Goal: Transaction & Acquisition: Purchase product/service

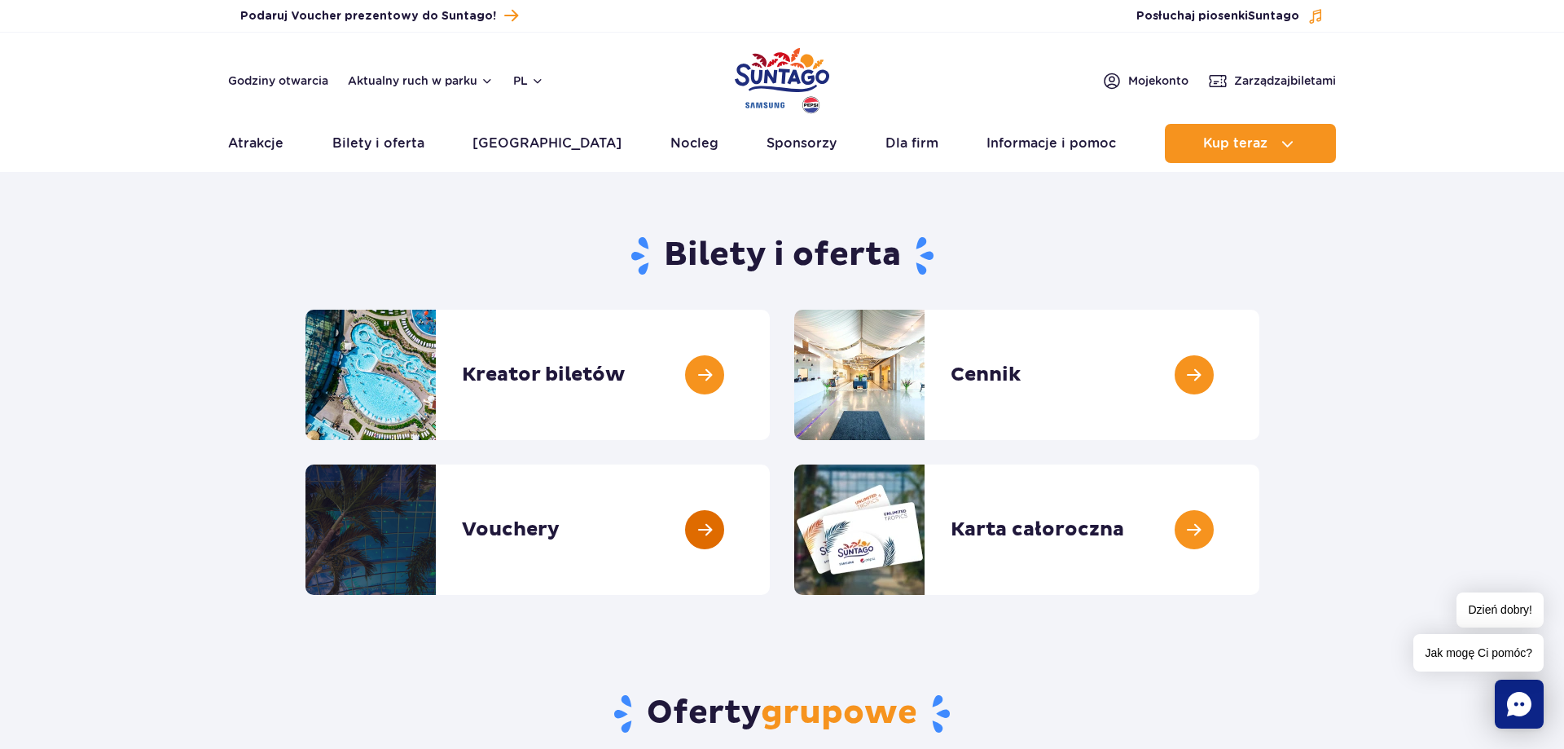
click at [770, 517] on link at bounding box center [770, 529] width 0 height 130
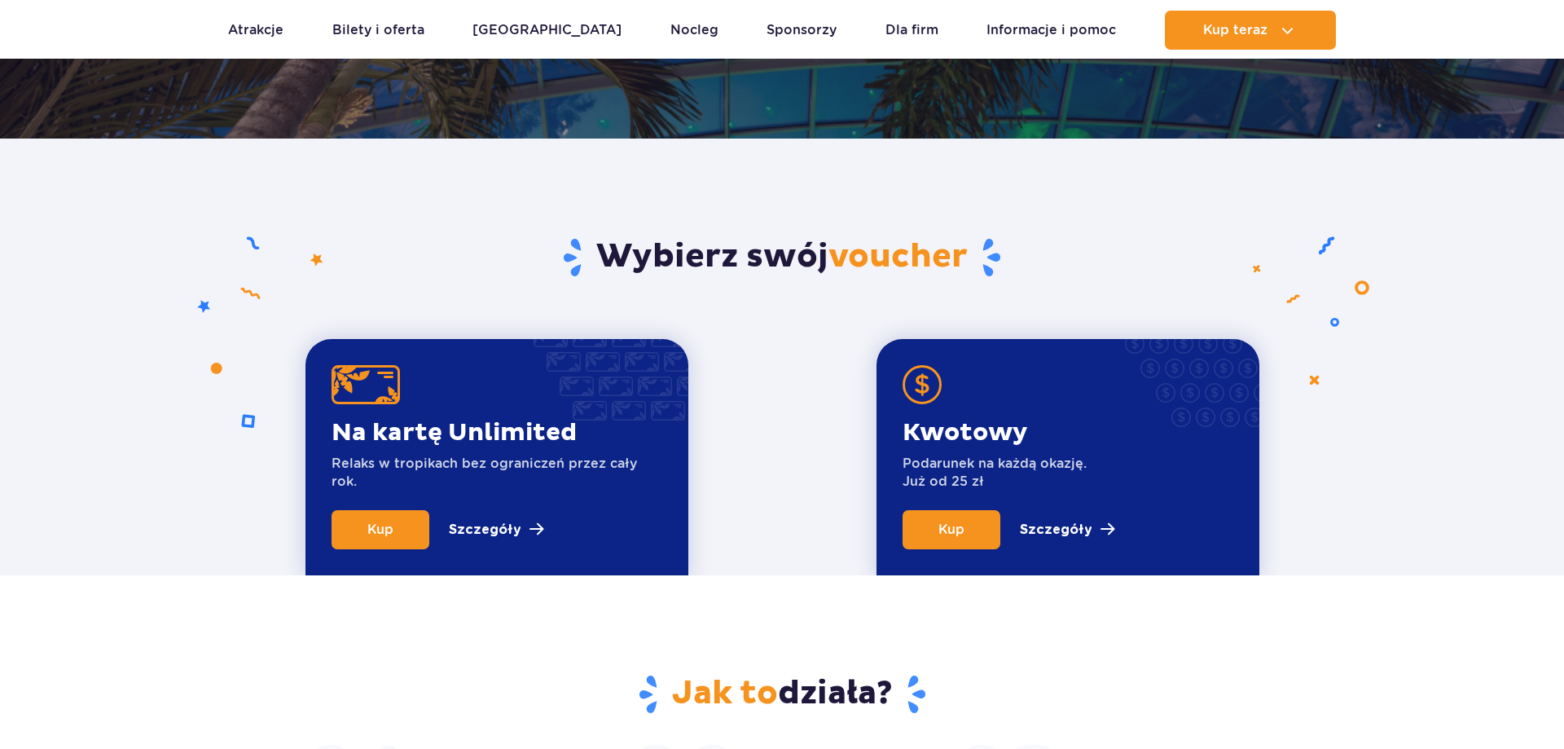
scroll to position [582, 0]
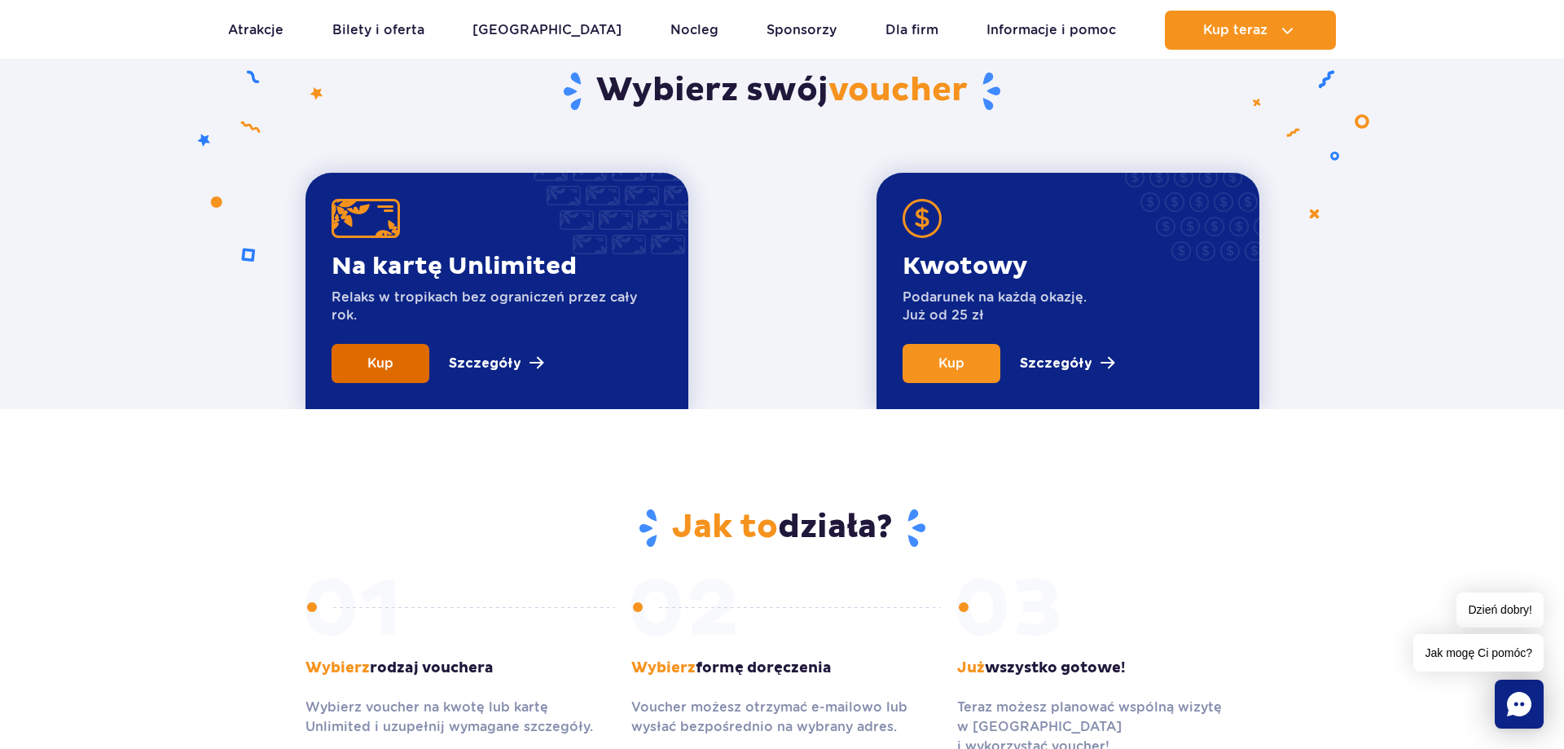
click at [390, 370] on span "Kup" at bounding box center [380, 362] width 26 height 15
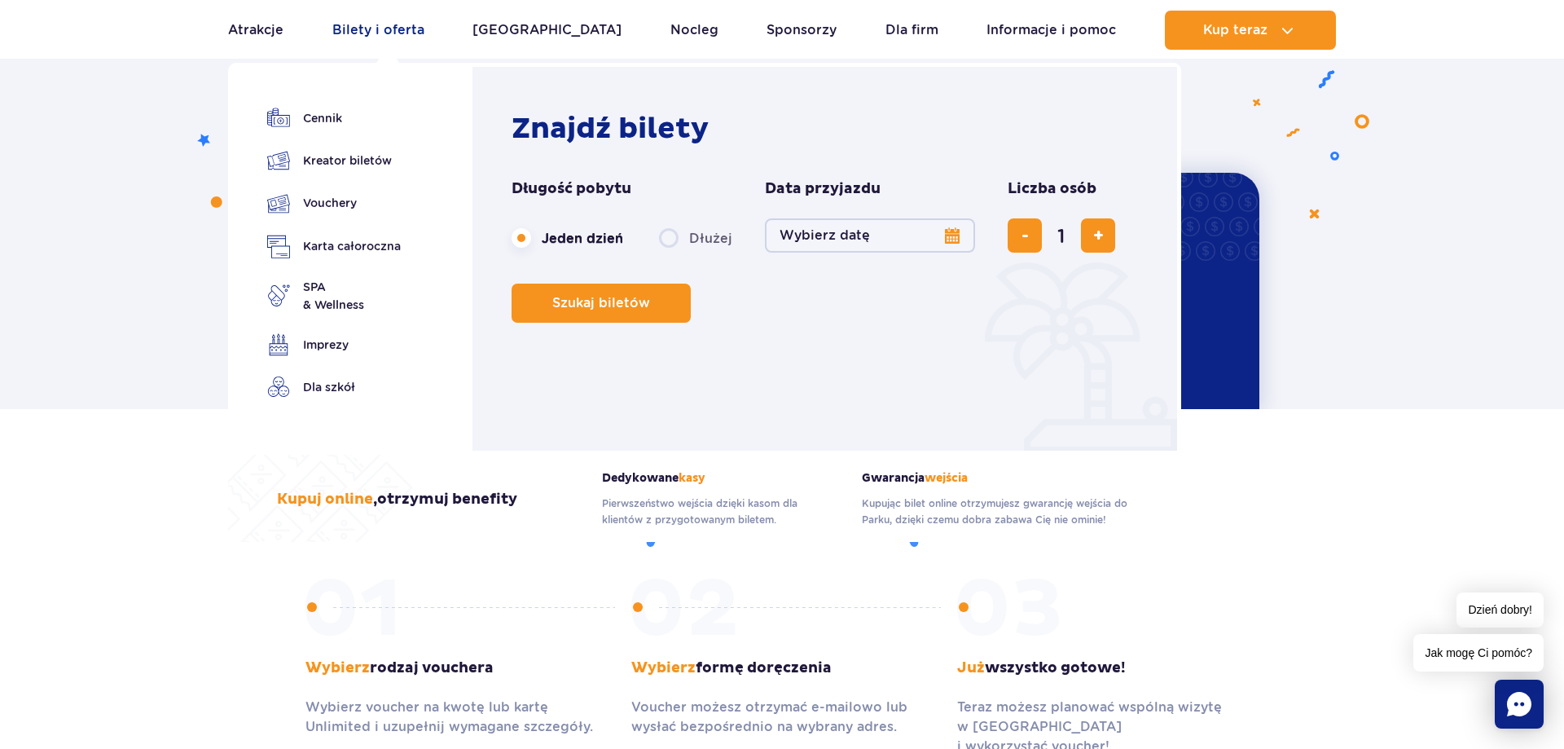
click at [367, 33] on link "Bilety i oferta" at bounding box center [378, 30] width 92 height 39
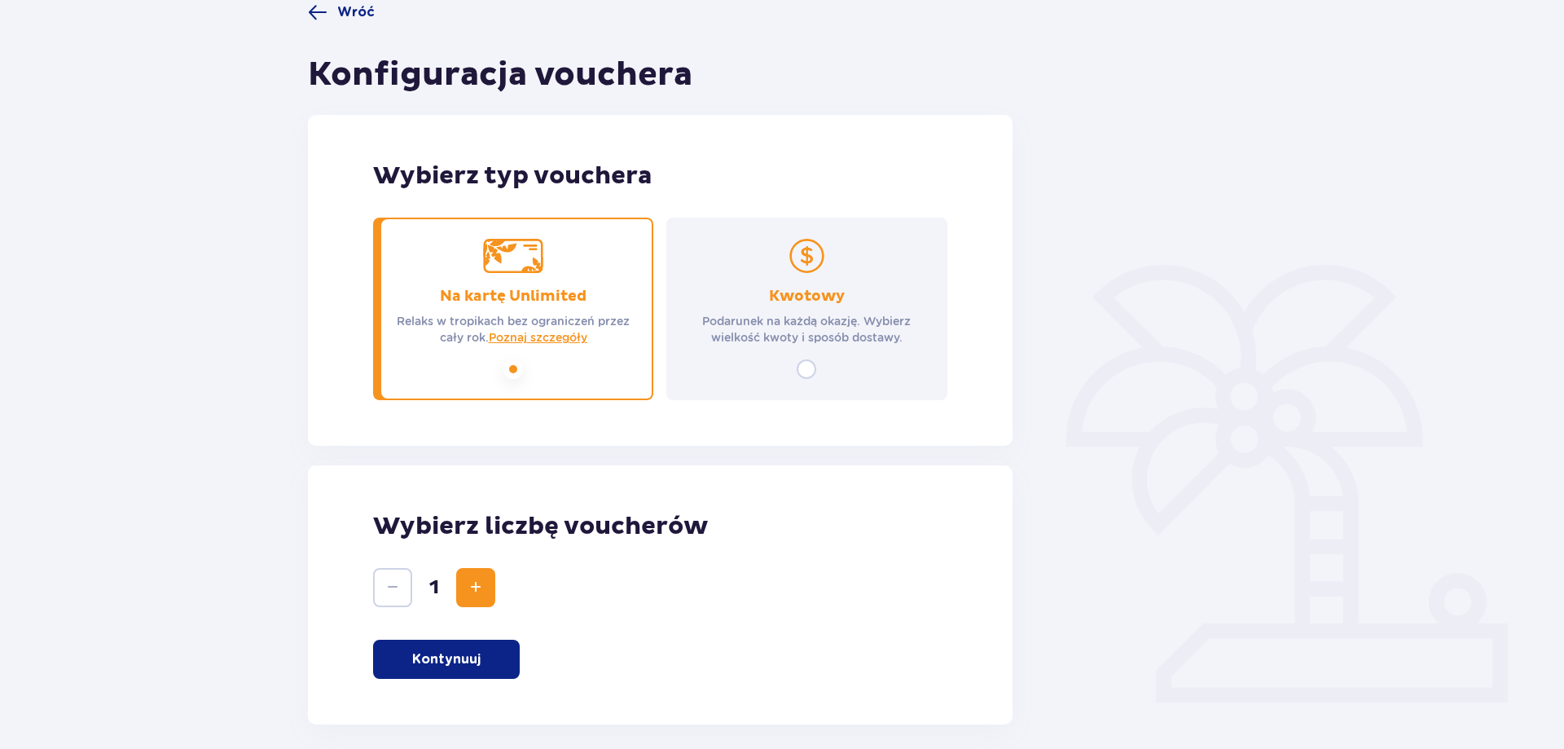
scroll to position [213, 0]
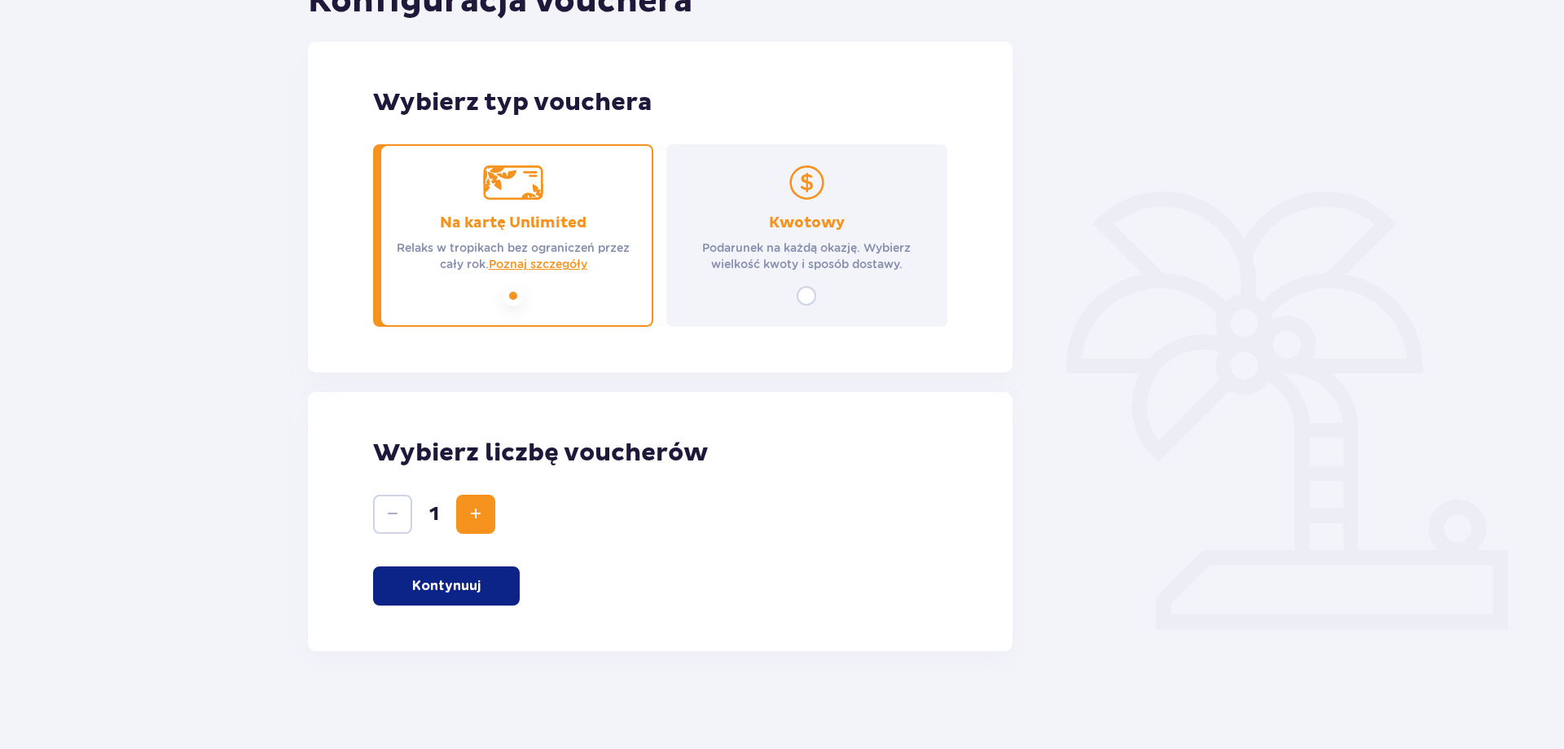
click at [801, 285] on div "Kwotowy Podarunek na każdą okazję. Wybierz wielkość kwoty i sposób dostawy." at bounding box center [807, 235] width 280 height 183
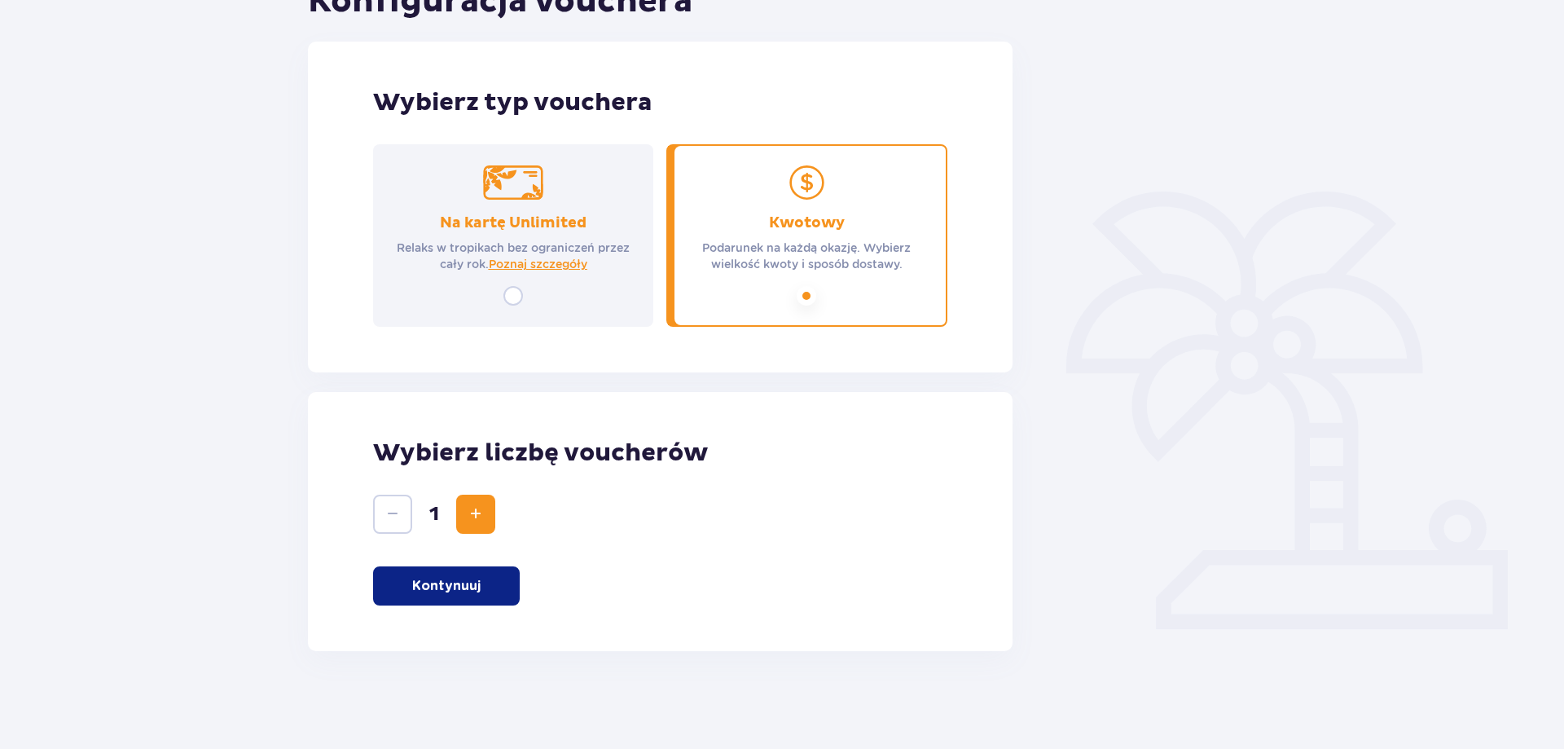
click at [561, 279] on div "Na kartę Unlimited Relaks w tropikach bez ograniczeń przez cały rok. Poznaj szc…" at bounding box center [513, 235] width 280 height 183
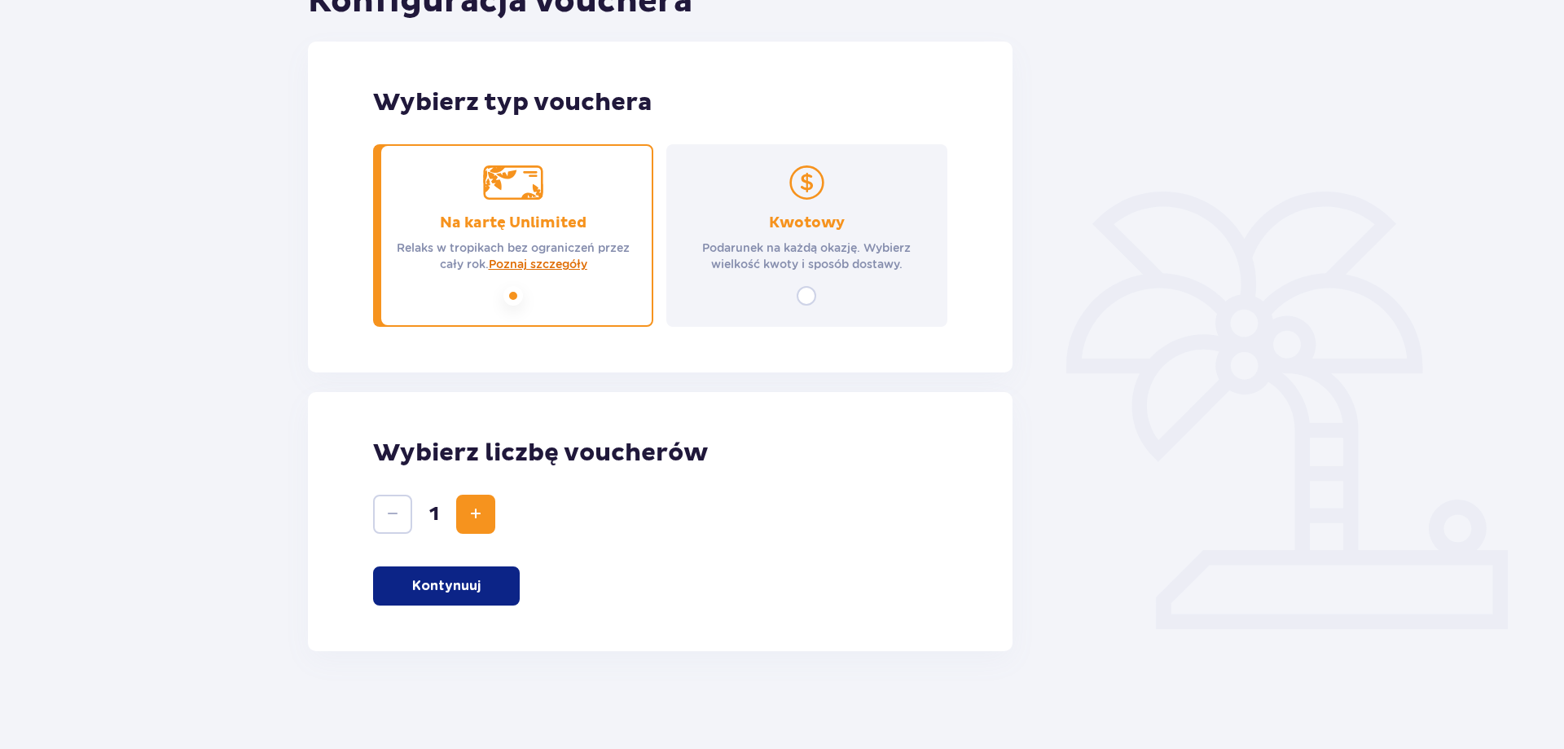
click at [535, 266] on span "Poznaj szczegóły" at bounding box center [538, 264] width 99 height 16
click at [474, 587] on p "Kontynuuj" at bounding box center [446, 586] width 68 height 18
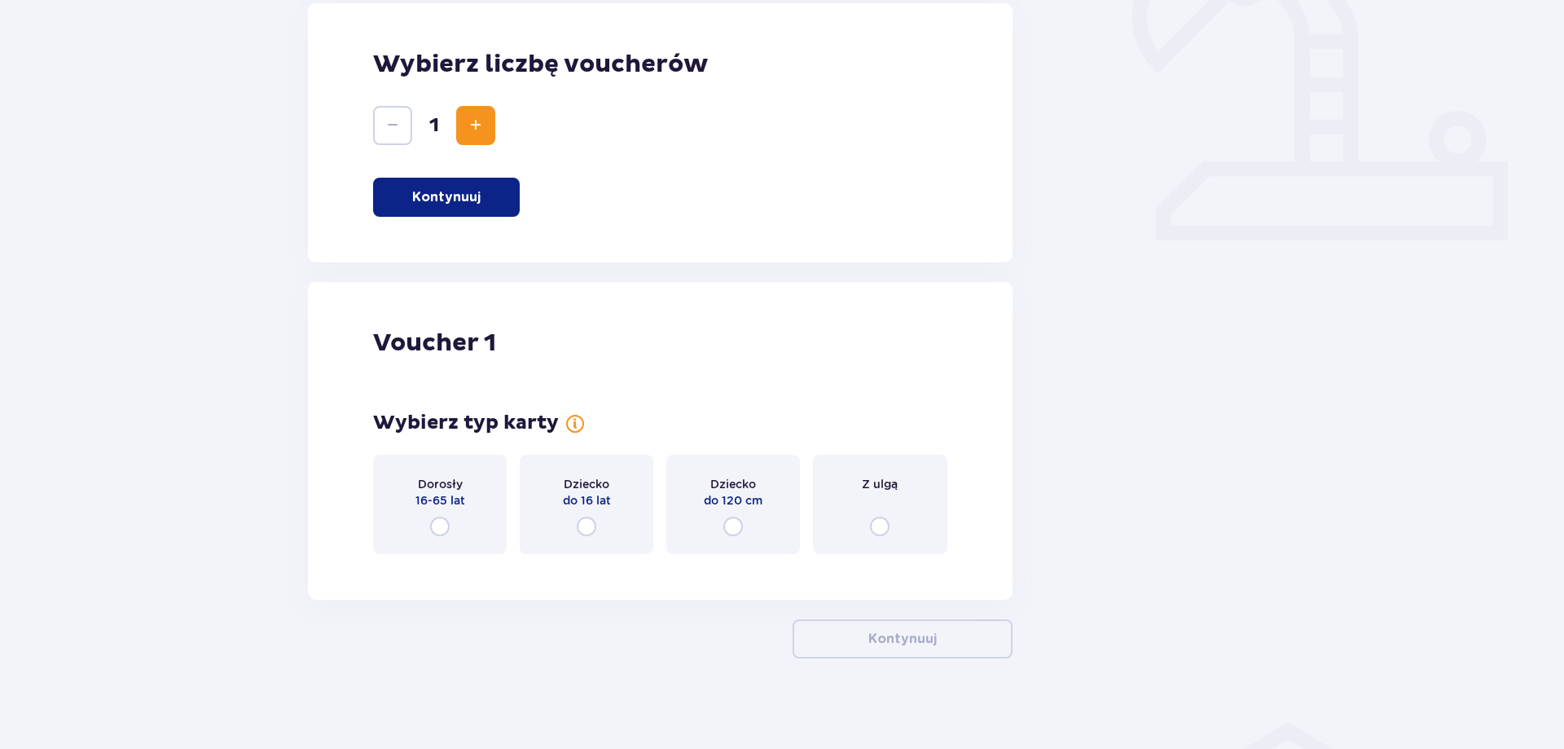
scroll to position [609, 0]
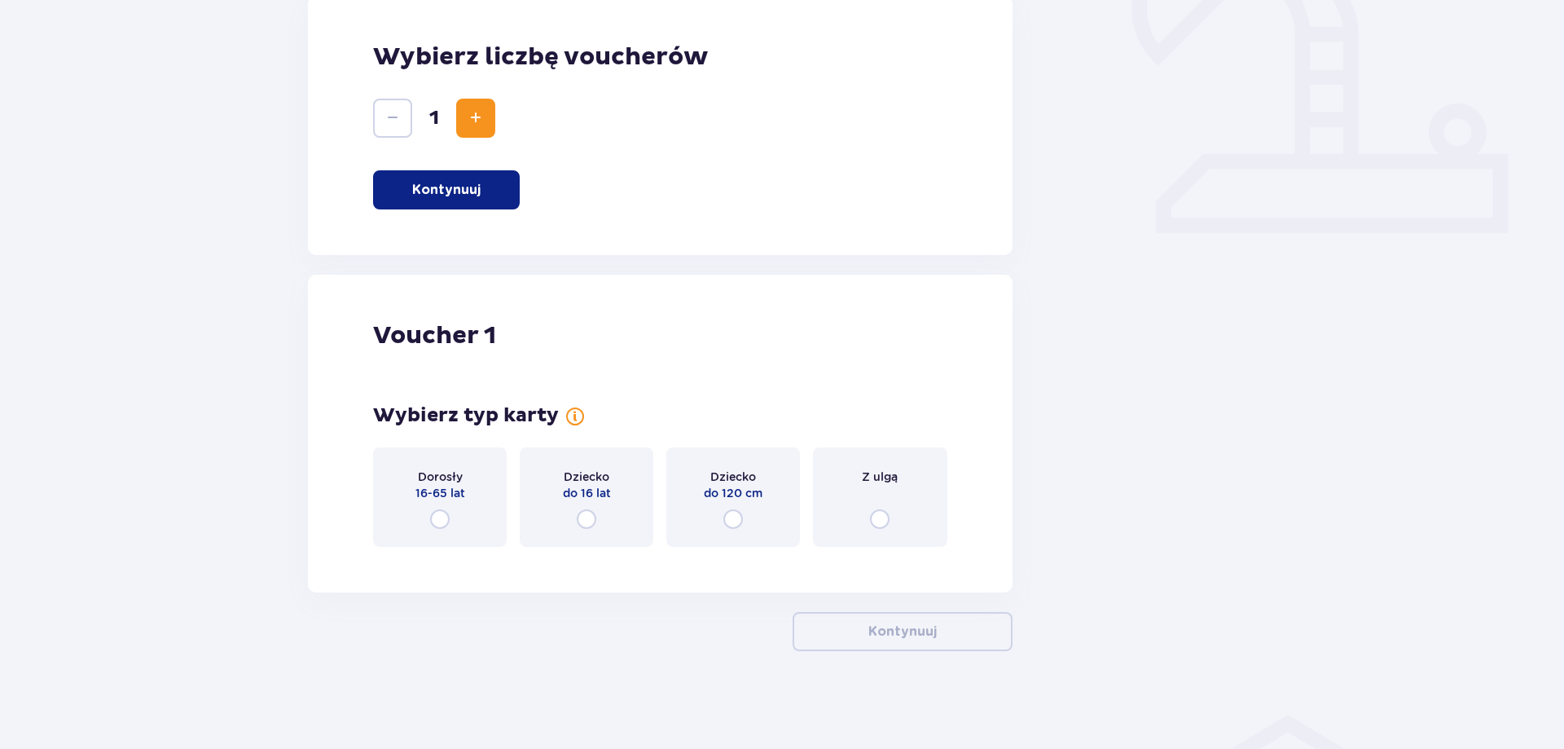
click at [477, 495] on div "Dorosły 16-65 lat" at bounding box center [440, 496] width 134 height 99
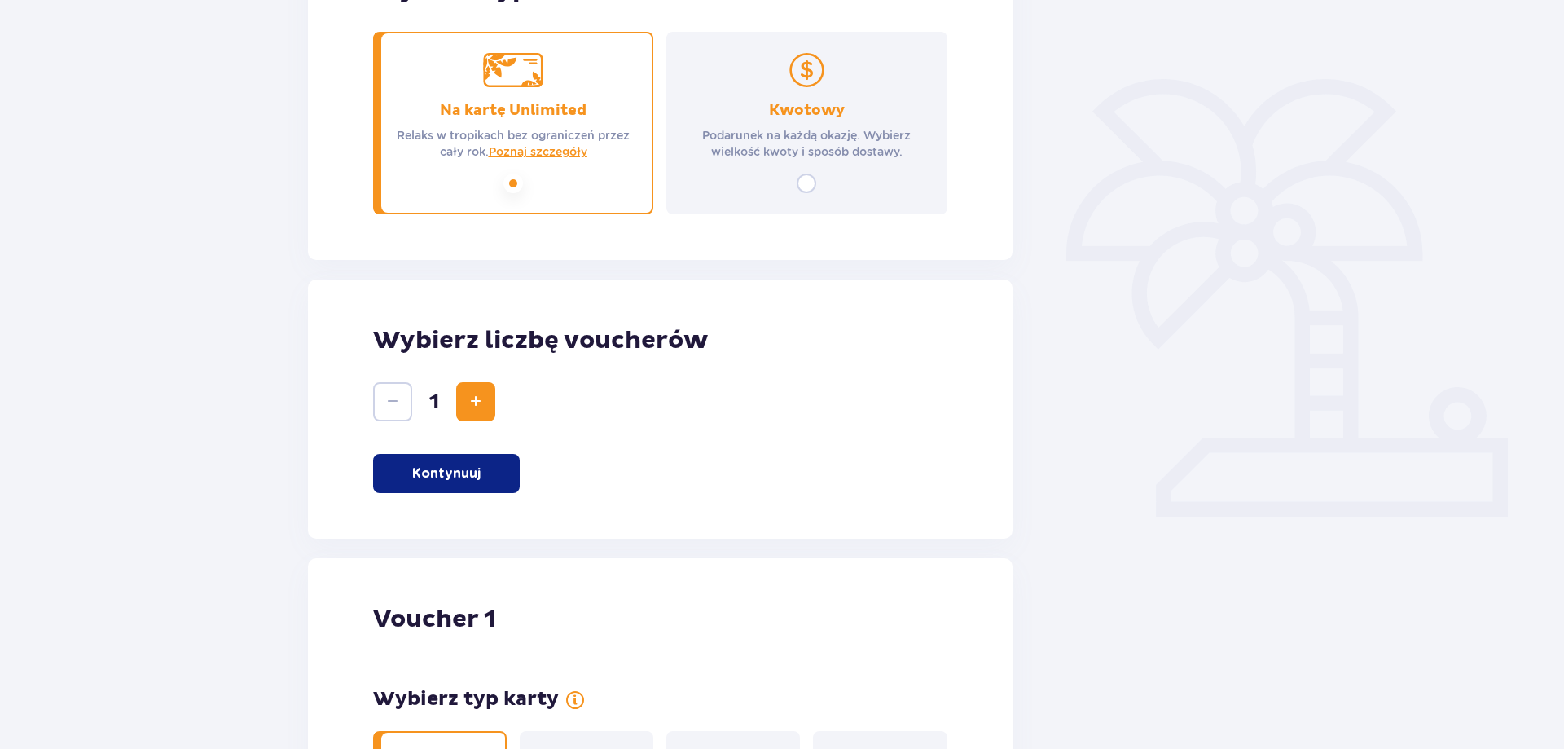
scroll to position [0, 0]
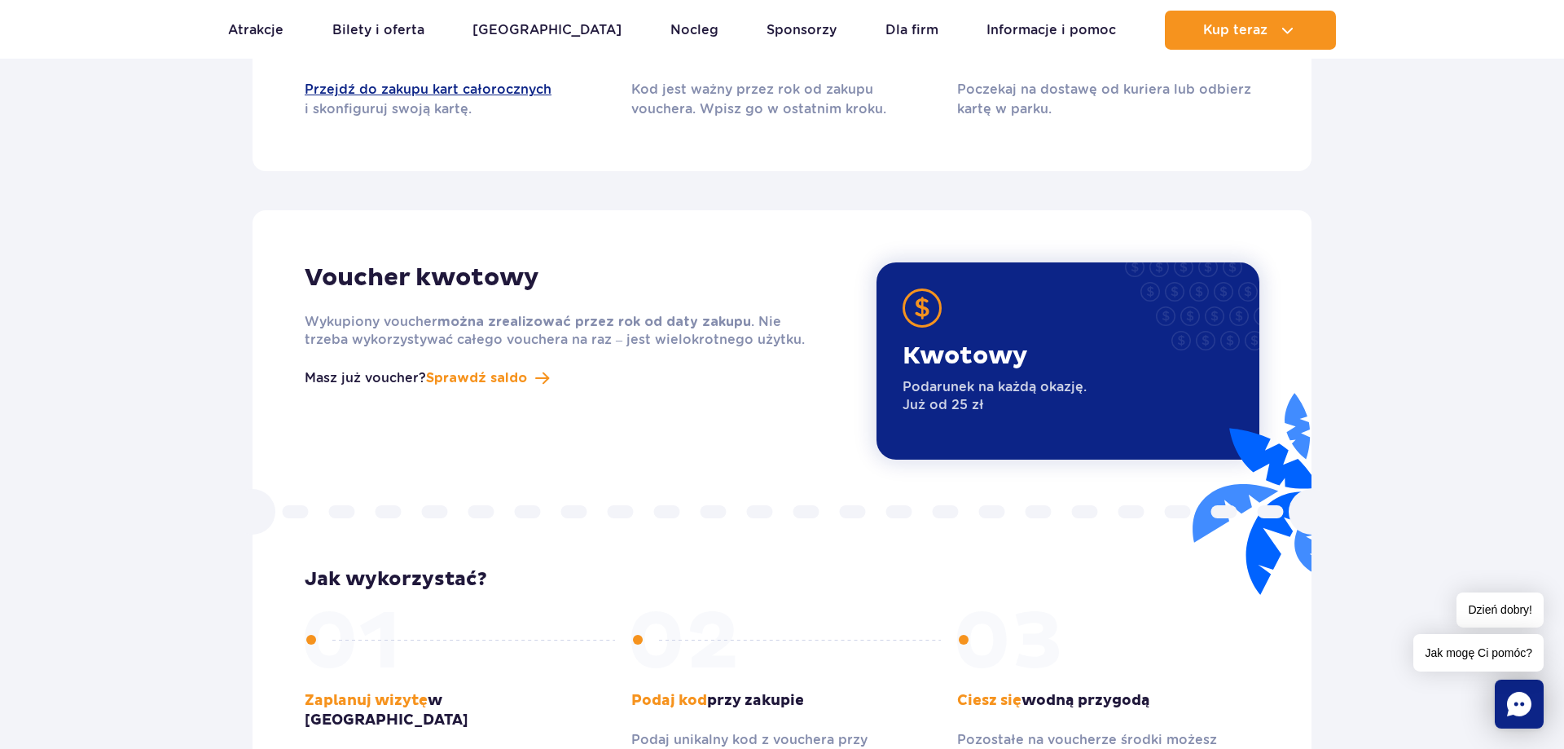
scroll to position [2163, 0]
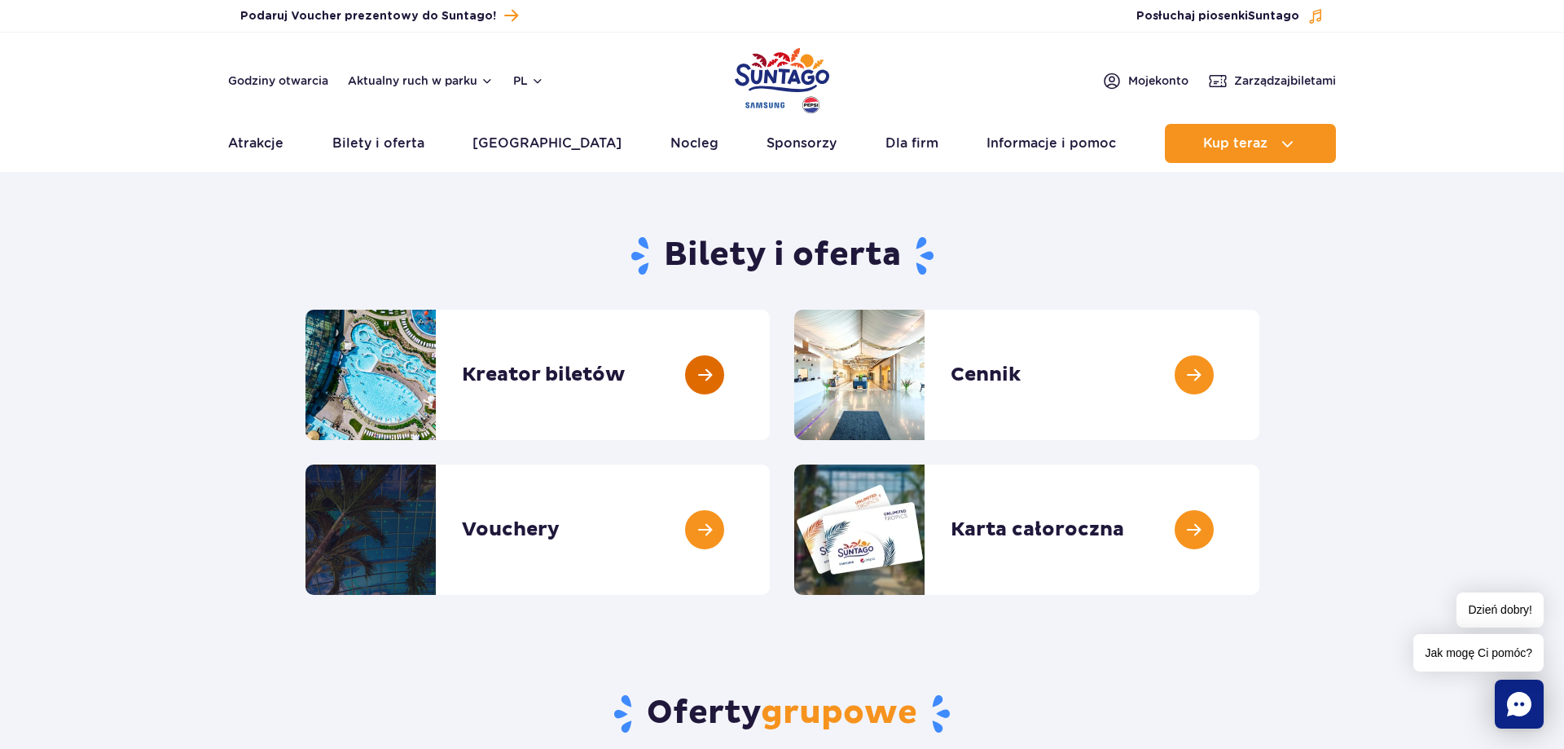
click at [770, 369] on link at bounding box center [770, 375] width 0 height 130
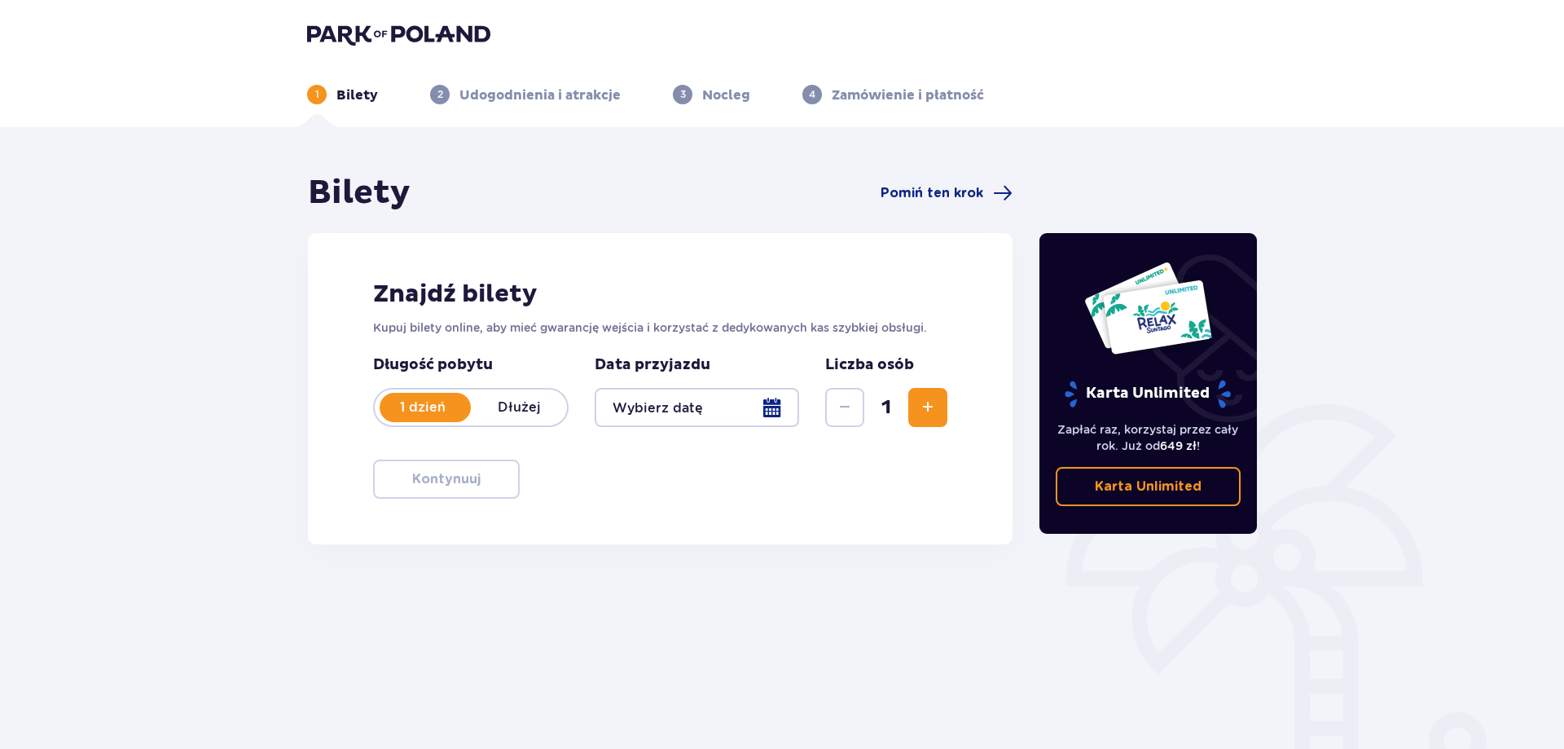
click at [784, 409] on div at bounding box center [697, 407] width 205 height 39
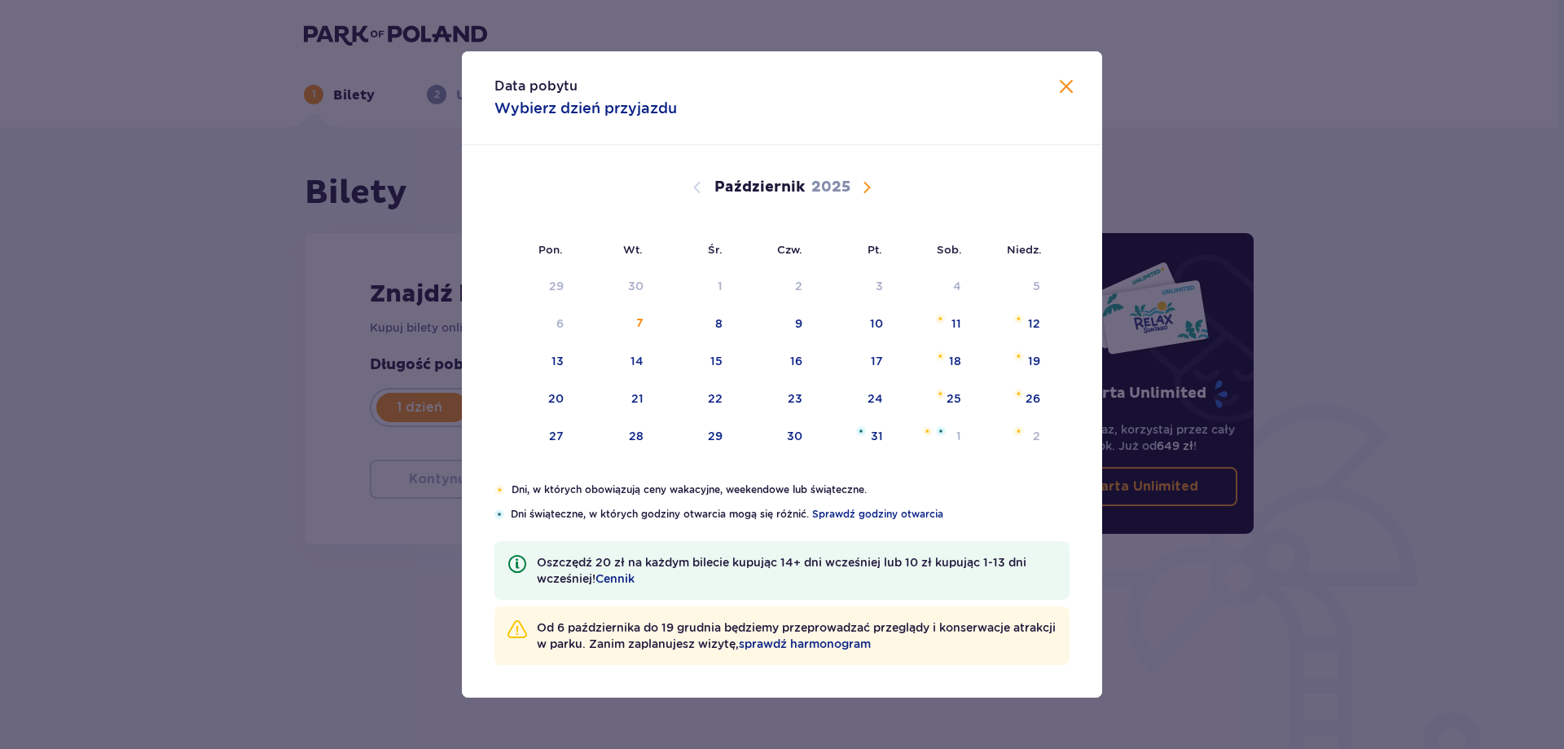
click at [871, 184] on span "Następny miesiąc" at bounding box center [867, 188] width 20 height 20
click at [555, 369] on div "10" at bounding box center [535, 362] width 81 height 36
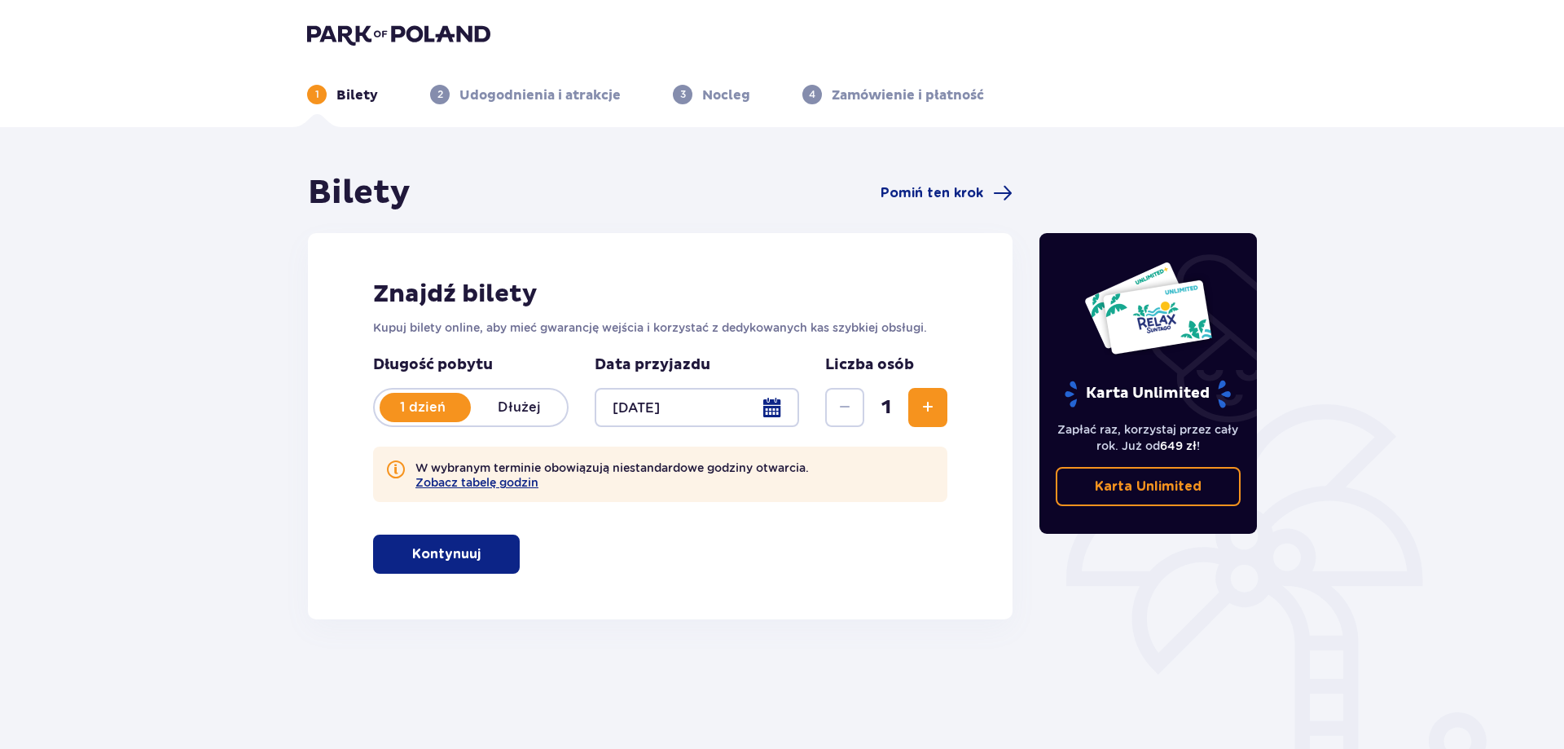
click at [765, 407] on div at bounding box center [697, 407] width 205 height 39
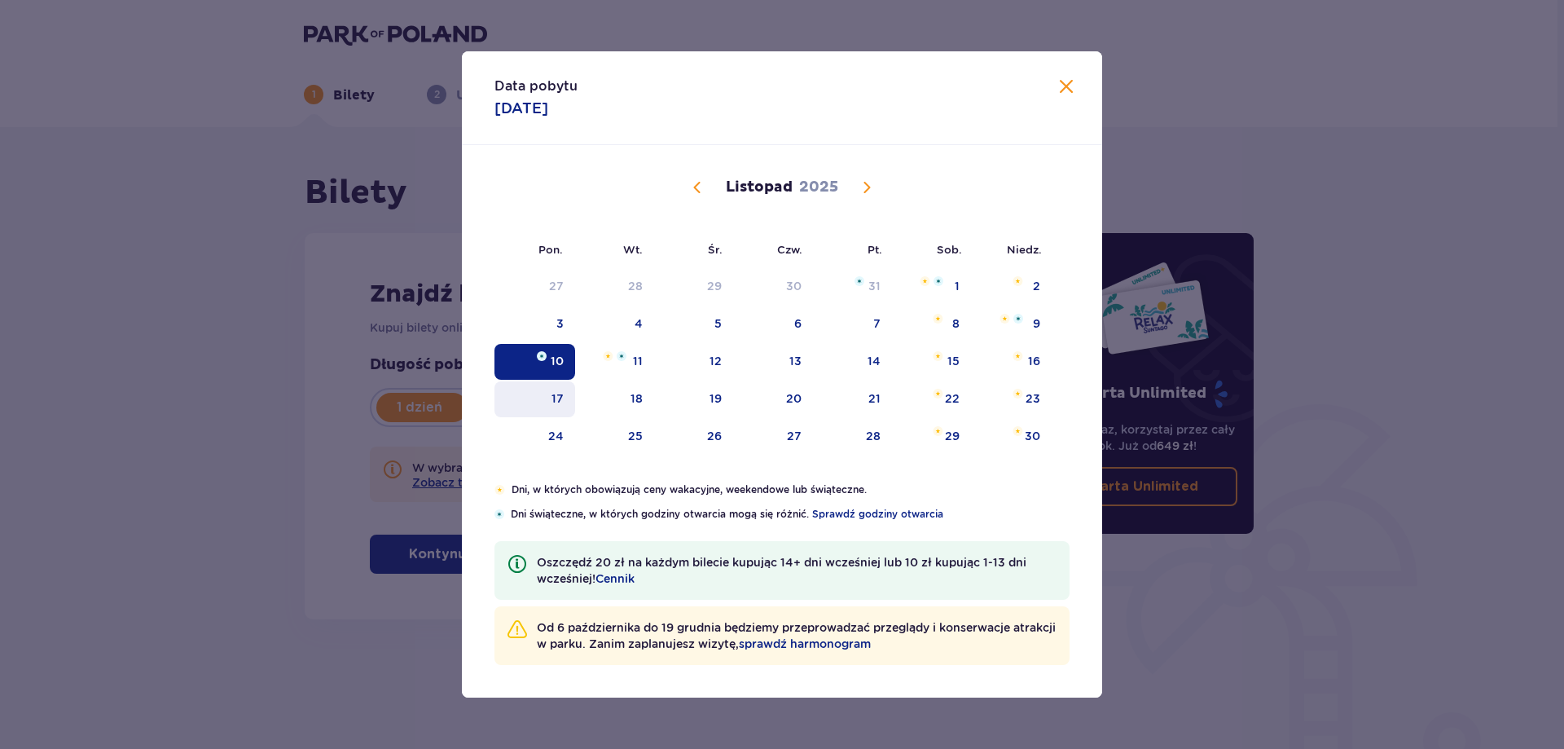
click at [548, 405] on div "17" at bounding box center [535, 399] width 81 height 36
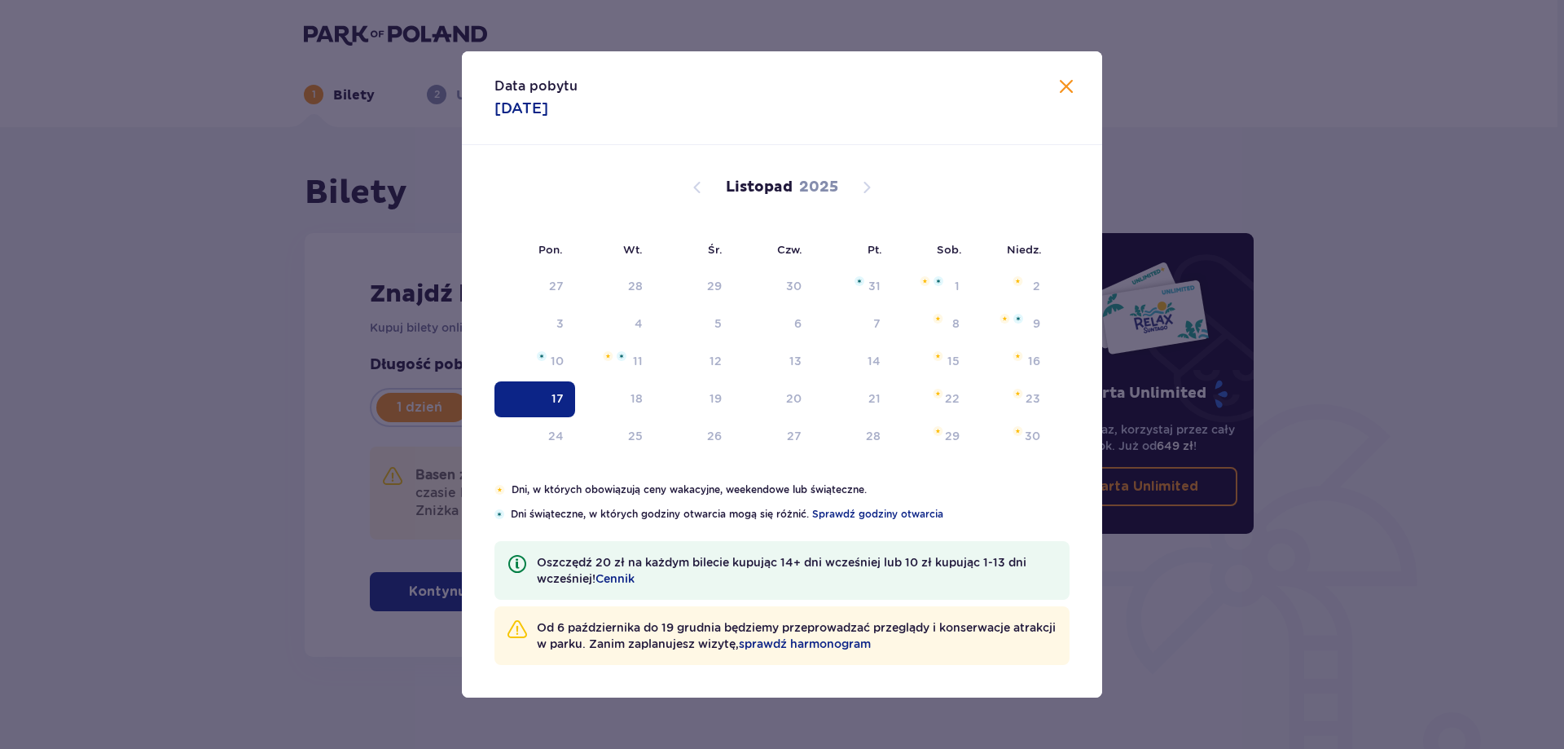
type input "17.11.25"
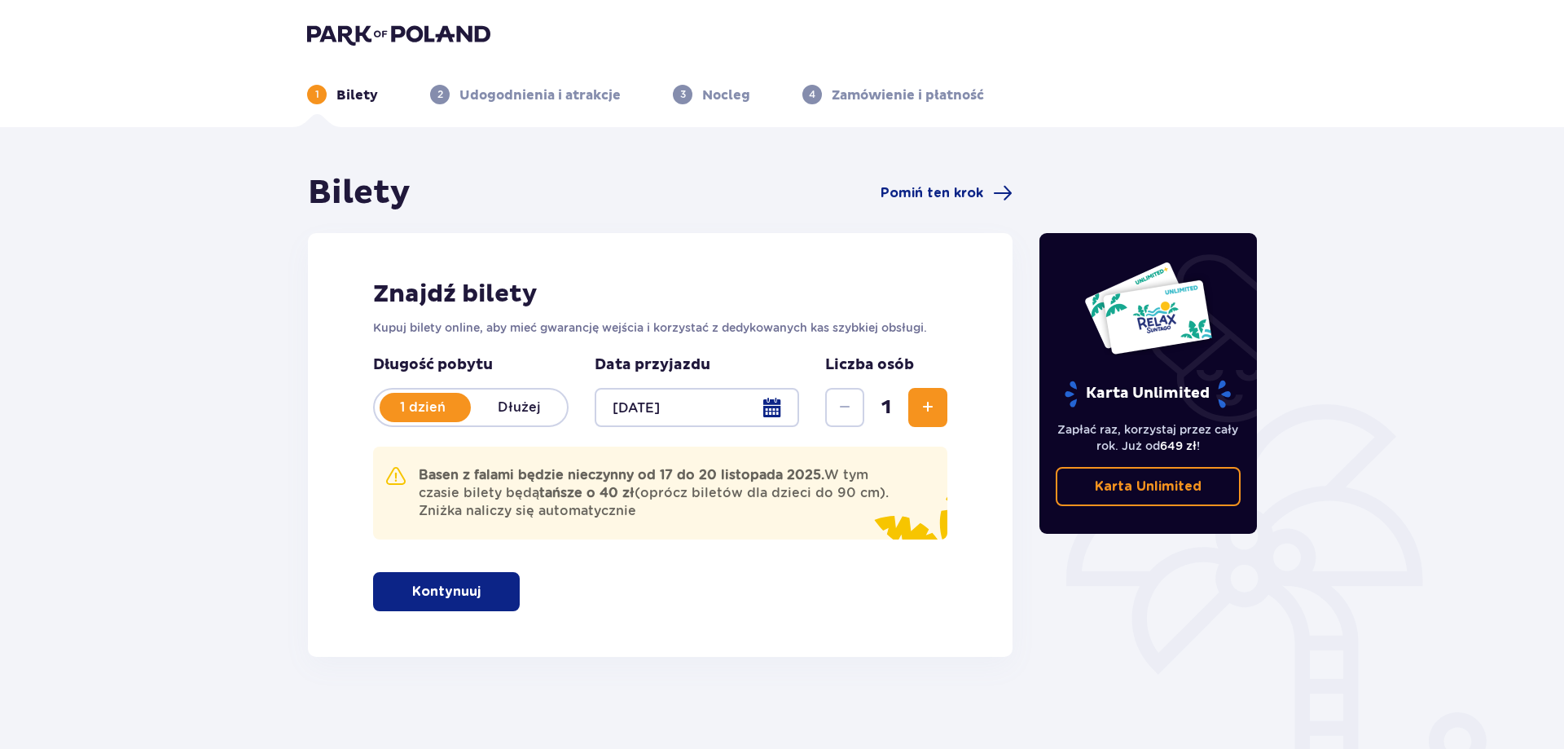
click at [474, 583] on span "button" at bounding box center [484, 592] width 20 height 20
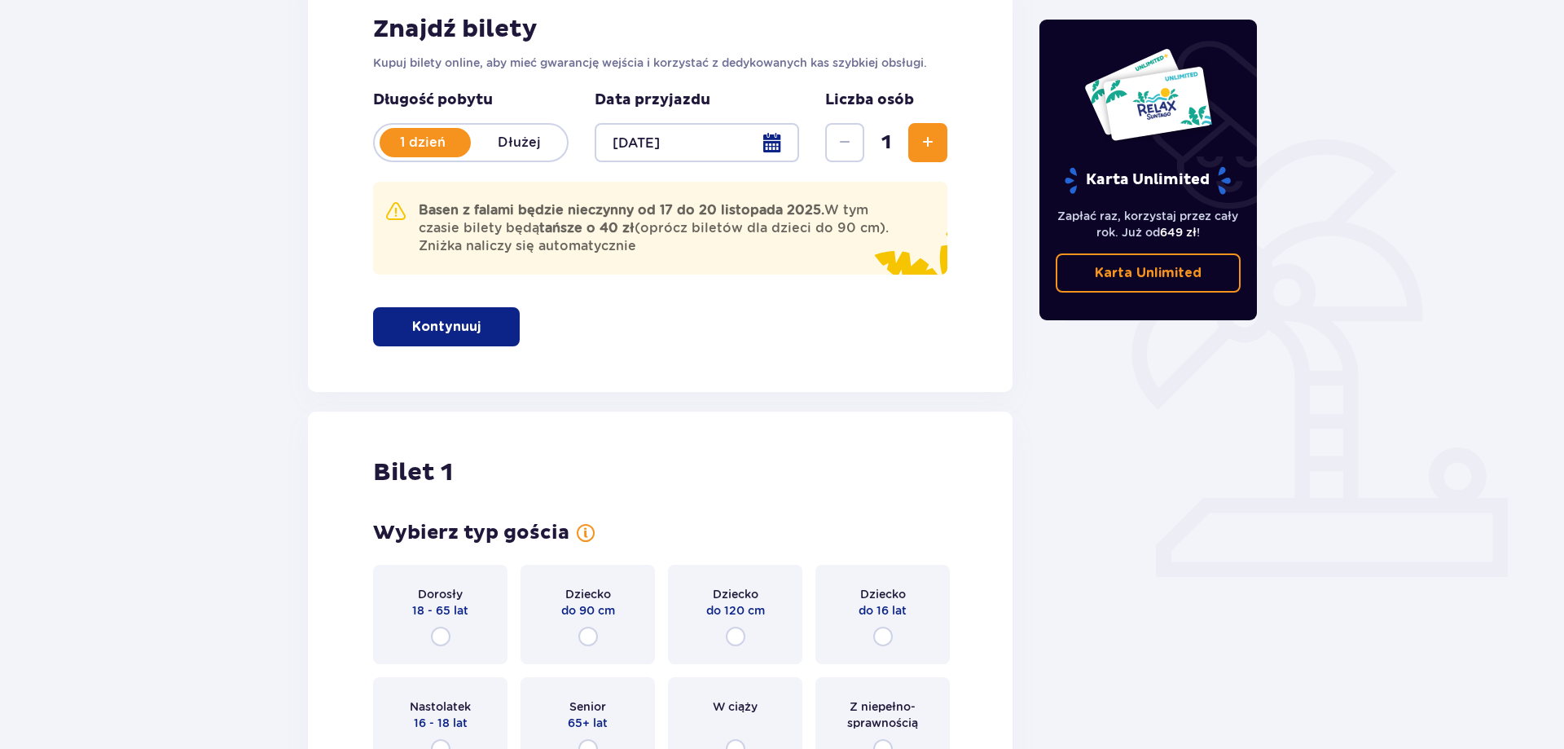
click at [915, 151] on button "Zwiększ" at bounding box center [928, 142] width 39 height 39
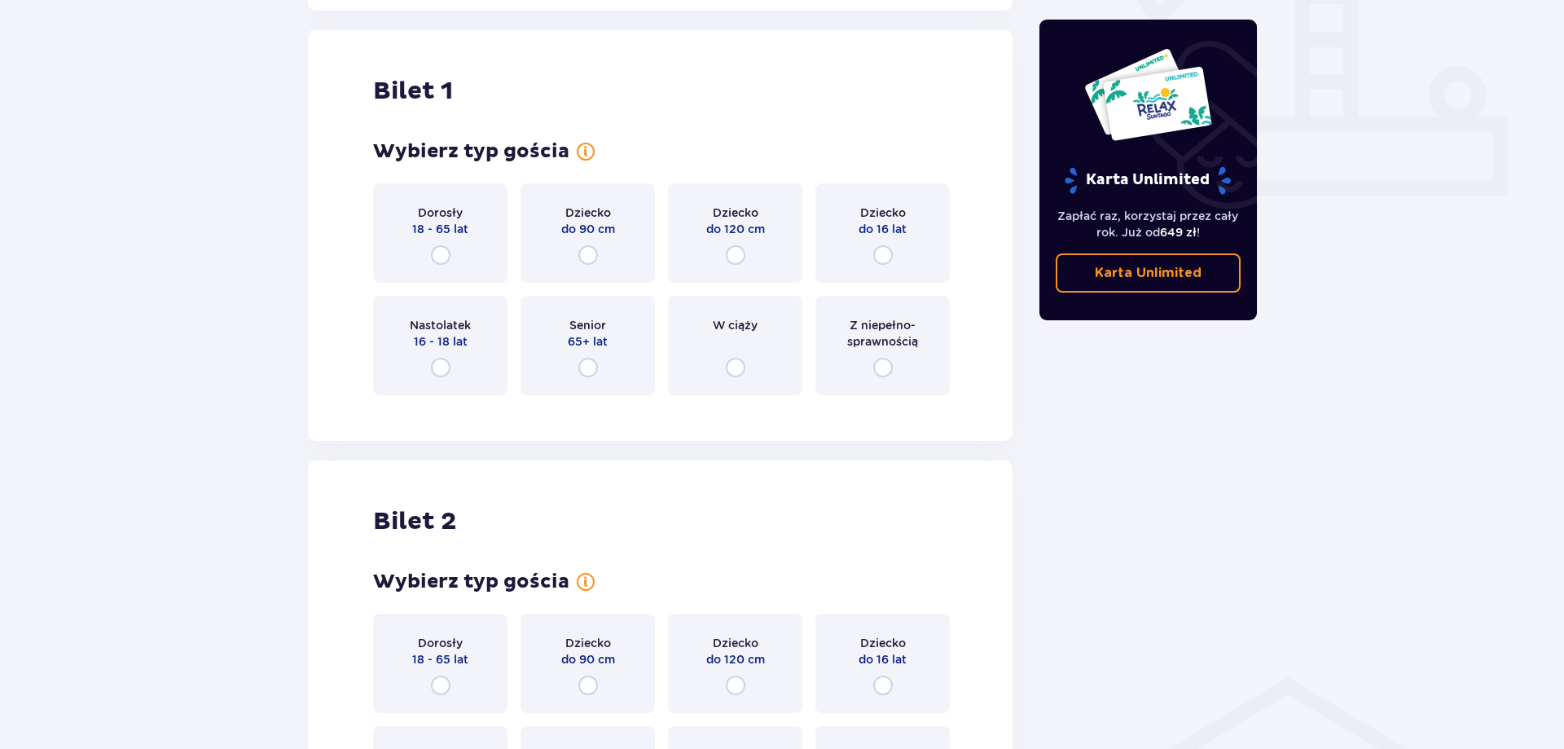
scroll to position [657, 0]
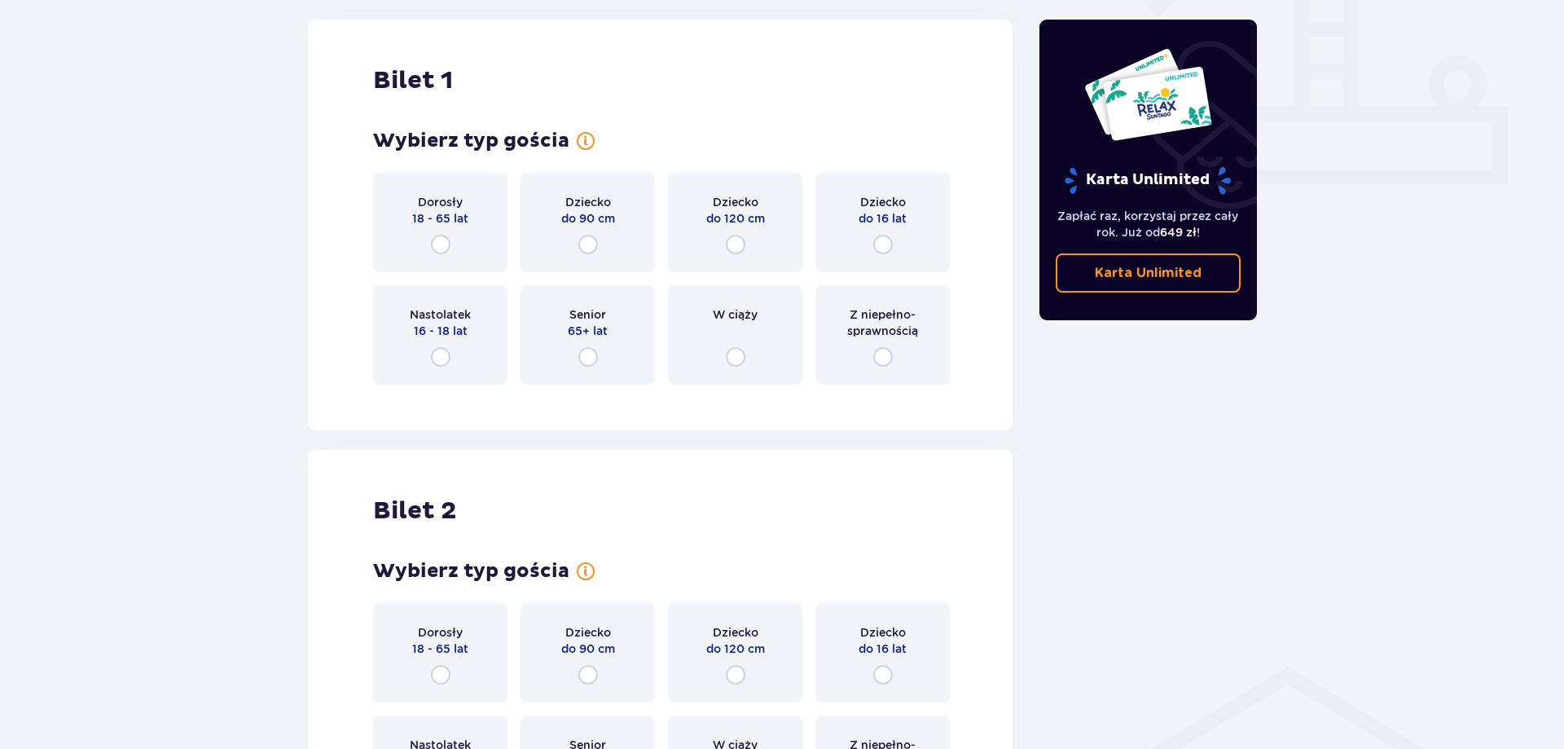
click at [449, 244] on input "radio" at bounding box center [441, 245] width 20 height 20
radio input "true"
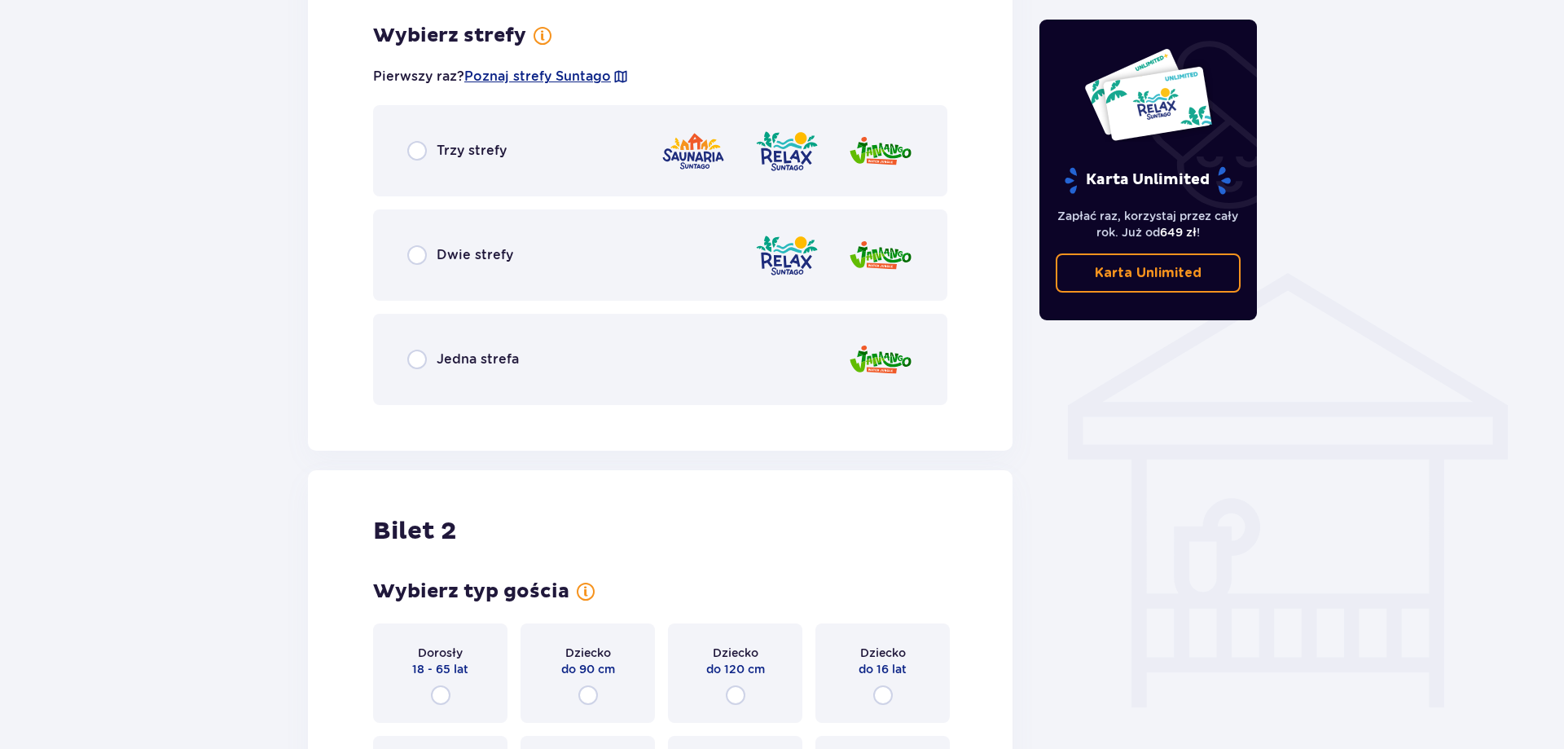
scroll to position [1054, 0]
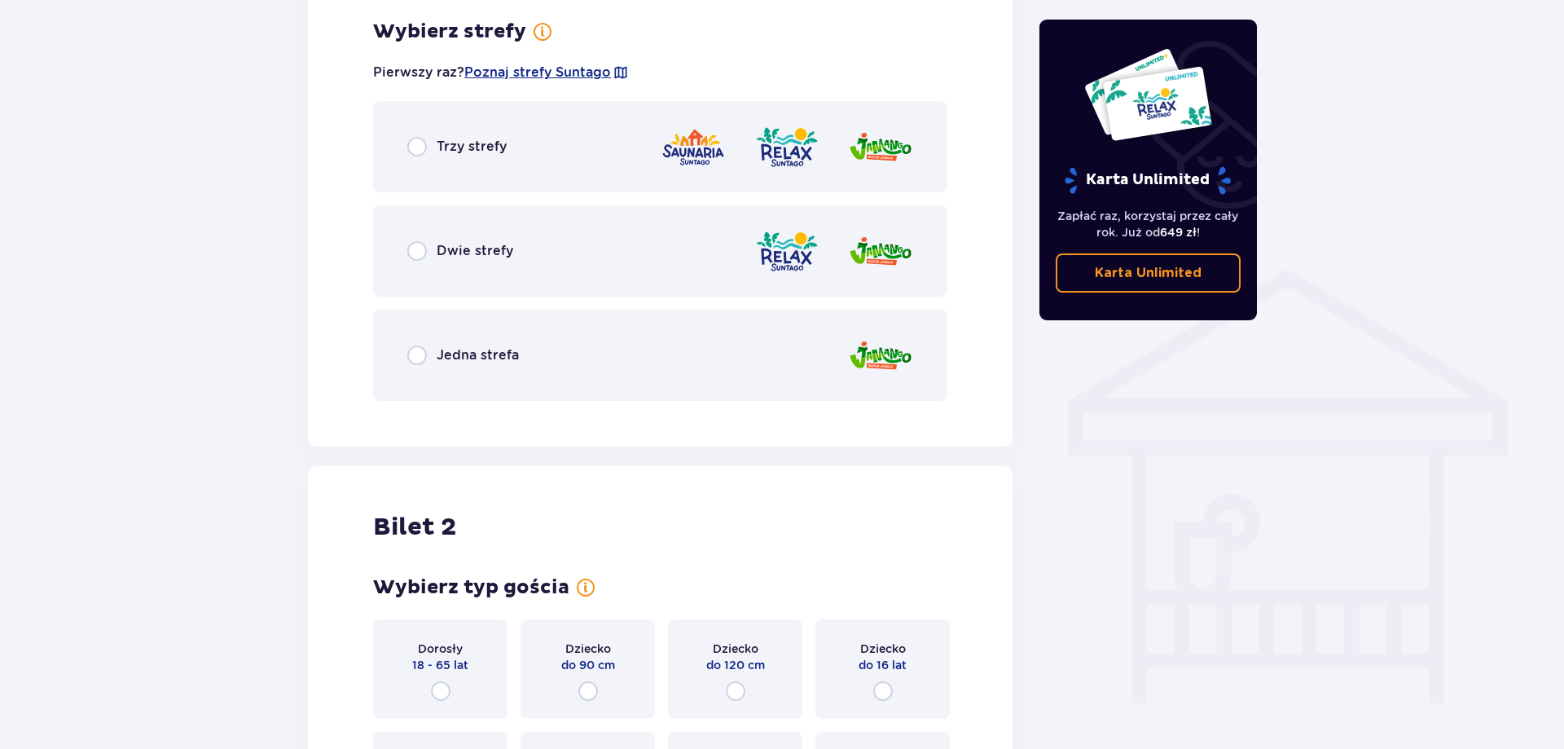
click at [437, 158] on div "Trzy strefy" at bounding box center [660, 146] width 574 height 91
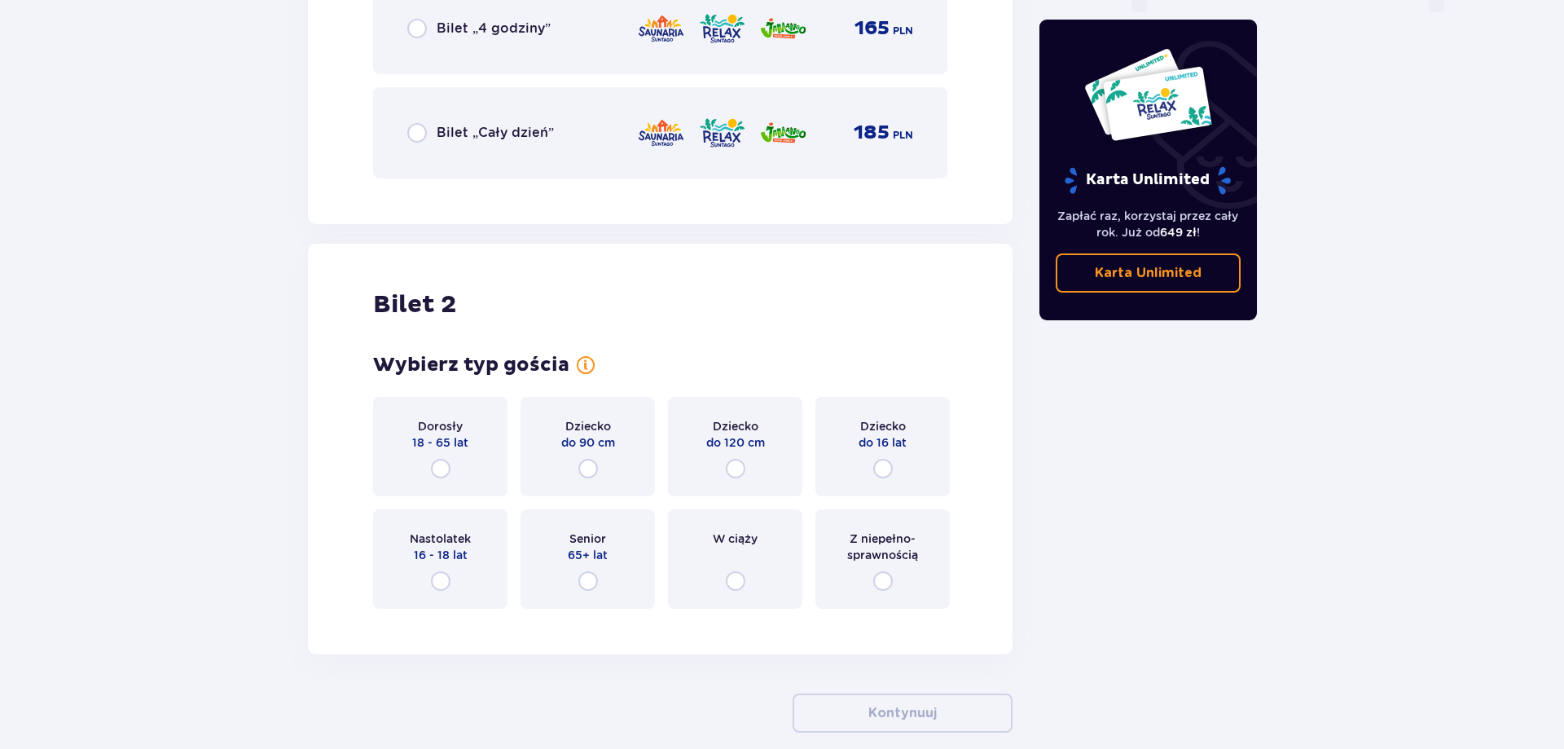
scroll to position [1827, 0]
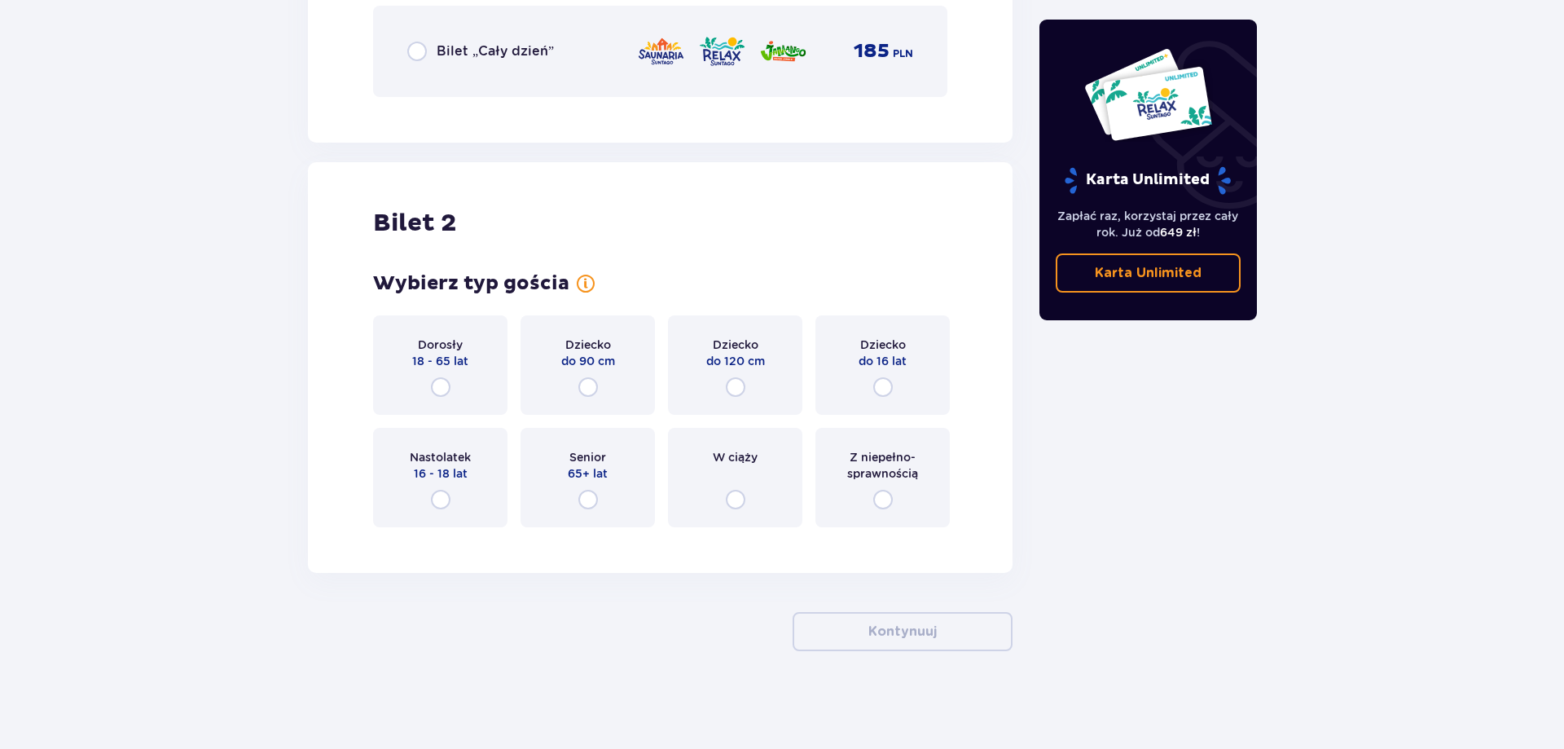
click at [457, 381] on div "Dorosły 18 - 65 lat" at bounding box center [440, 364] width 134 height 99
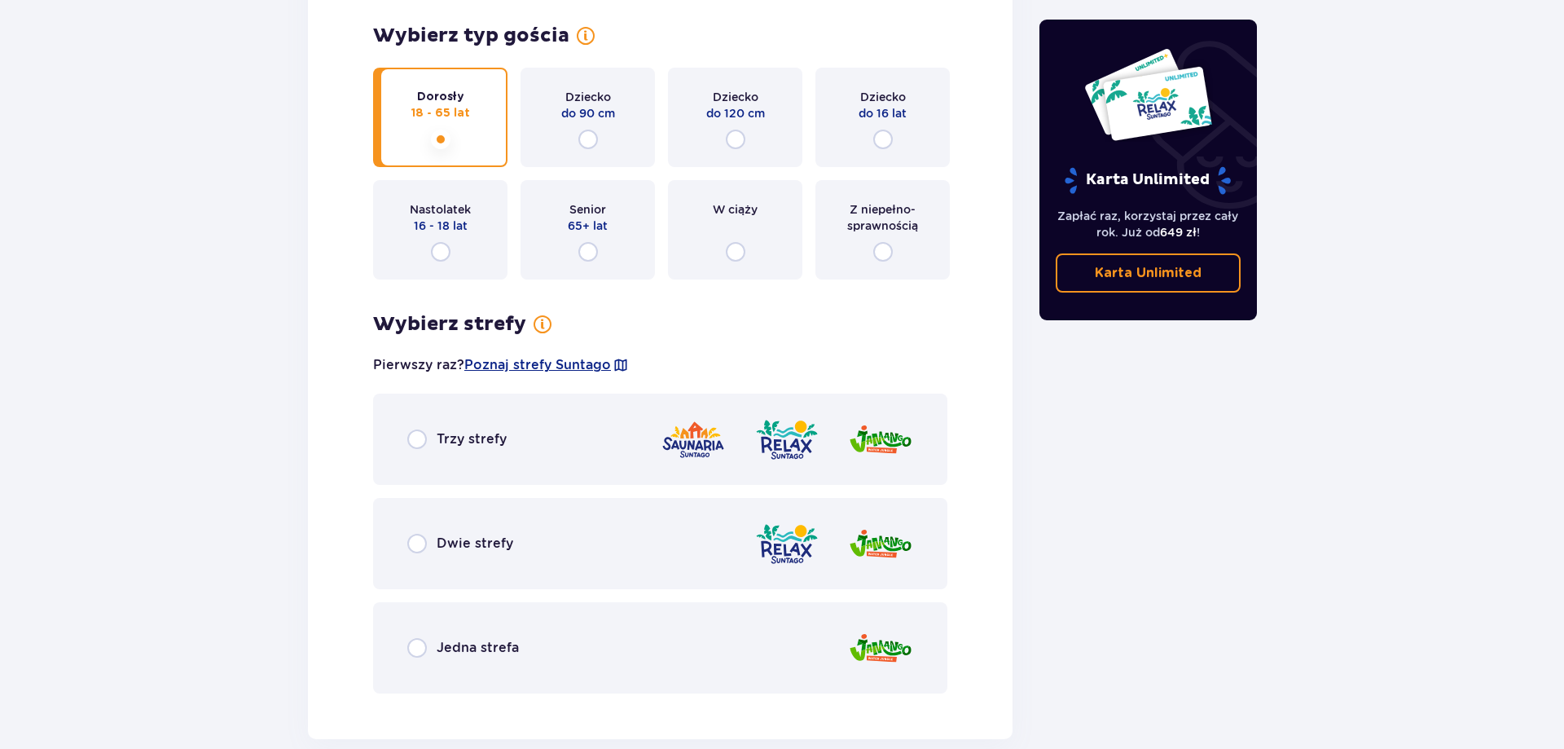
scroll to position [2241, 0]
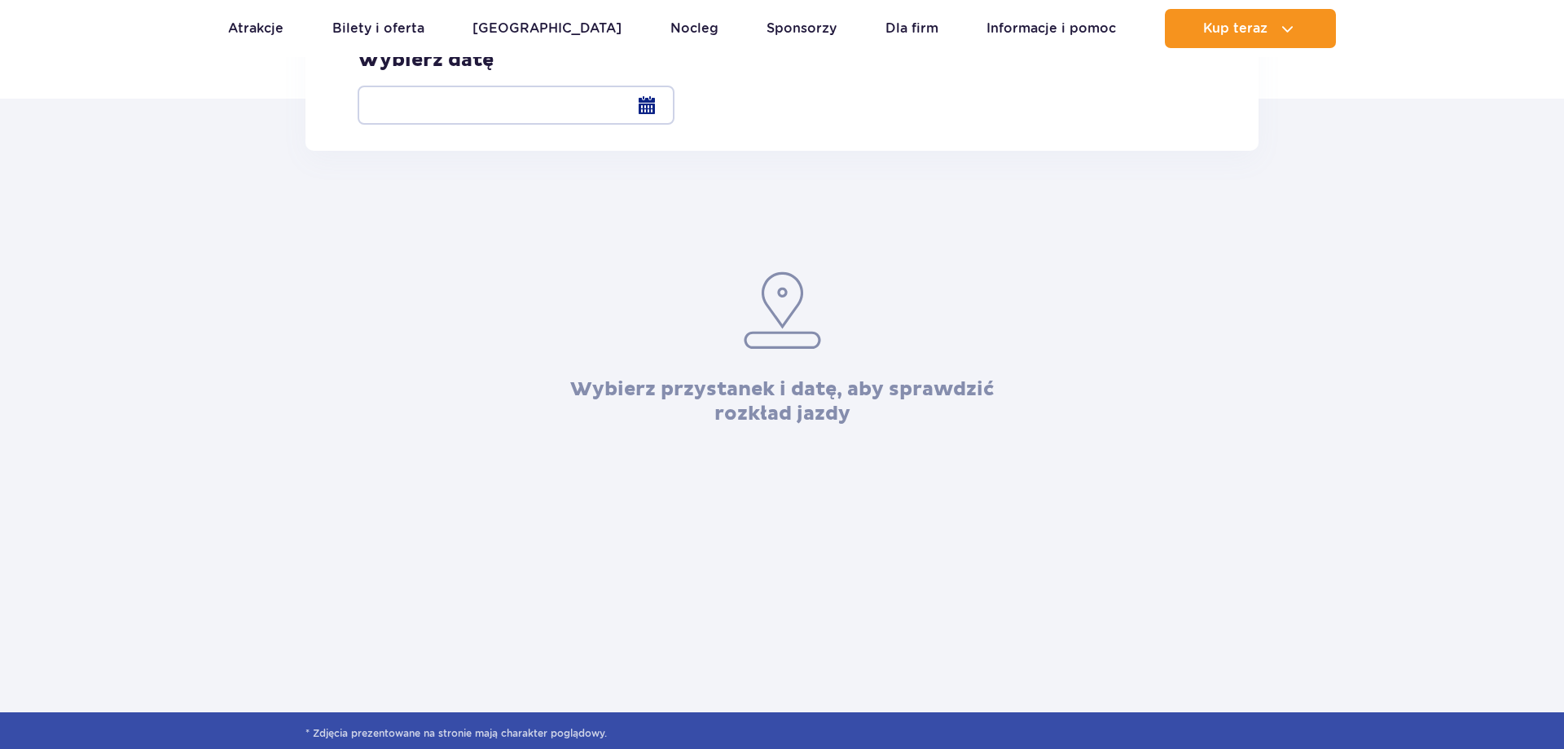
scroll to position [166, 0]
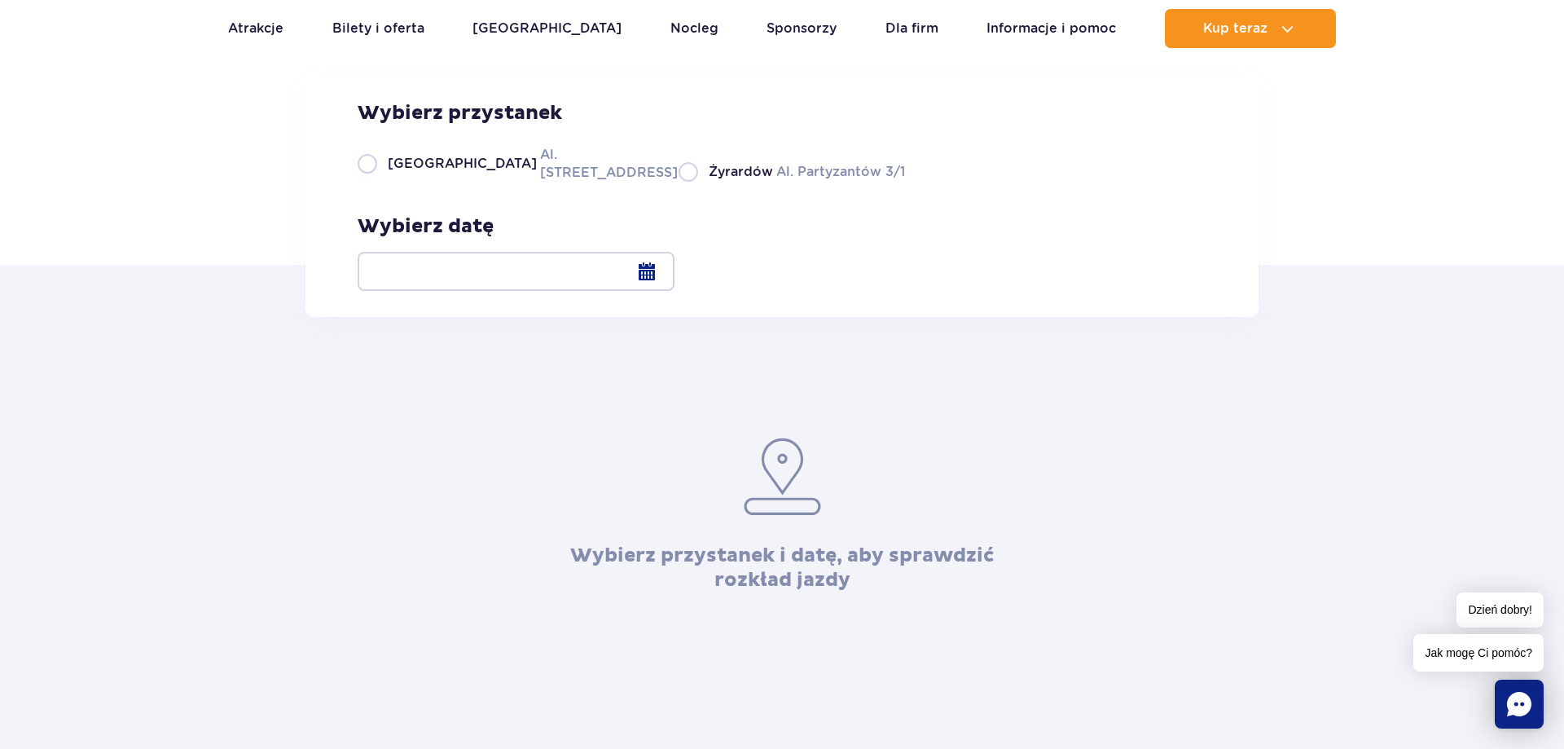
click at [675, 263] on div at bounding box center [516, 271] width 317 height 39
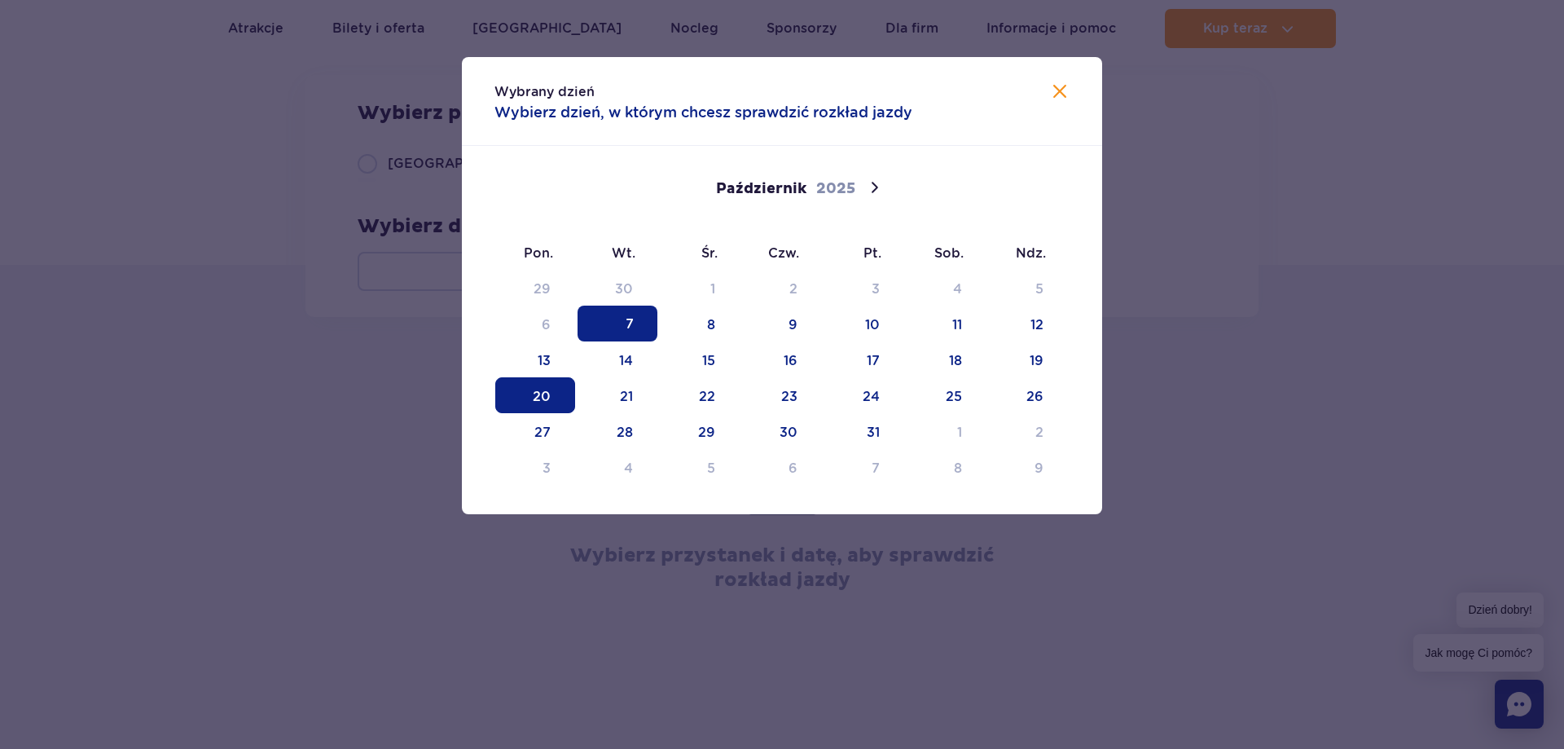
click at [529, 404] on span "20" at bounding box center [535, 395] width 80 height 36
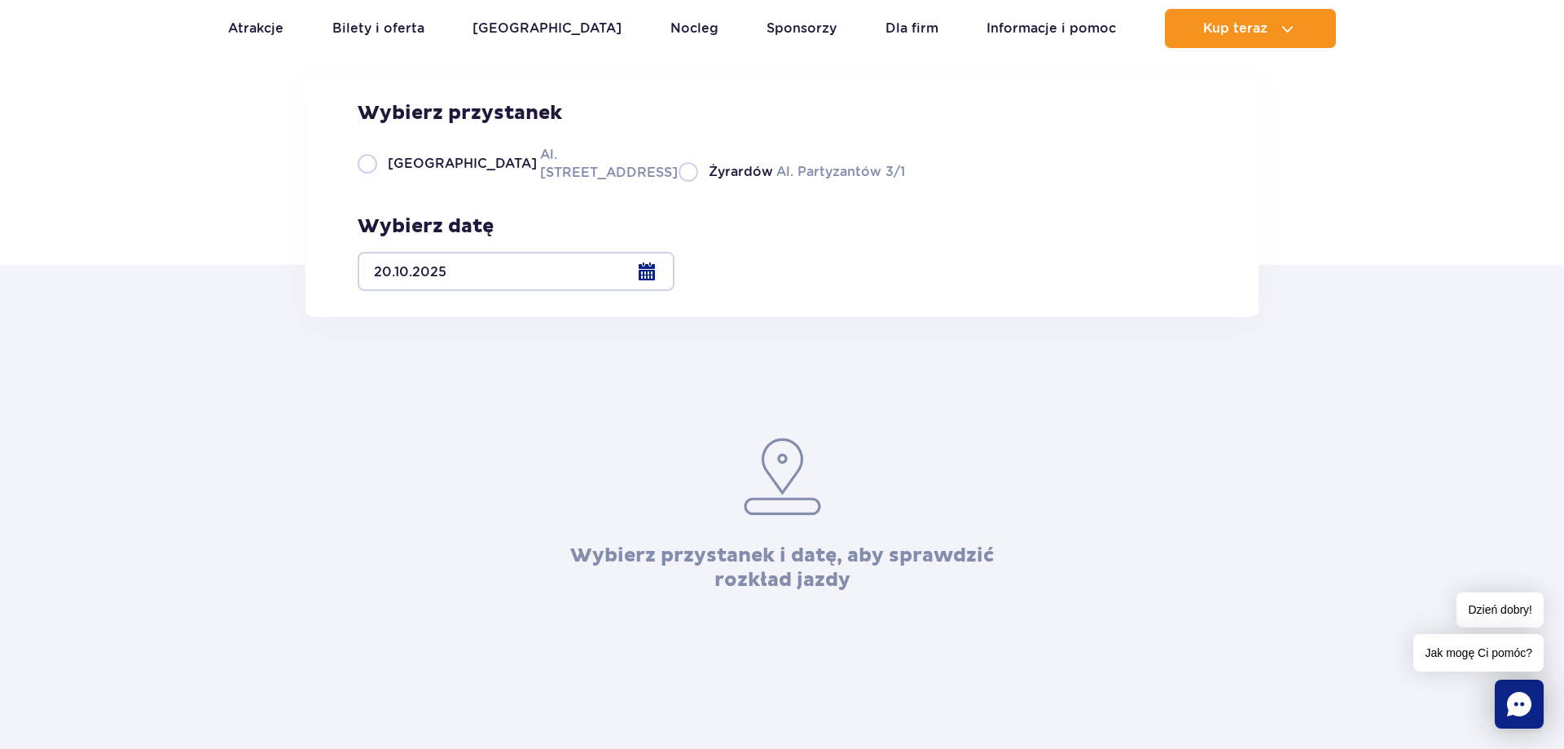
click at [379, 182] on label "Warszawa Al. [STREET_ADDRESS]" at bounding box center [508, 163] width 301 height 37
click at [376, 182] on input "Warszawa Al. [STREET_ADDRESS]" at bounding box center [367, 179] width 18 height 3
radio input "true"
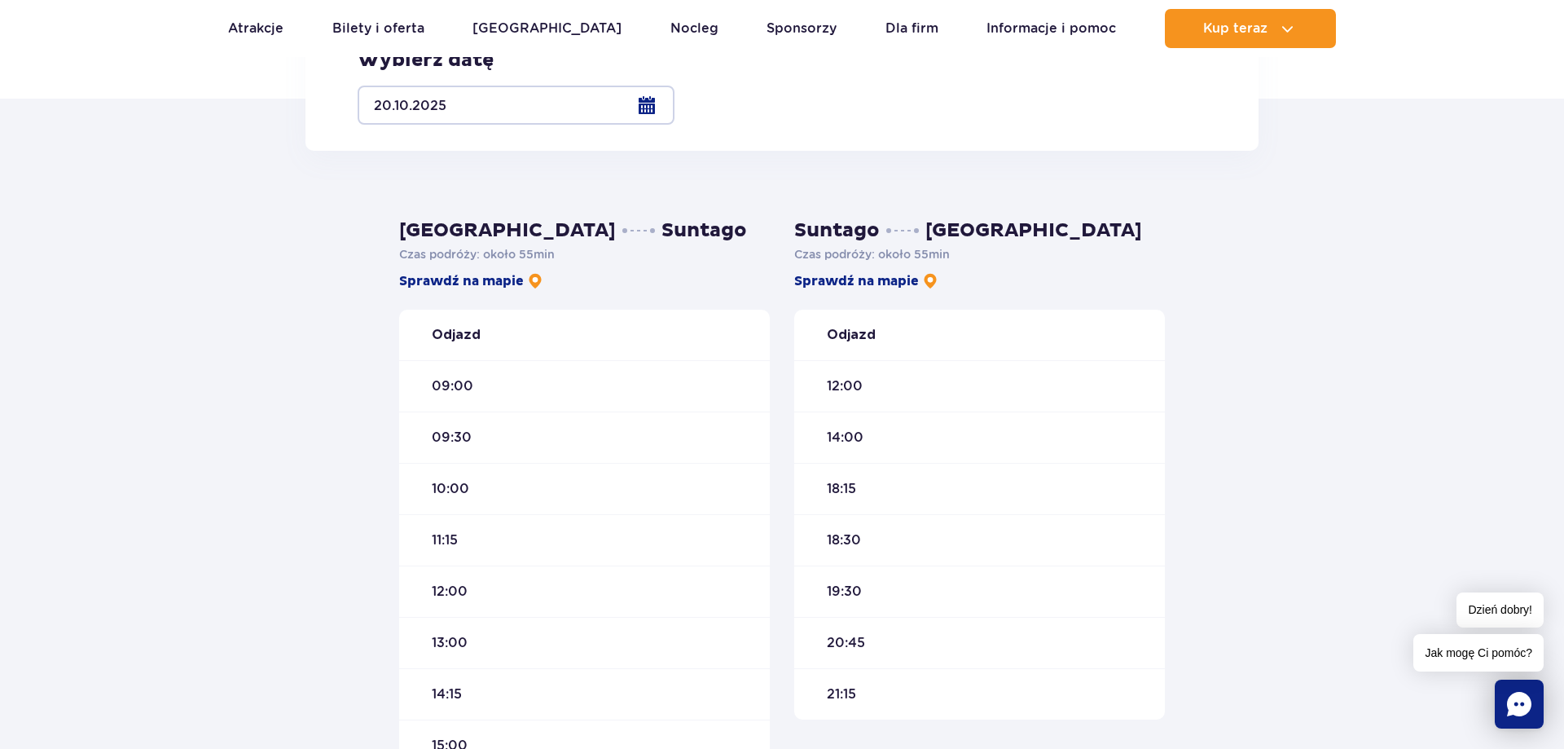
scroll to position [83, 0]
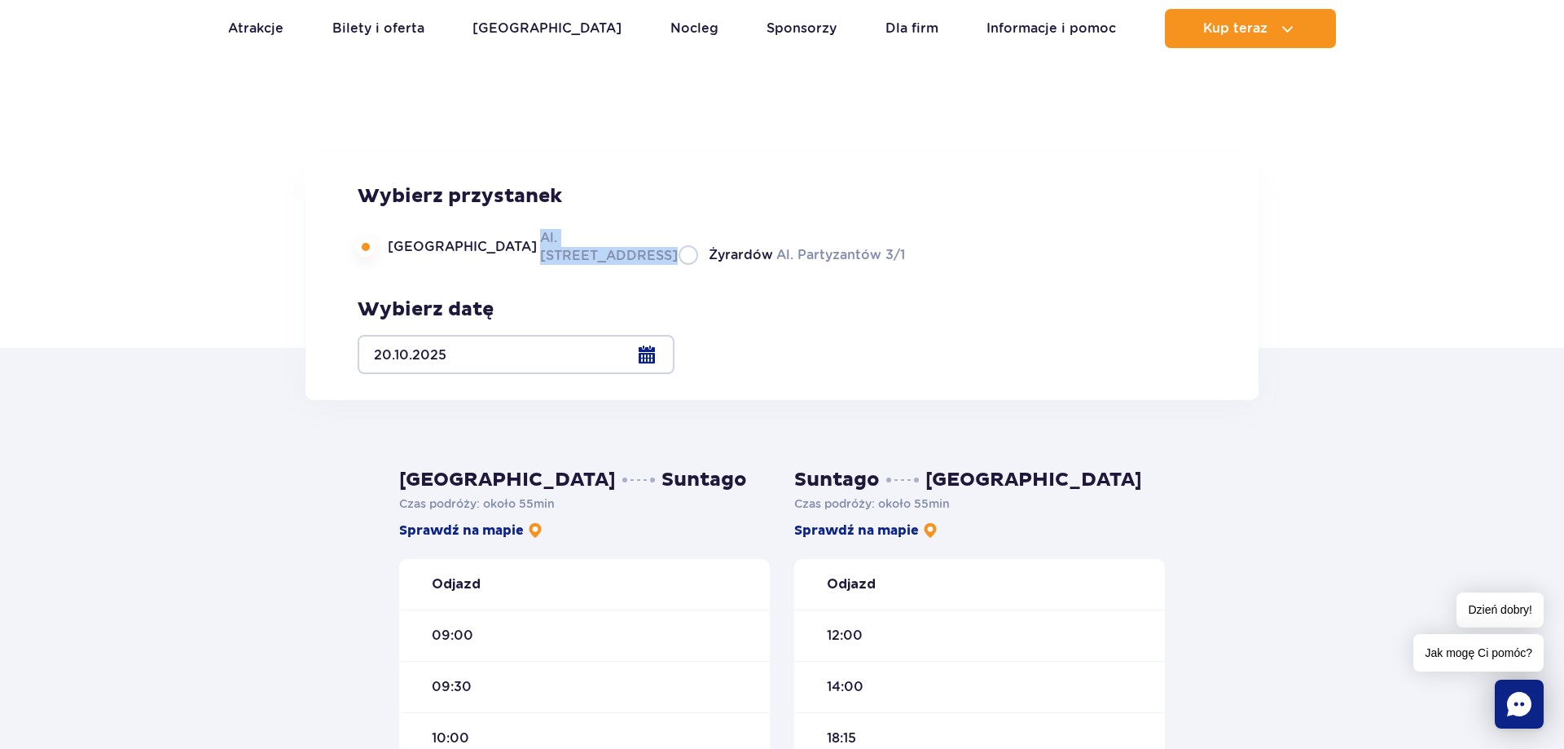
drag, startPoint x: 590, startPoint y: 352, endPoint x: 460, endPoint y: 358, distance: 129.7
click at [460, 265] on div "Warszawa Al. [STREET_ADDRESS] Partyzantów 3/1" at bounding box center [632, 246] width 548 height 37
drag, startPoint x: 833, startPoint y: 357, endPoint x: 701, endPoint y: 339, distance: 133.2
click at [701, 339] on div "Wybierz przystanek [GEOGRAPHIC_DATA]. [STREET_ADDRESS] Partyzantów 3/1 Wybierz …" at bounding box center [782, 279] width 849 height 190
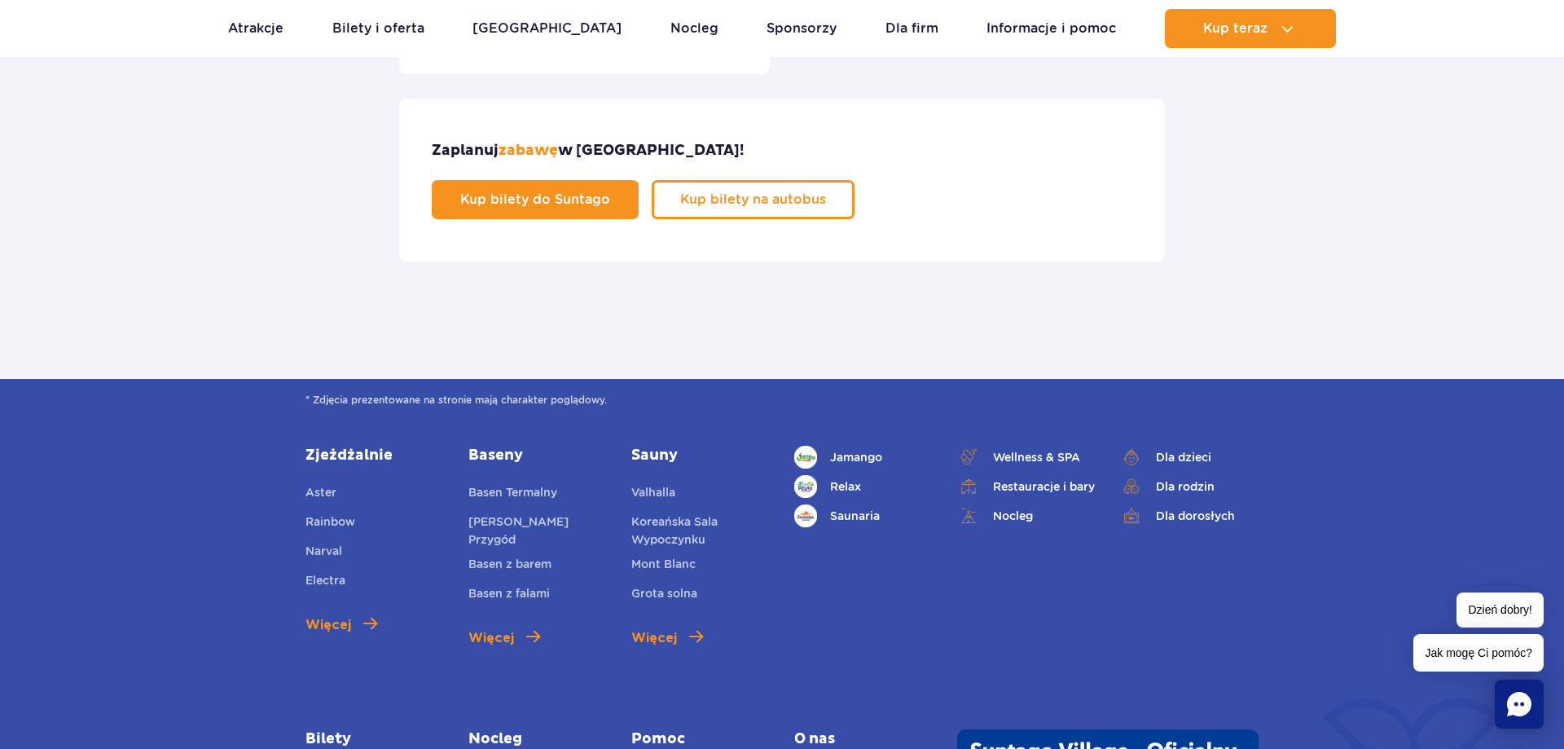
scroll to position [1164, 0]
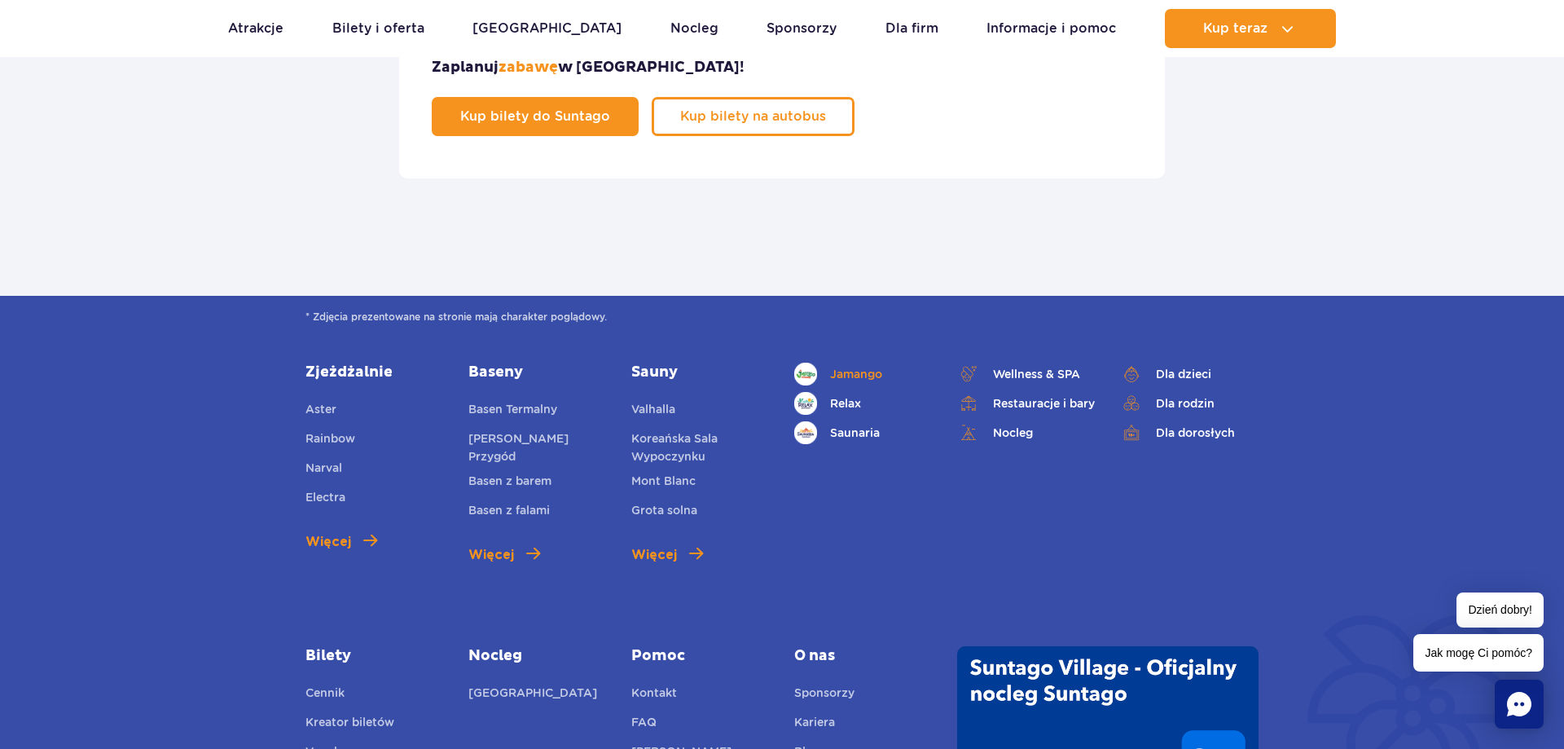
click at [870, 365] on span "Jamango" at bounding box center [856, 374] width 52 height 18
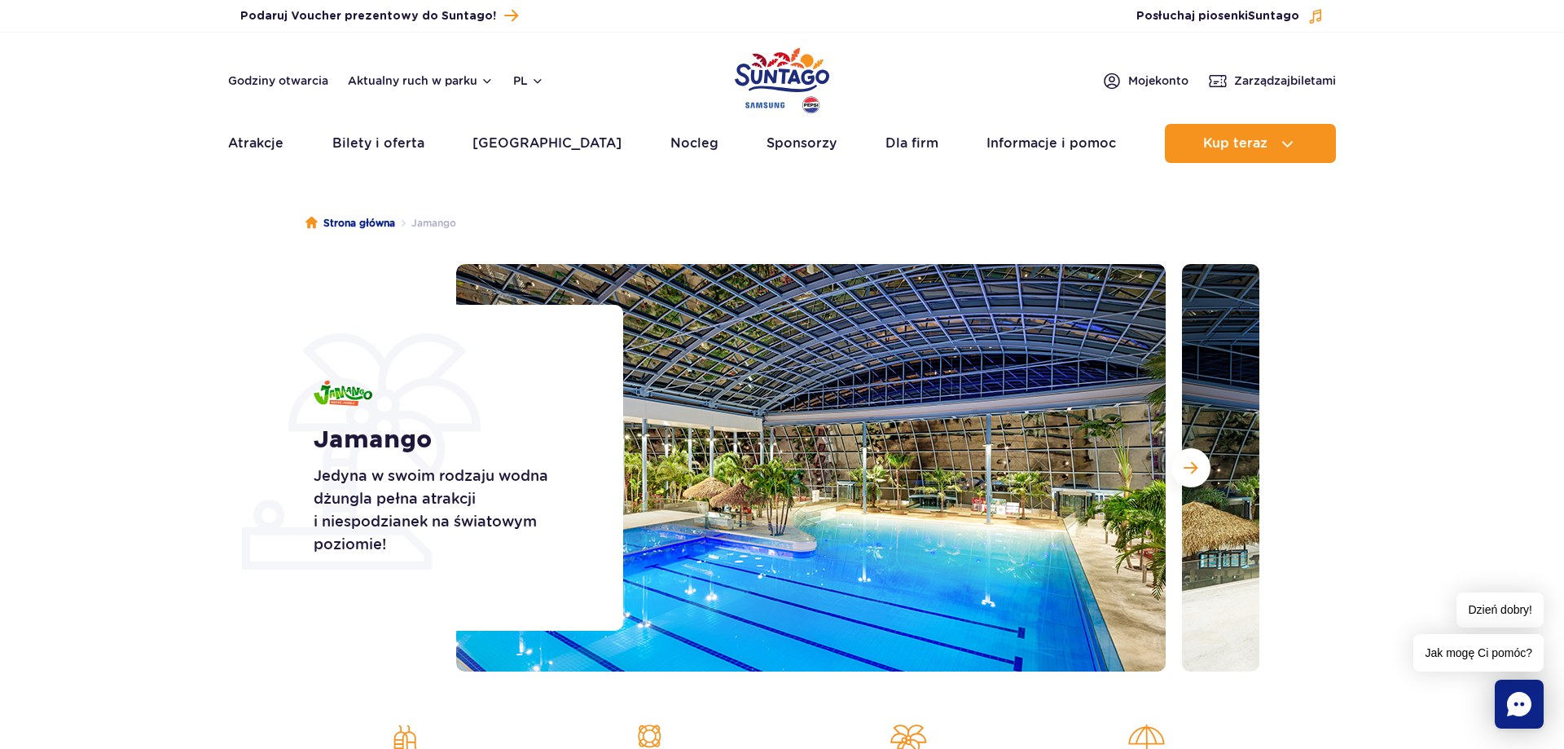
scroll to position [166, 0]
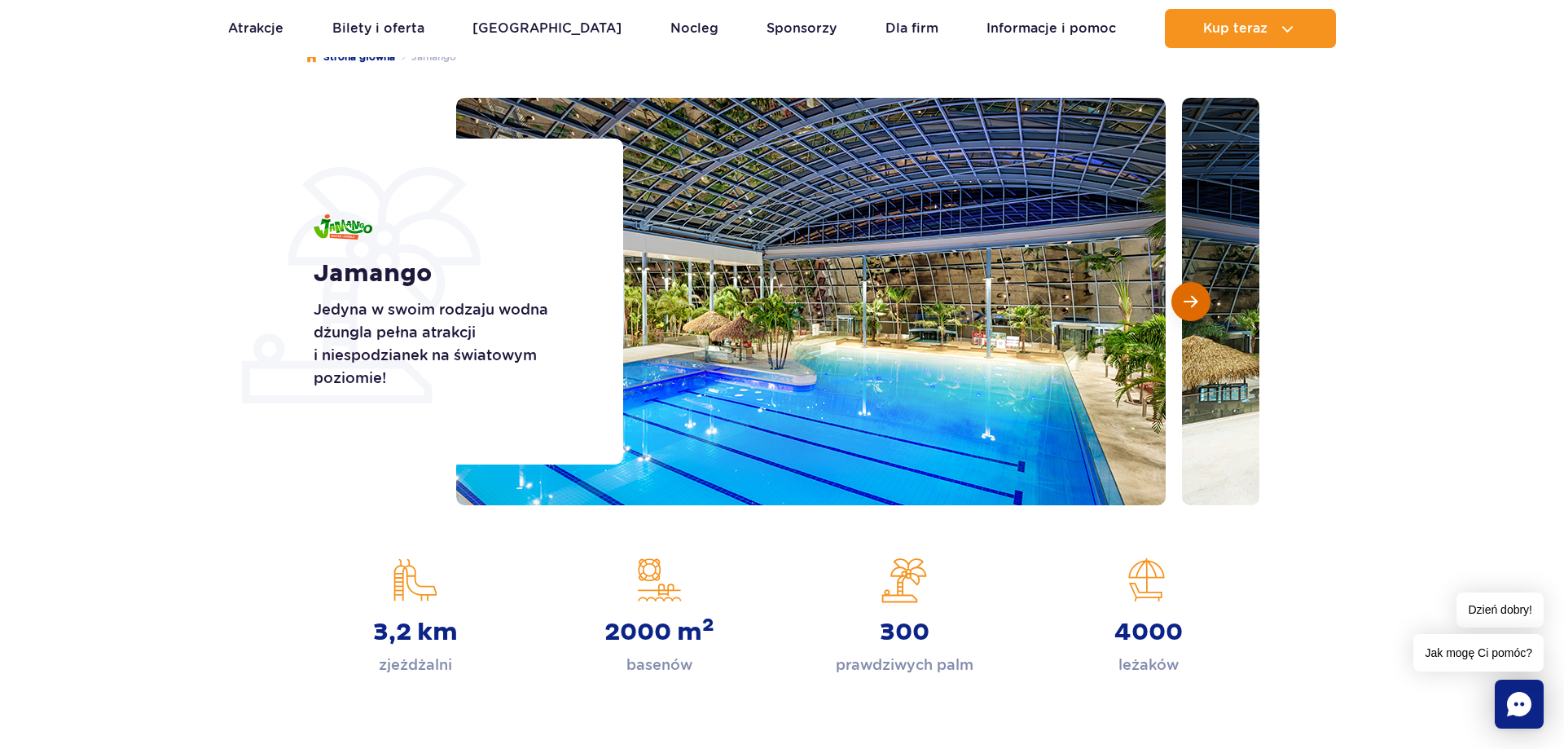
click at [1203, 301] on button "Następny slajd" at bounding box center [1191, 301] width 39 height 39
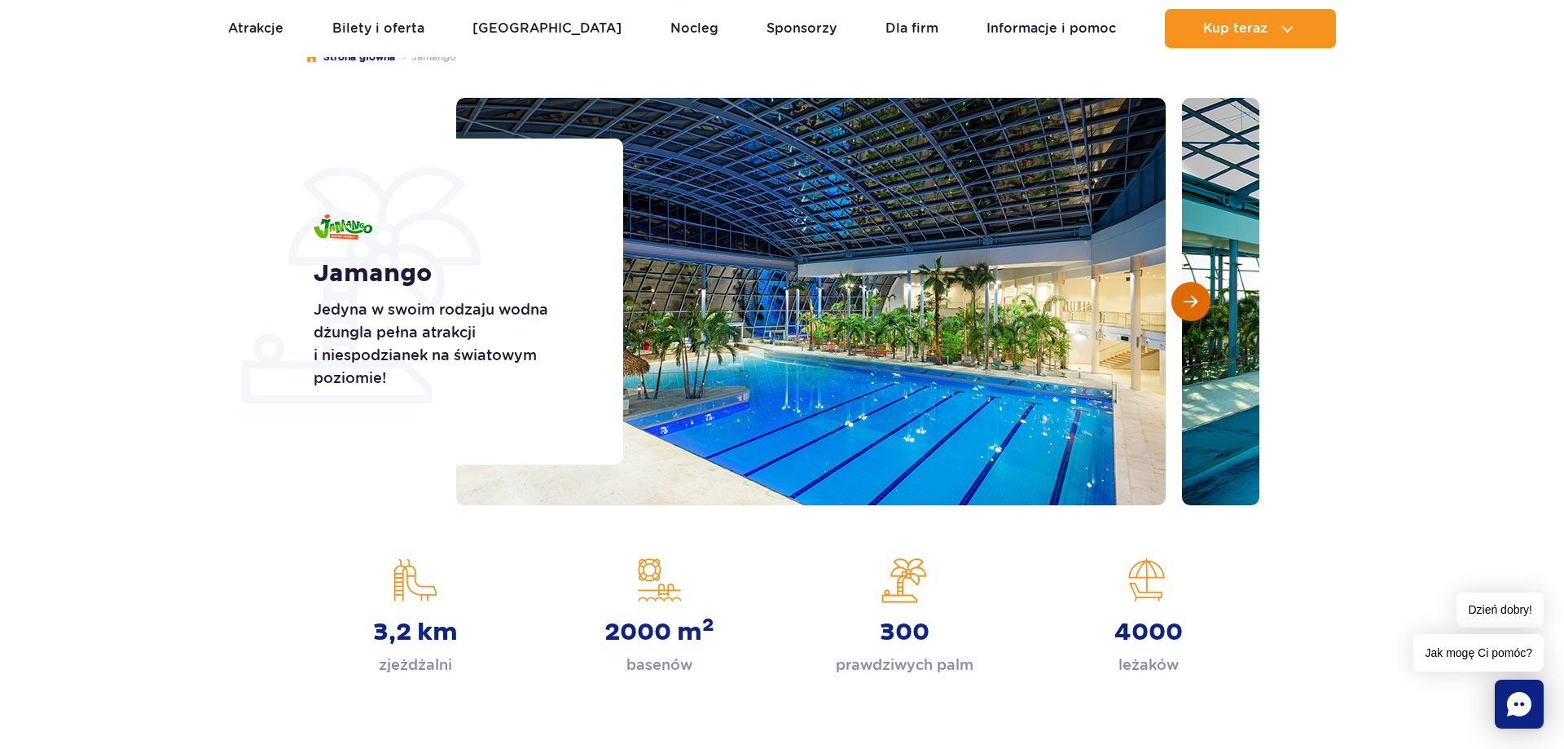
click at [1203, 304] on button "Następny slajd" at bounding box center [1191, 301] width 39 height 39
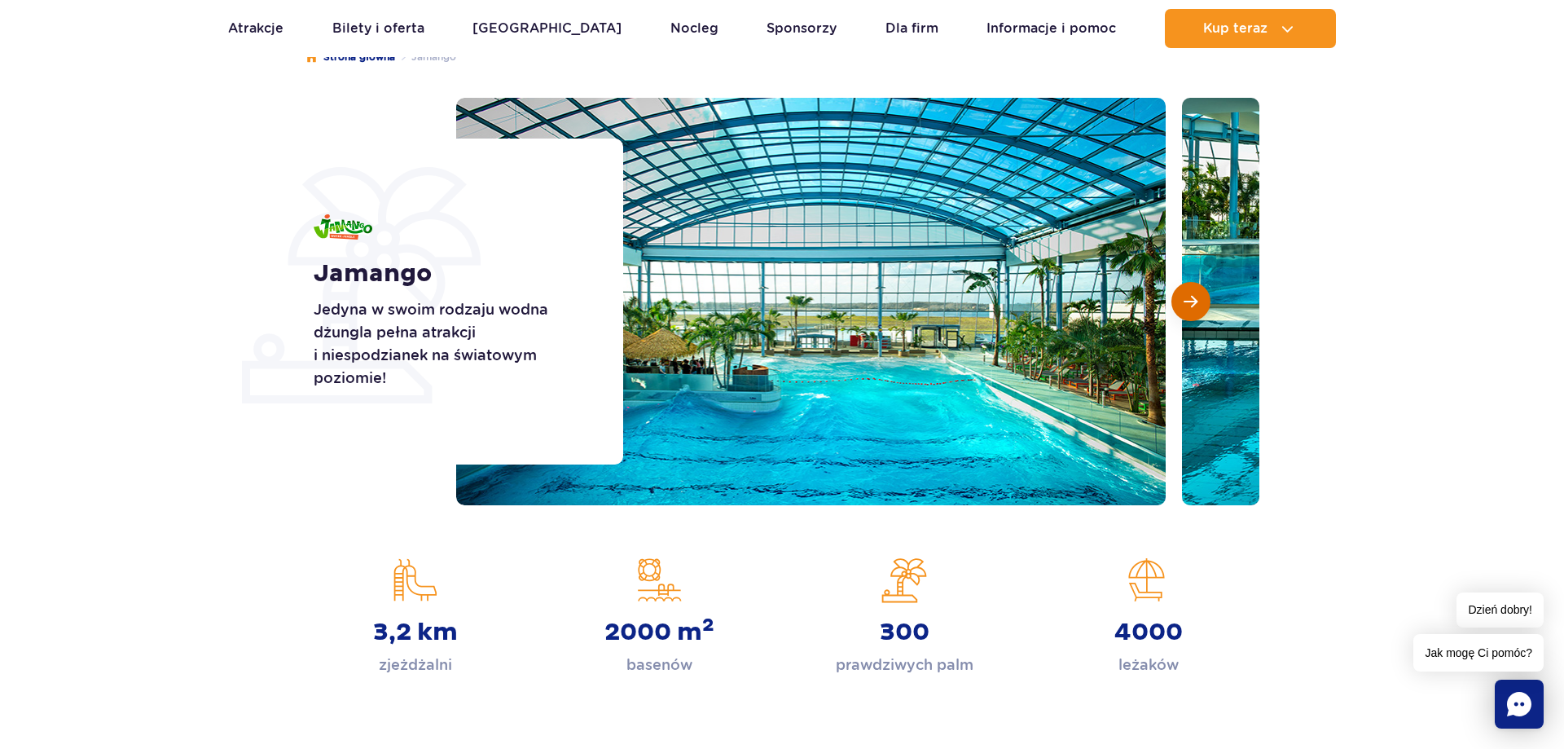
click at [1203, 304] on button "Następny slajd" at bounding box center [1191, 301] width 39 height 39
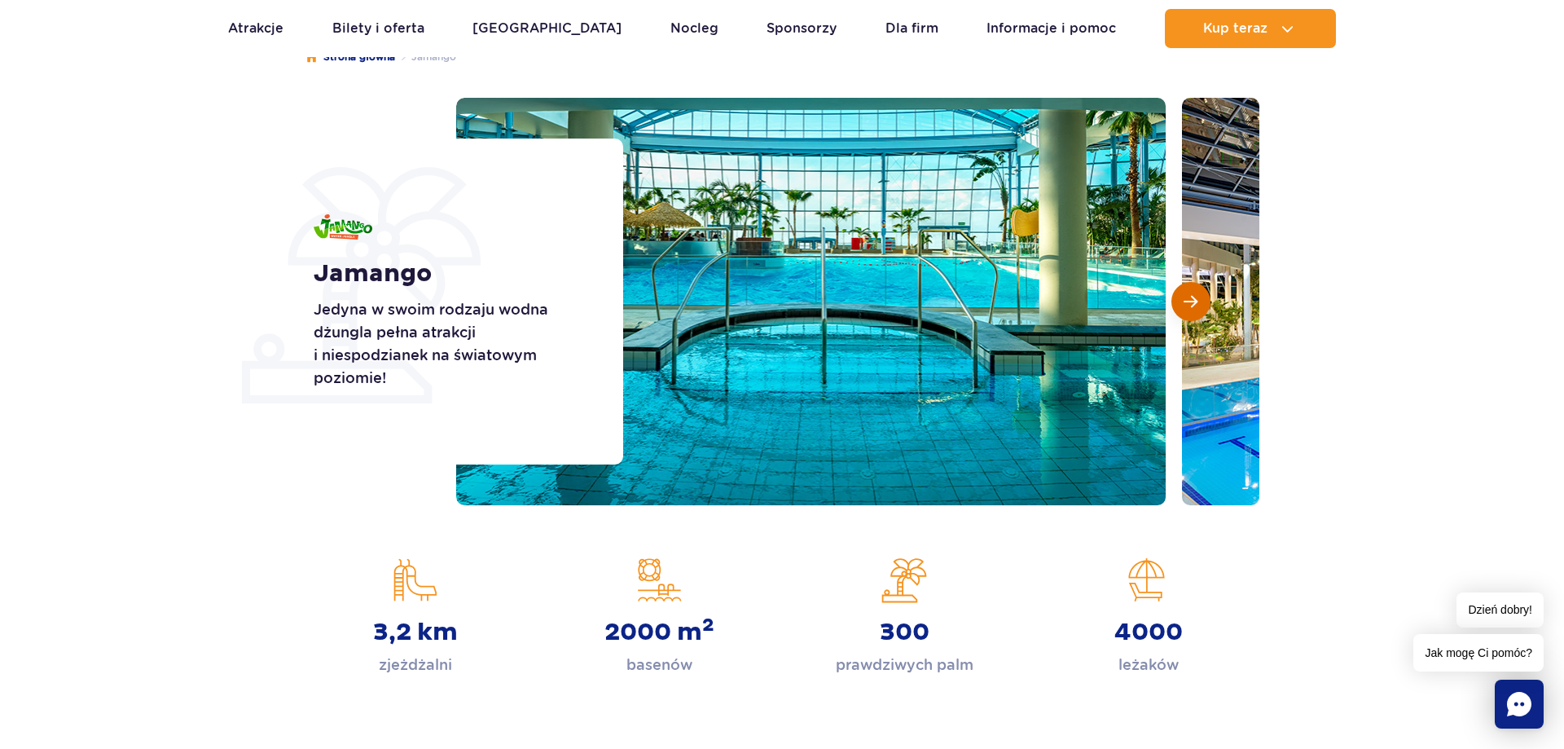
click at [1202, 304] on button "Następny slajd" at bounding box center [1191, 301] width 39 height 39
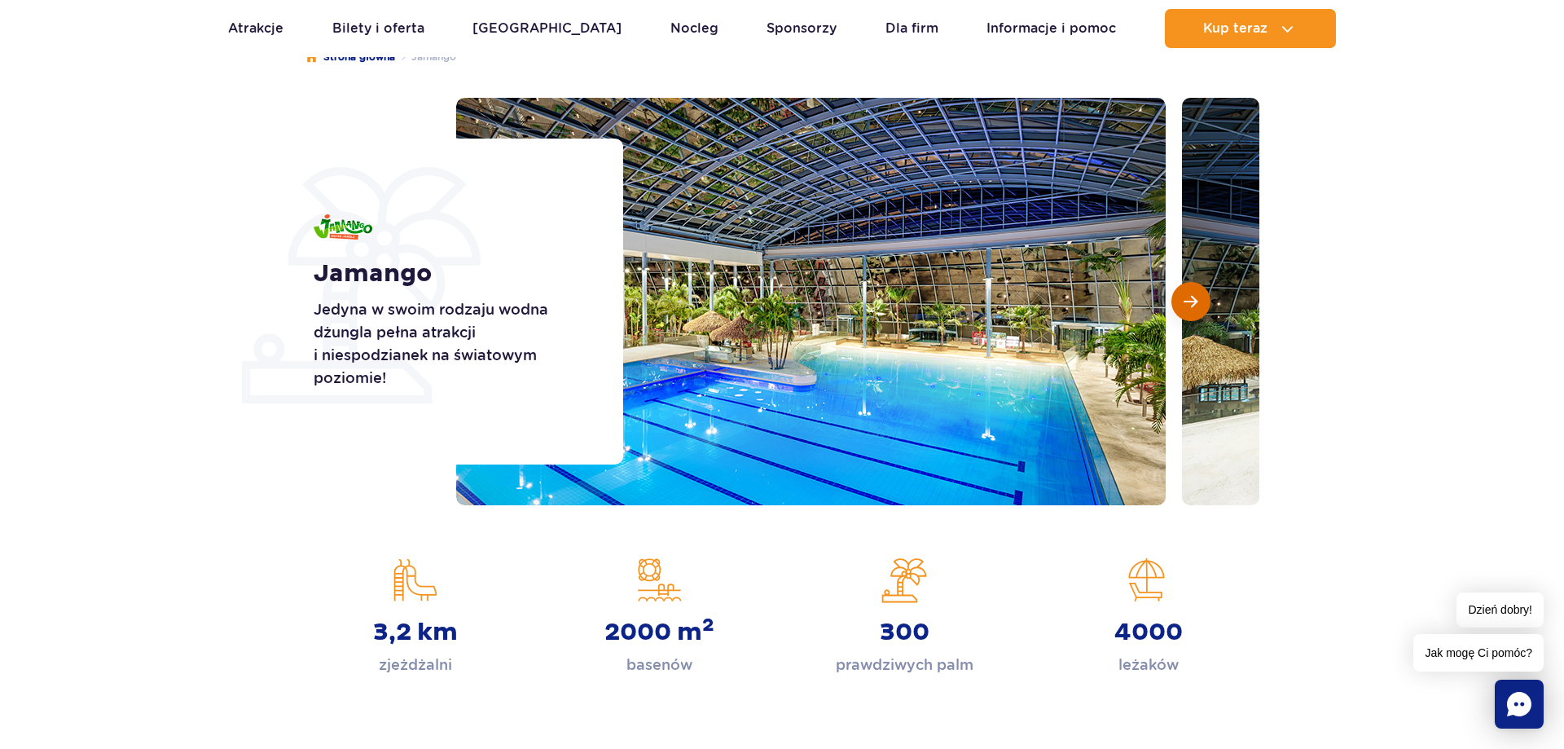
click at [1202, 304] on button "Następny slajd" at bounding box center [1191, 301] width 39 height 39
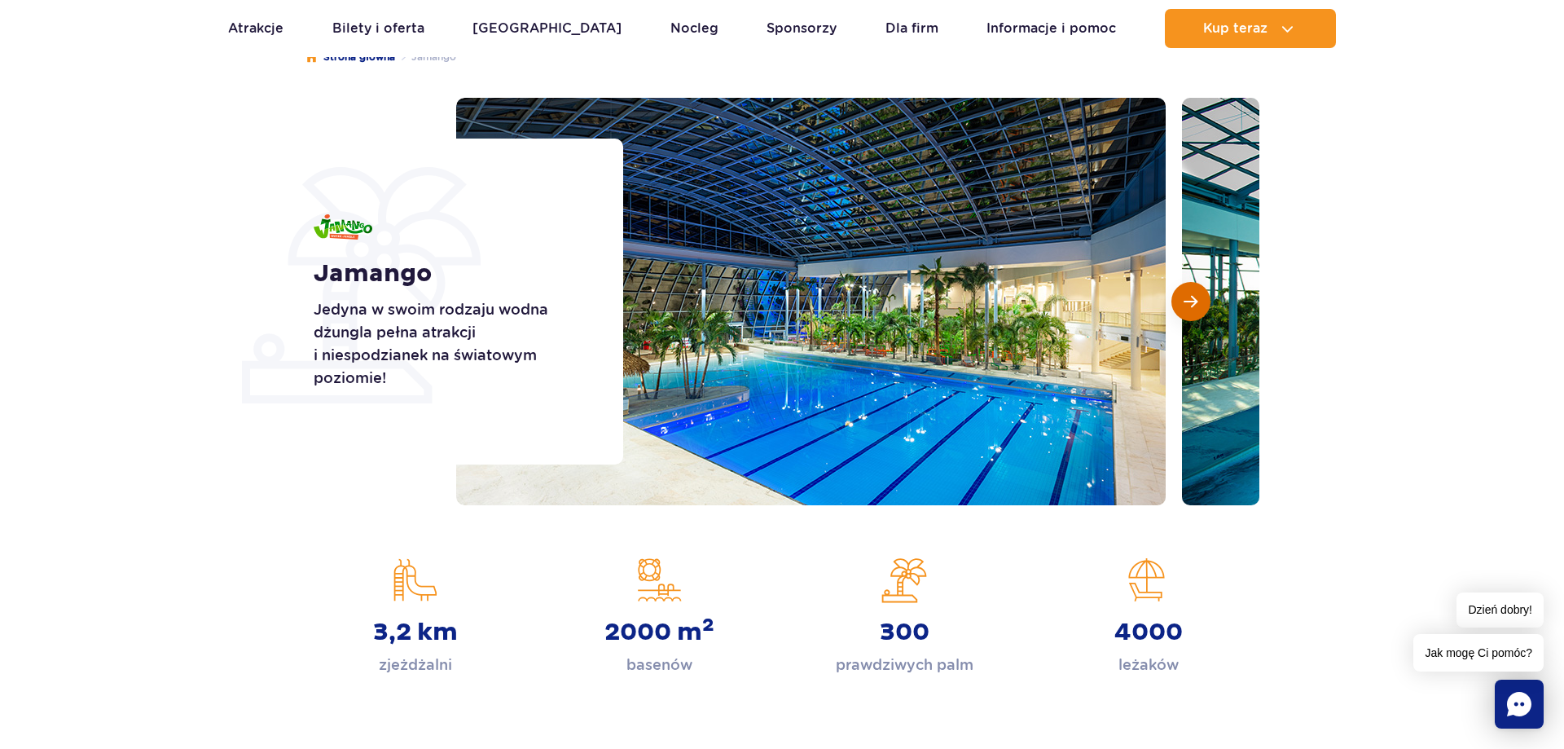
click at [1202, 304] on button "Następny slajd" at bounding box center [1191, 301] width 39 height 39
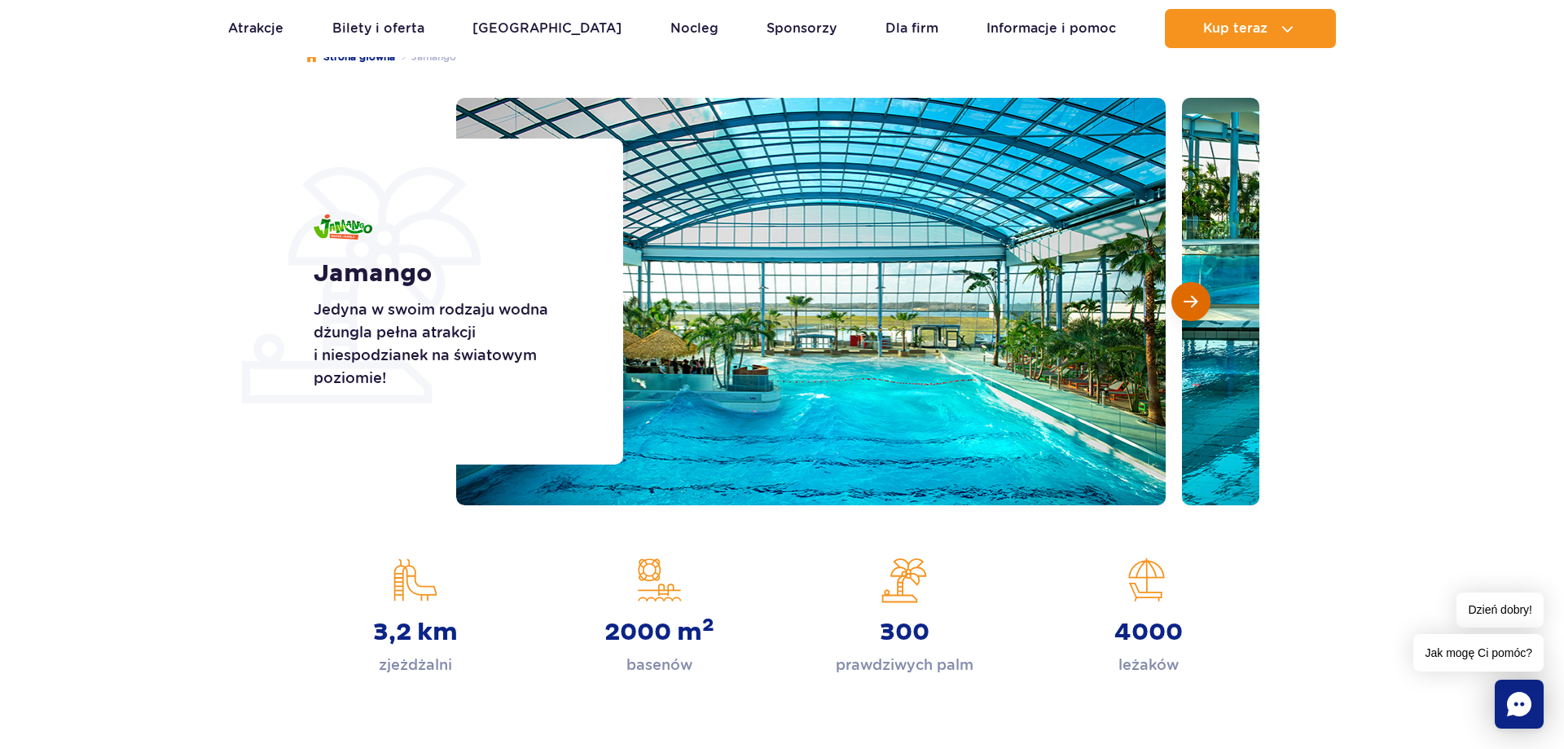
click at [1202, 304] on button "Następny slajd" at bounding box center [1191, 301] width 39 height 39
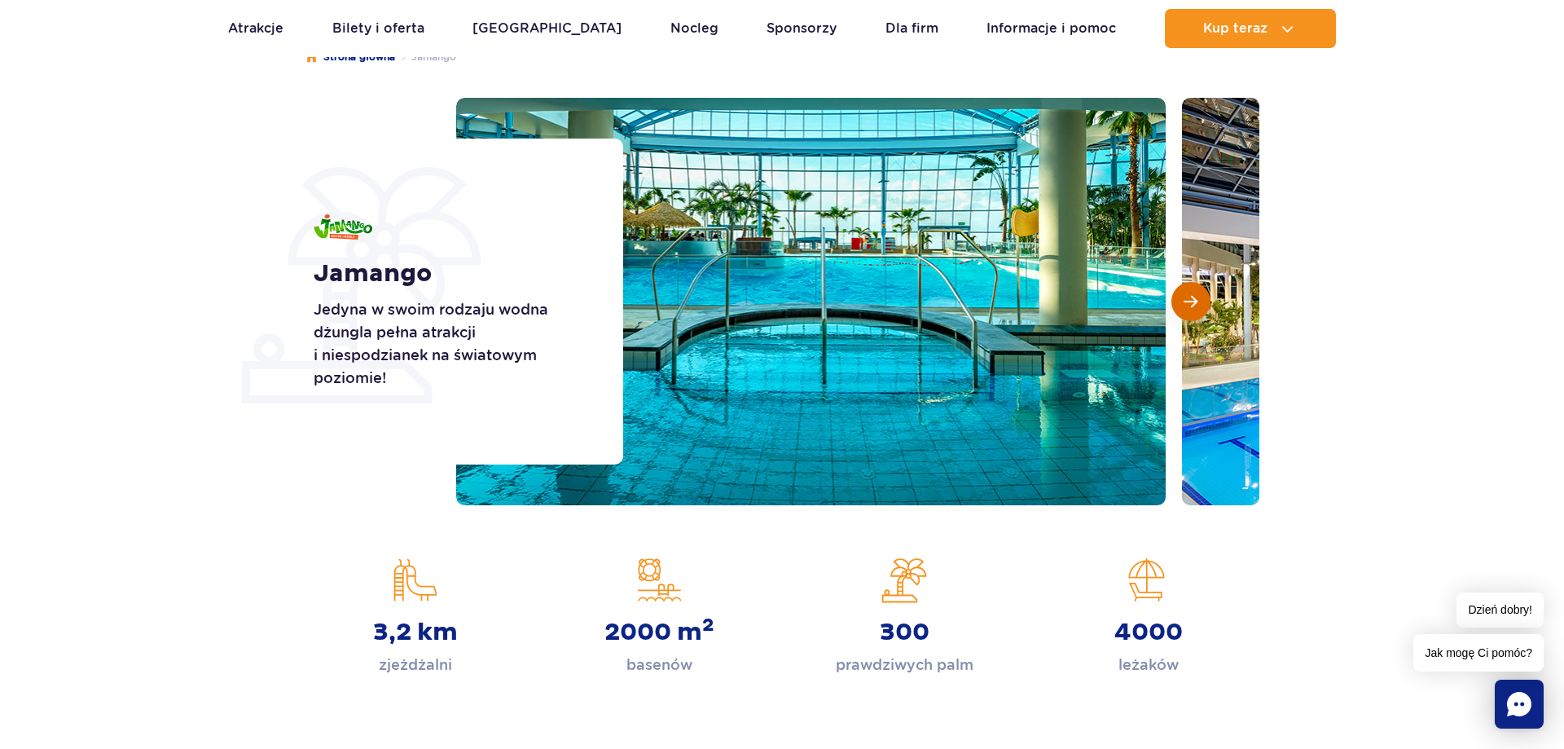
click at [1202, 304] on button "Następny slajd" at bounding box center [1191, 301] width 39 height 39
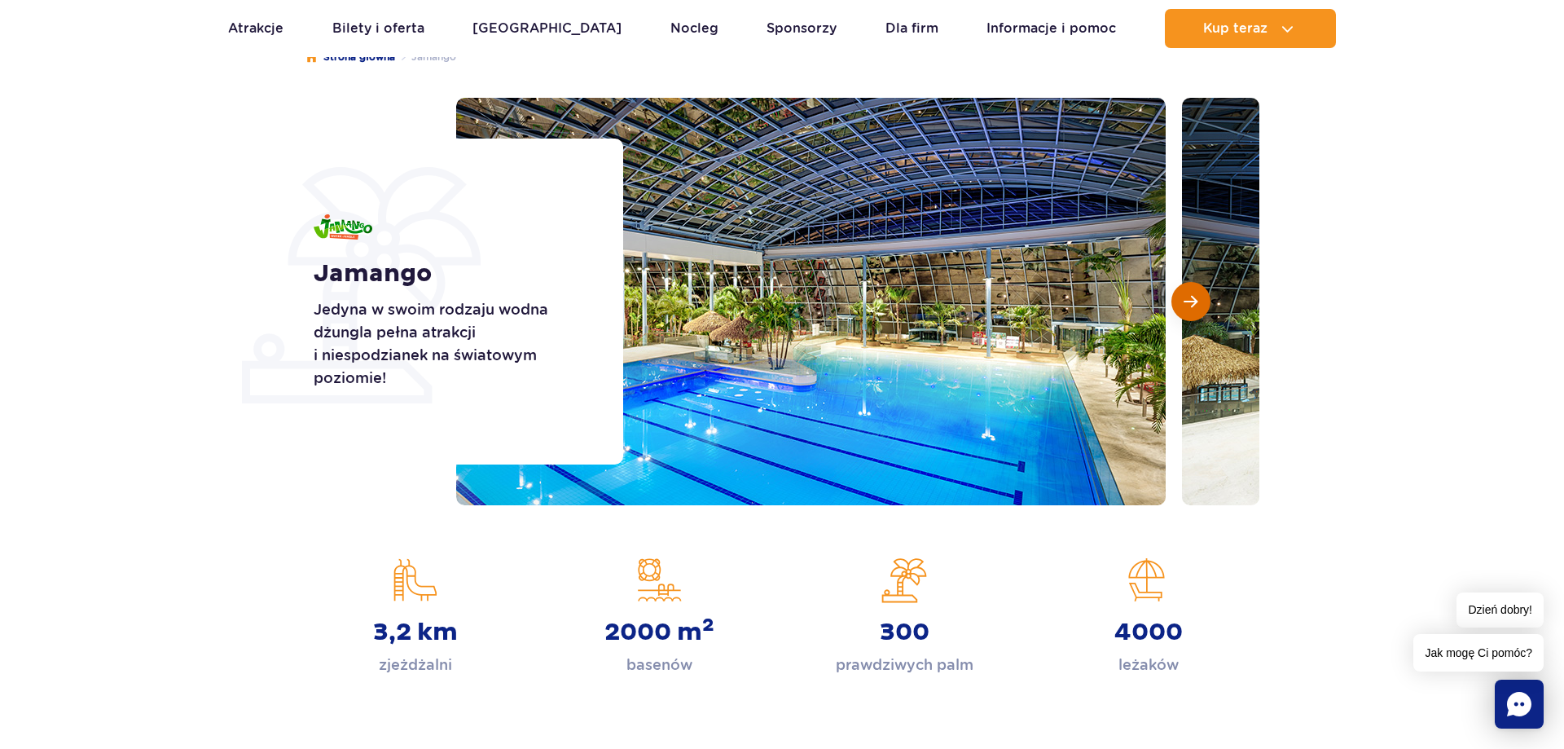
click at [1202, 304] on button "Następny slajd" at bounding box center [1191, 301] width 39 height 39
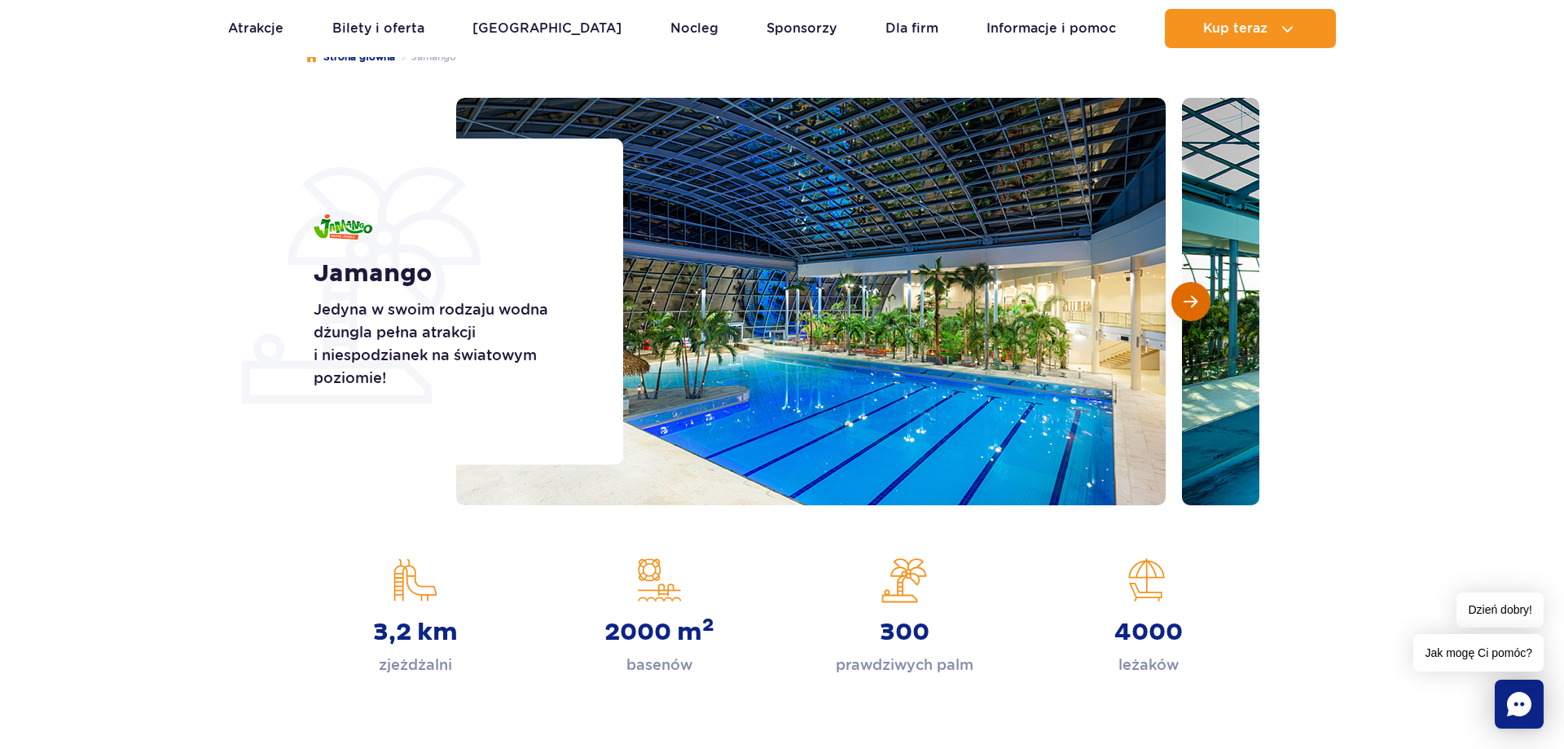
click at [1202, 304] on button "Następny slajd" at bounding box center [1191, 301] width 39 height 39
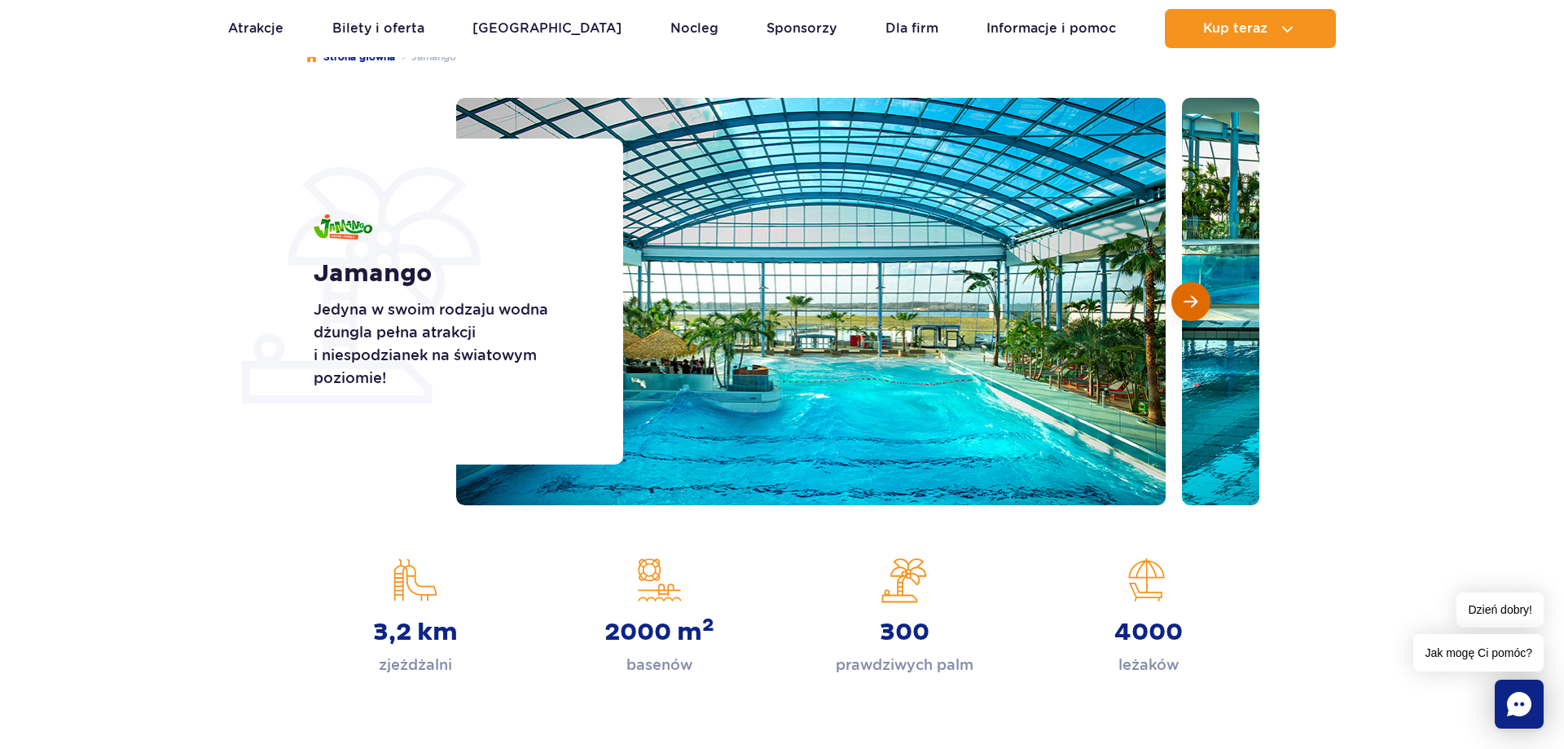
click at [1202, 304] on button "Następny slajd" at bounding box center [1191, 301] width 39 height 39
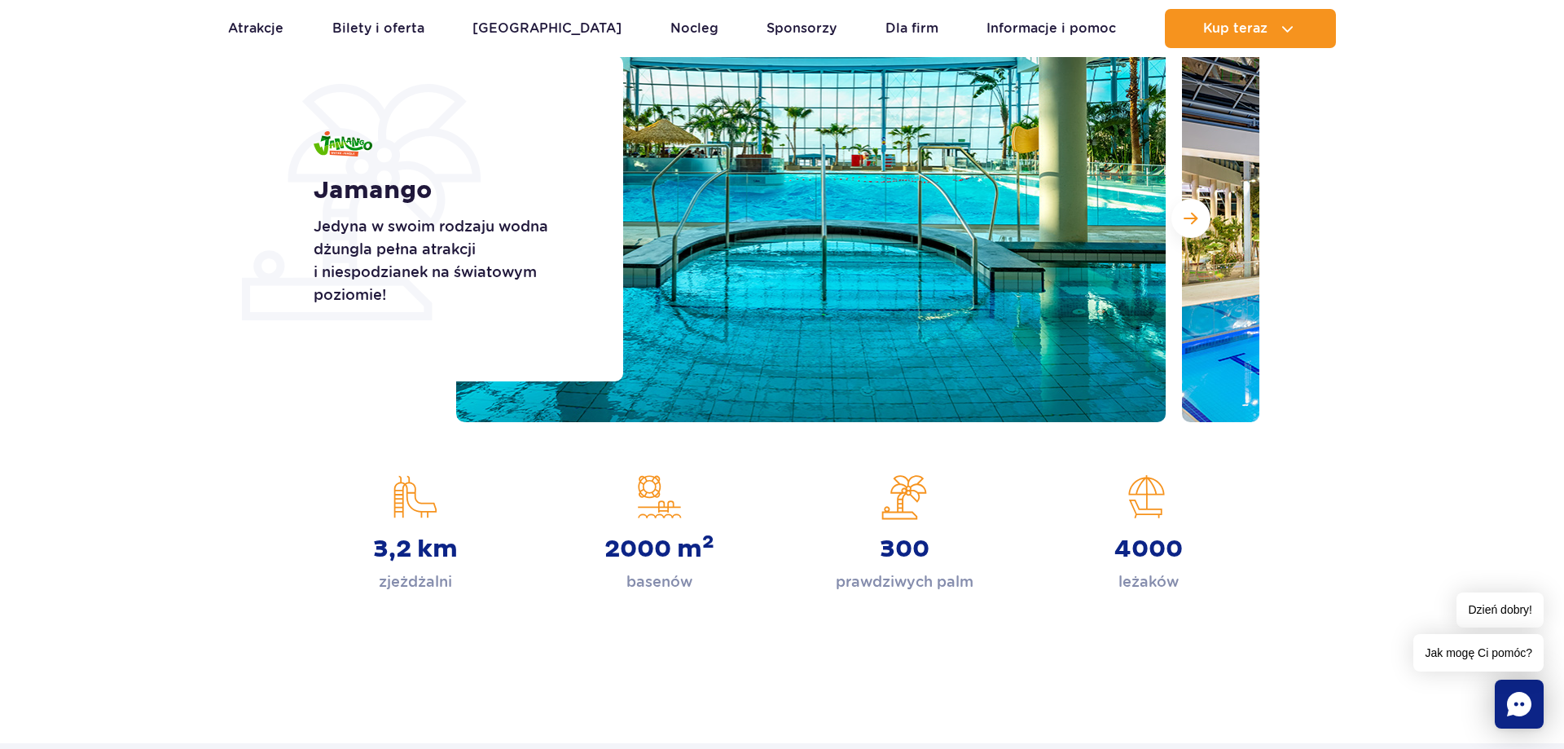
scroll to position [0, 0]
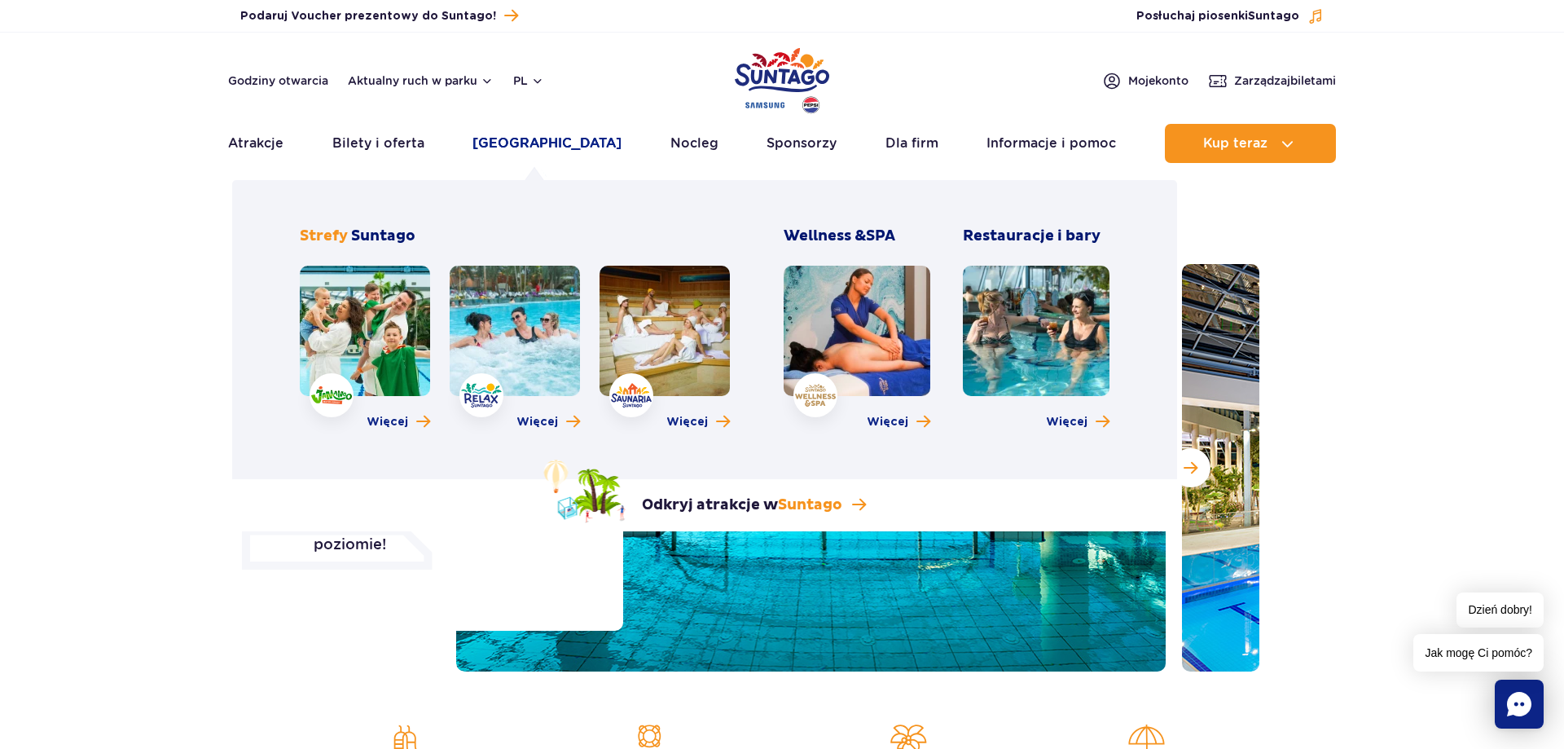
click at [556, 152] on link "[GEOGRAPHIC_DATA]" at bounding box center [547, 143] width 149 height 39
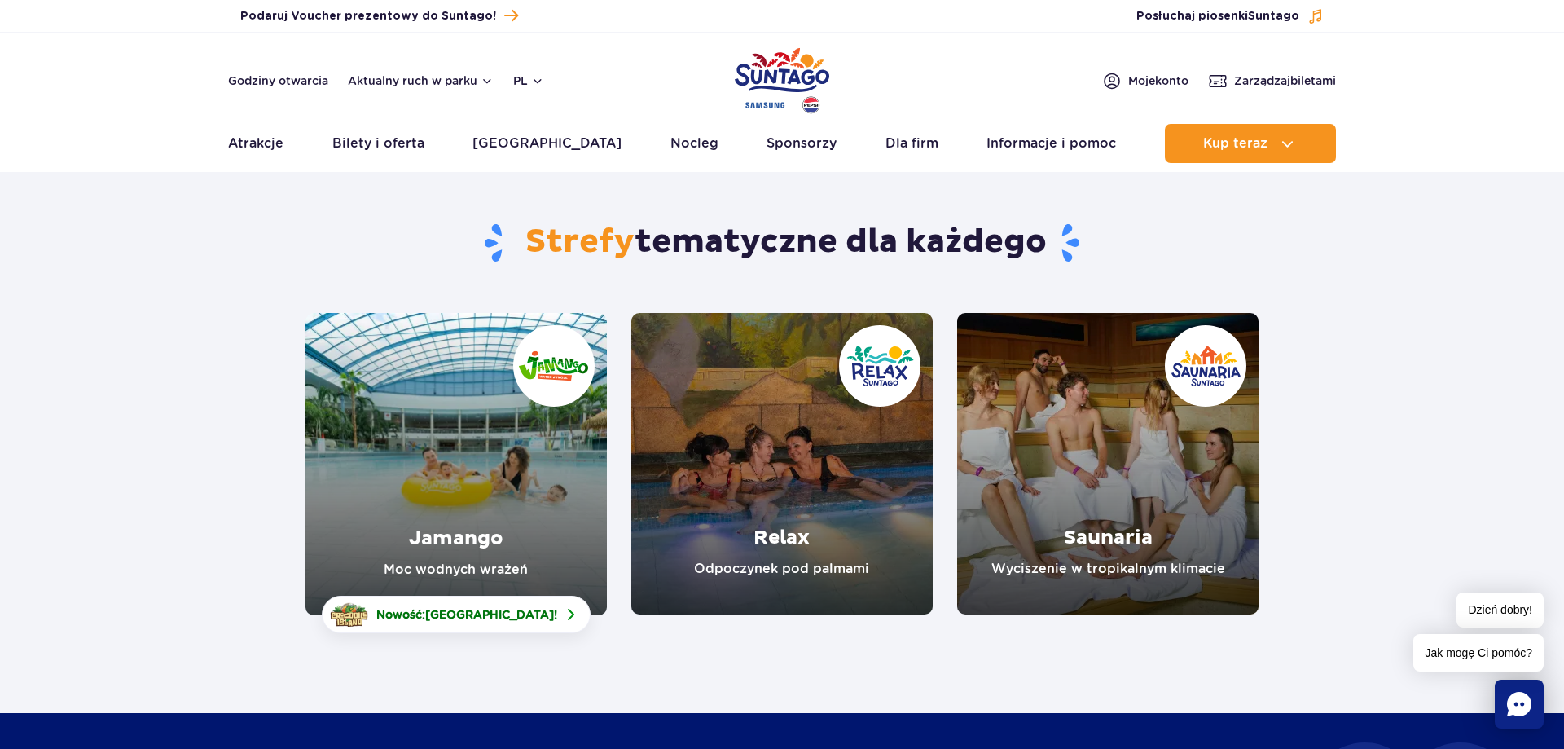
click at [808, 470] on link "Relax" at bounding box center [781, 463] width 301 height 301
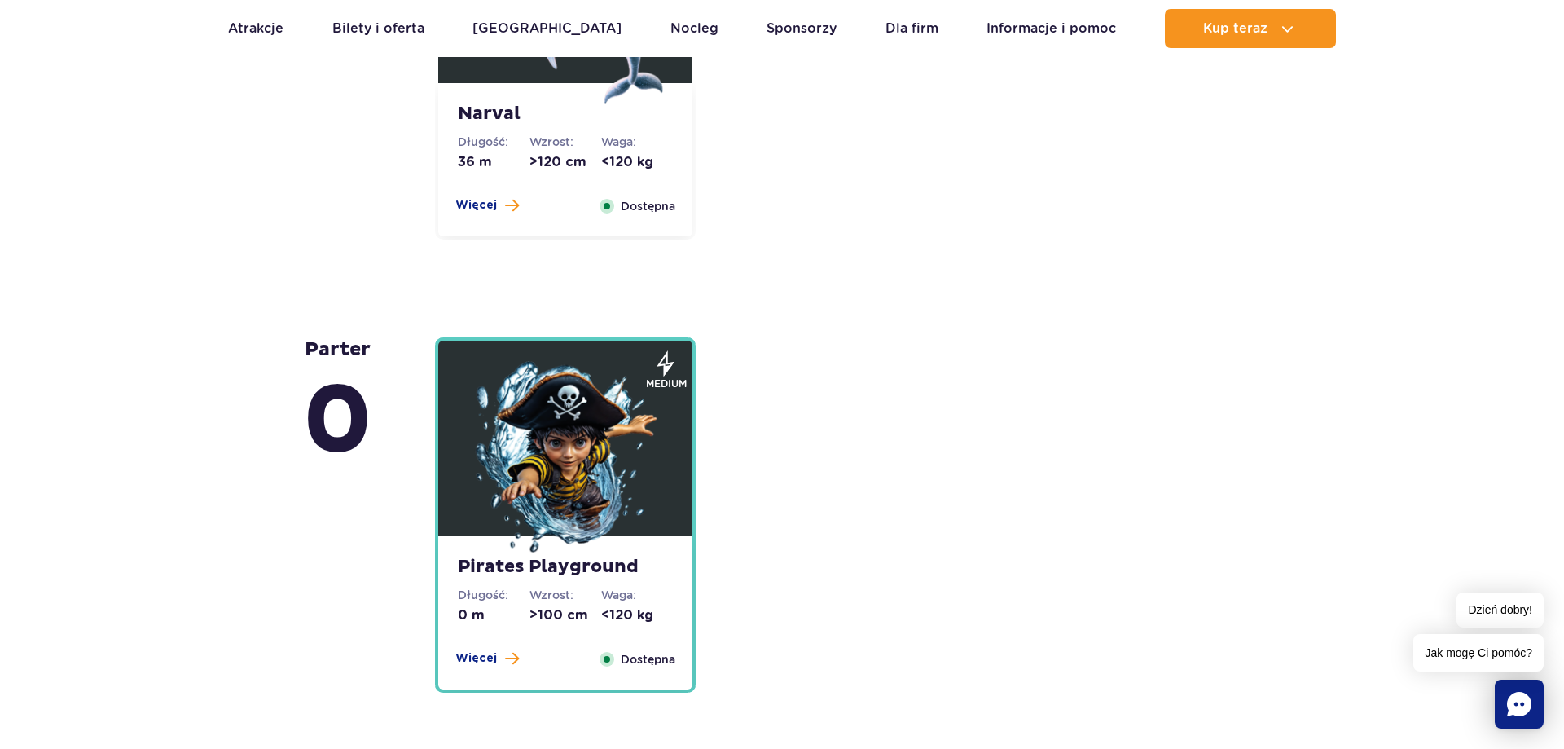
scroll to position [3491, 0]
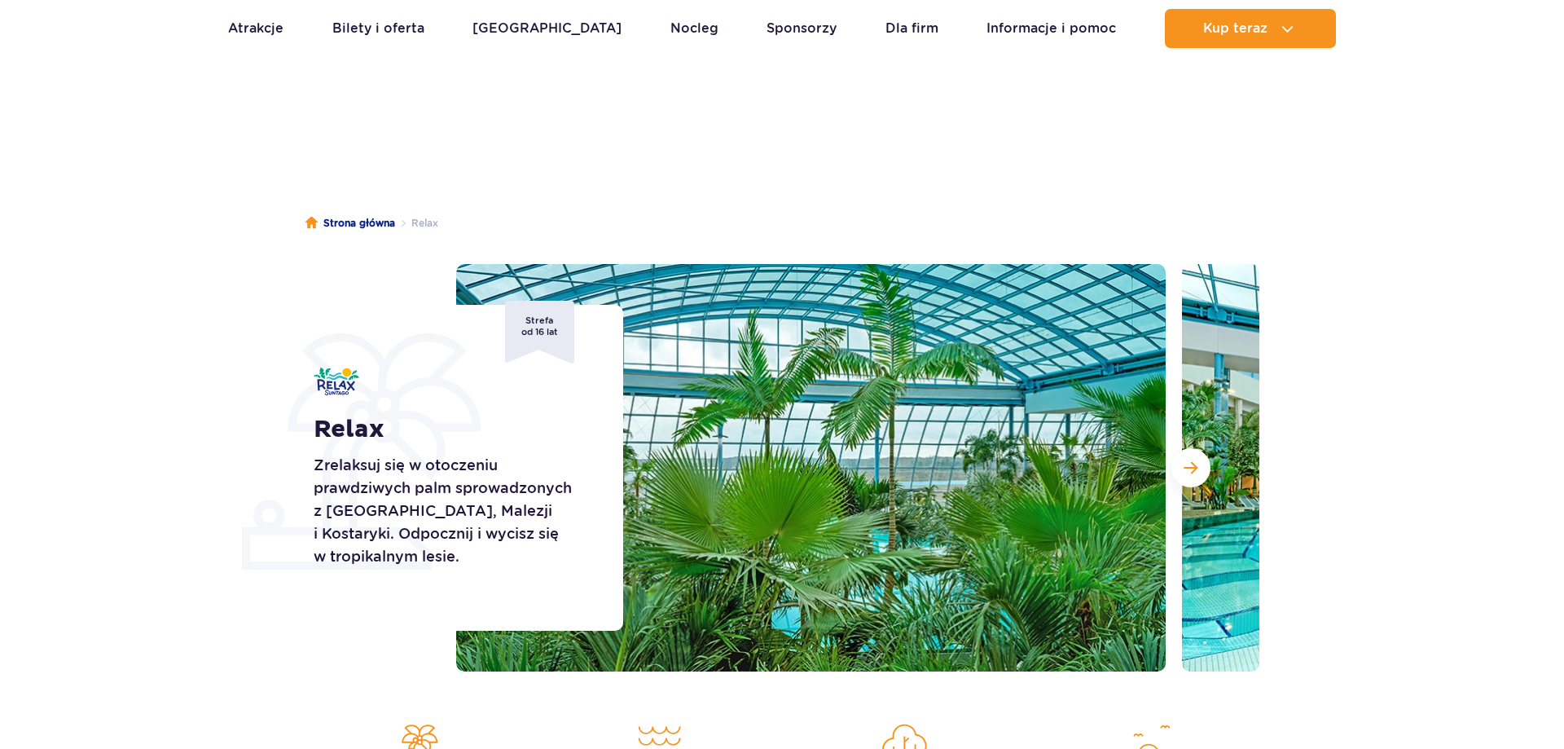
scroll to position [166, 0]
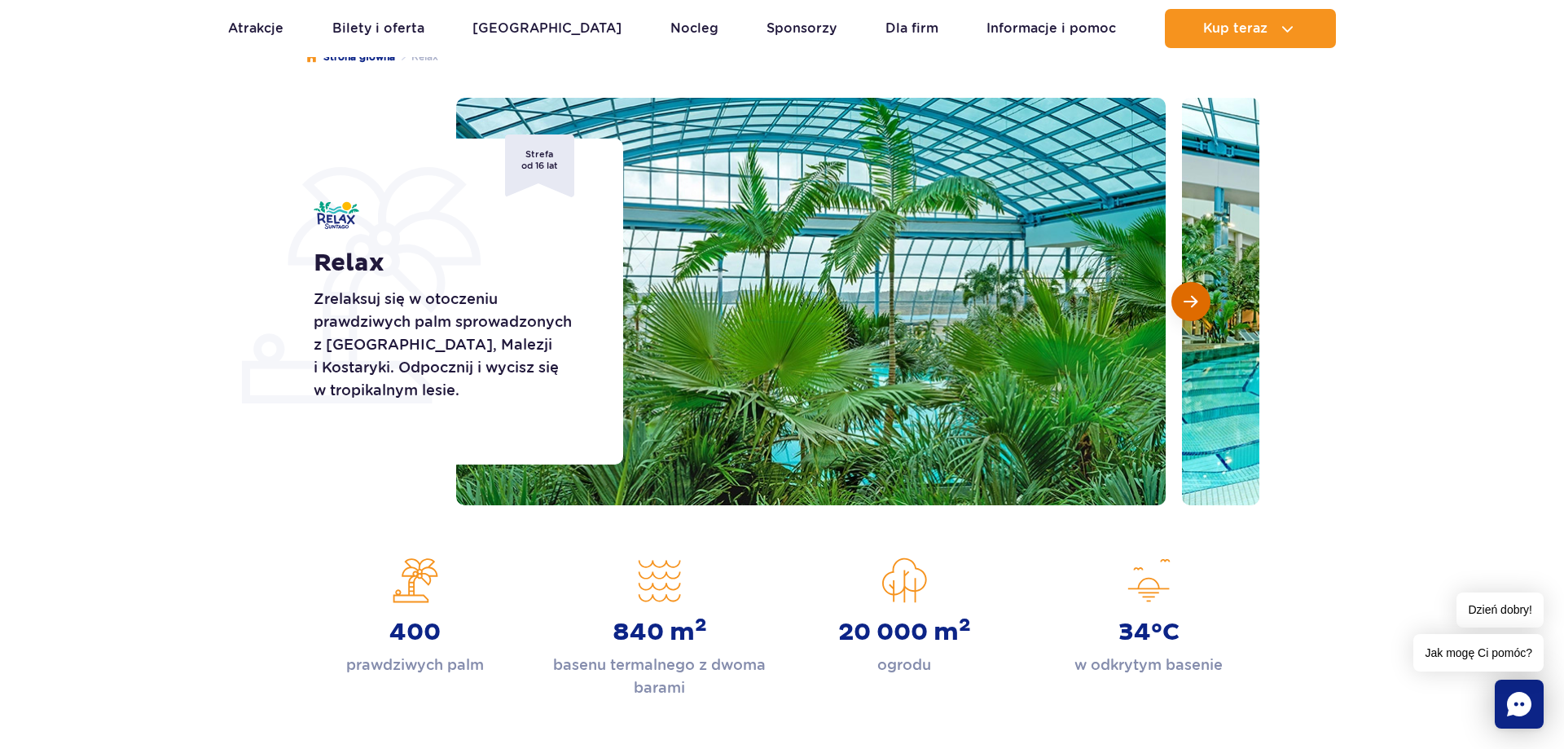
click at [1180, 306] on button "Następny slajd" at bounding box center [1191, 301] width 39 height 39
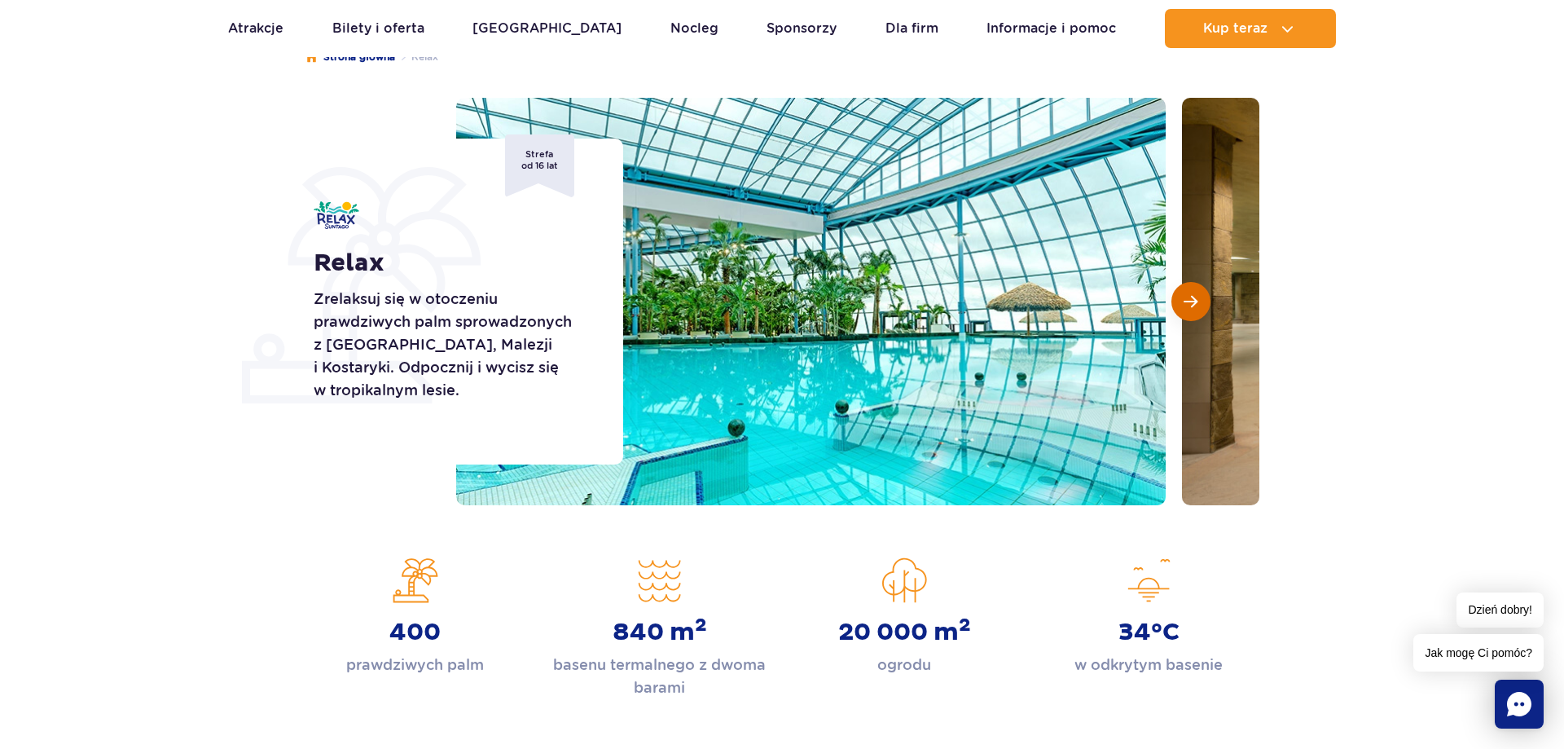
click at [1180, 306] on button "Następny slajd" at bounding box center [1191, 301] width 39 height 39
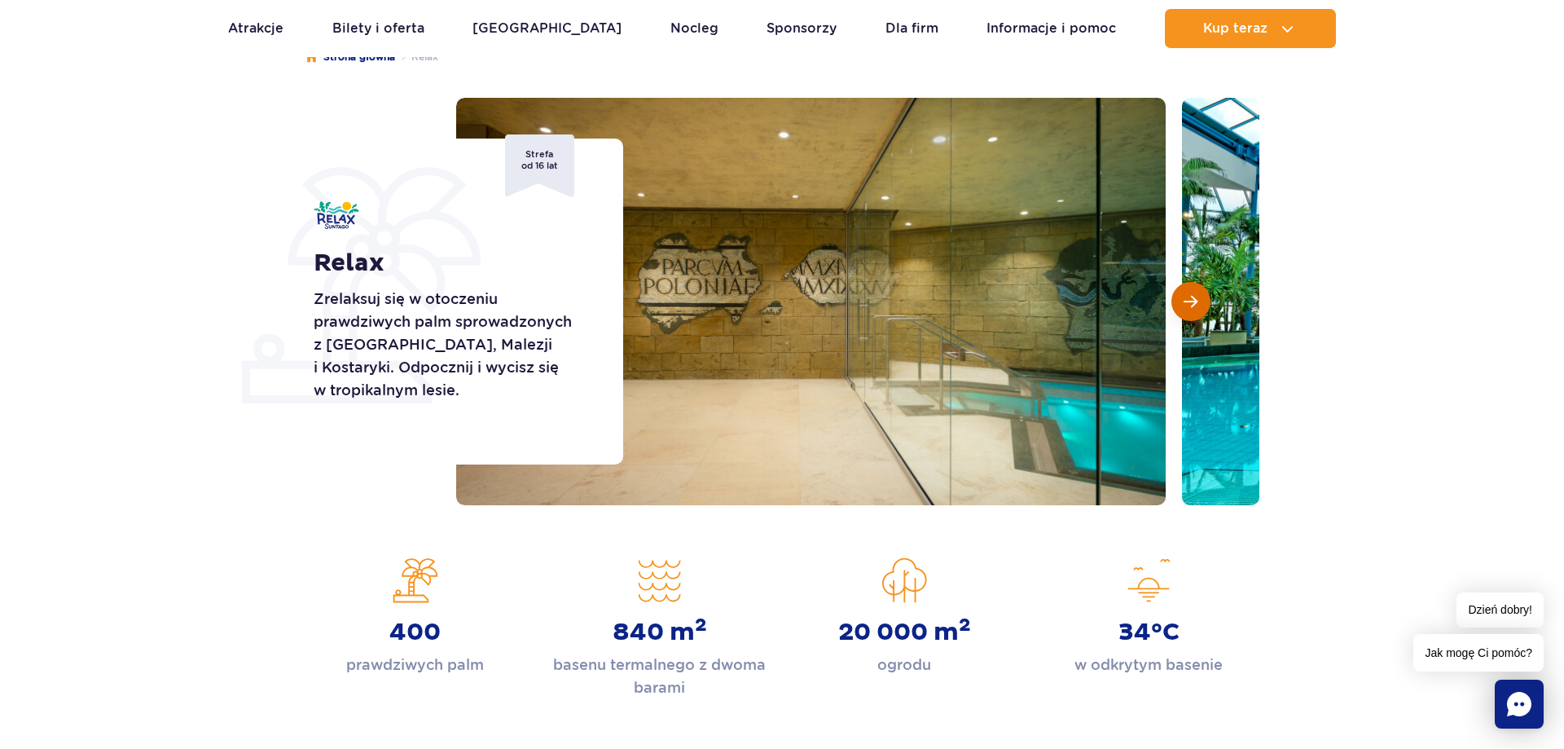
click at [1180, 306] on button "Następny slajd" at bounding box center [1191, 301] width 39 height 39
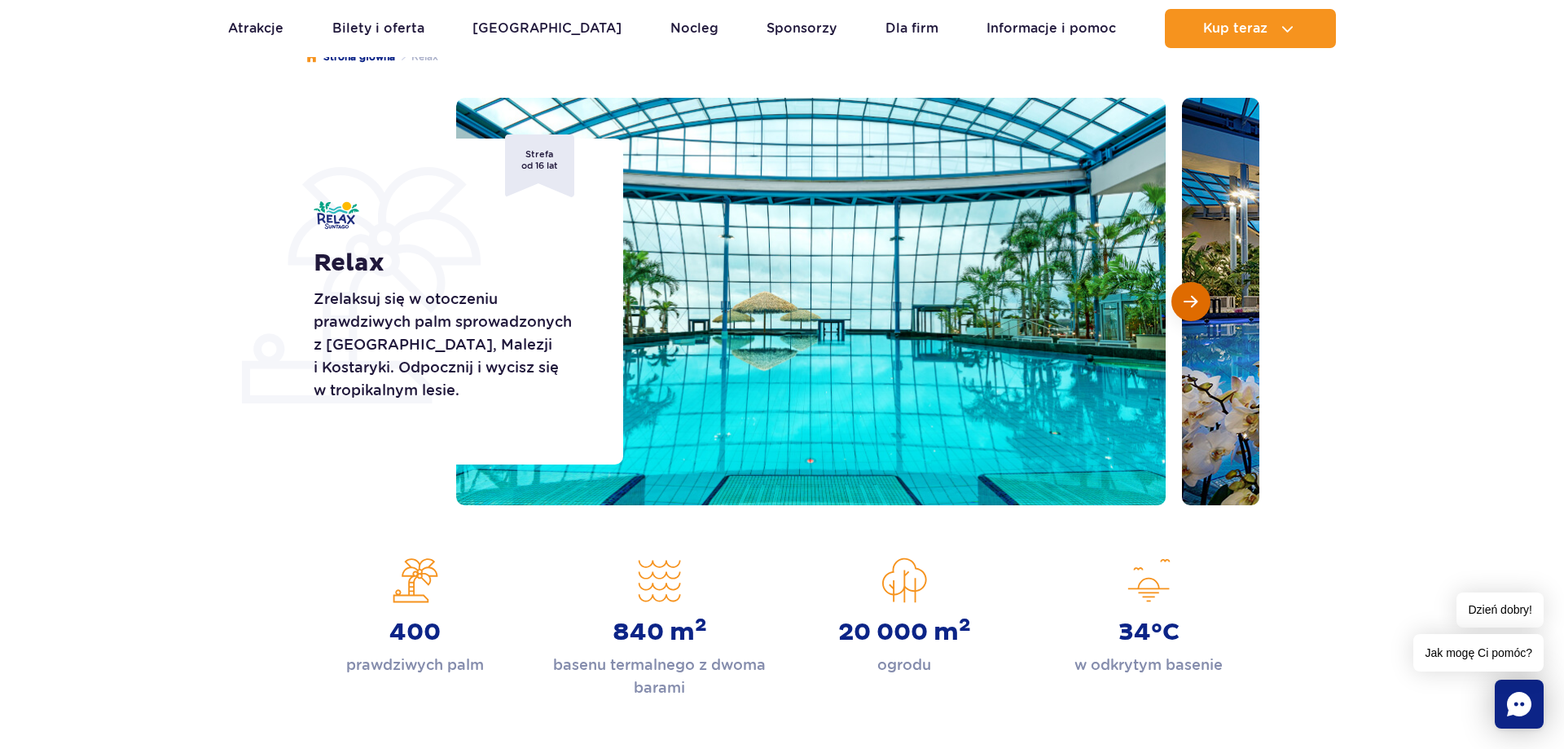
click at [1180, 306] on button "Następny slajd" at bounding box center [1191, 301] width 39 height 39
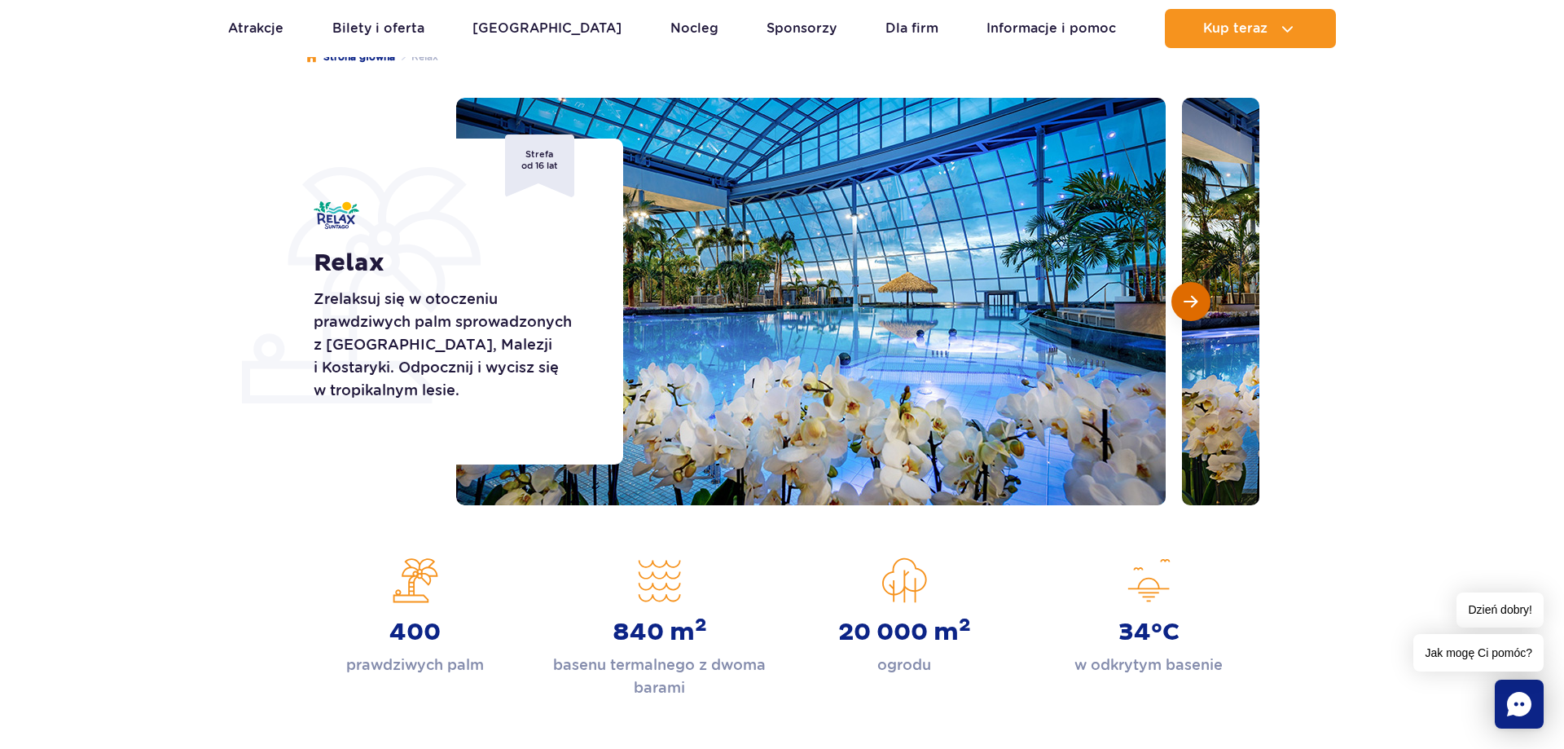
click at [1180, 306] on button "Następny slajd" at bounding box center [1191, 301] width 39 height 39
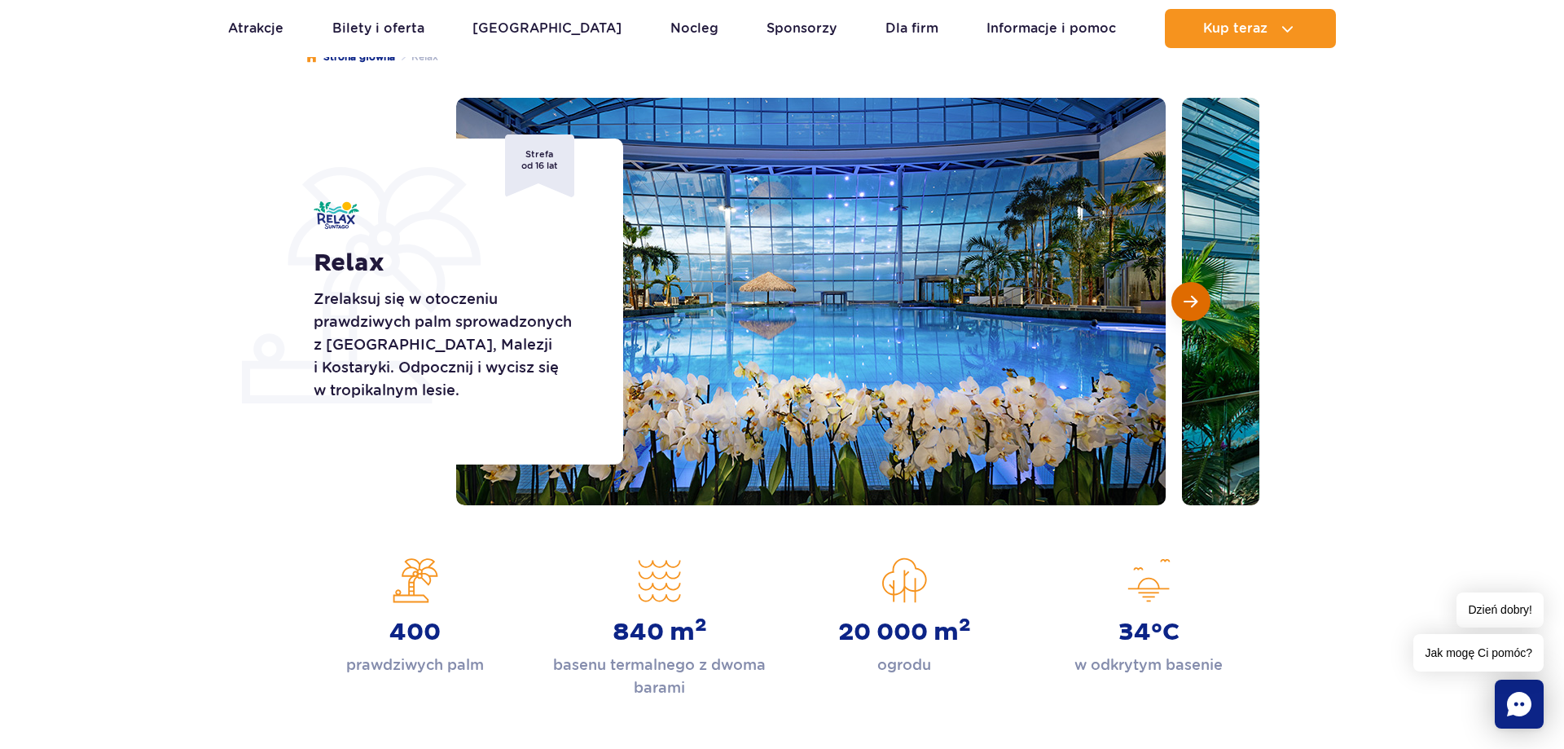
click at [1180, 306] on button "Następny slajd" at bounding box center [1191, 301] width 39 height 39
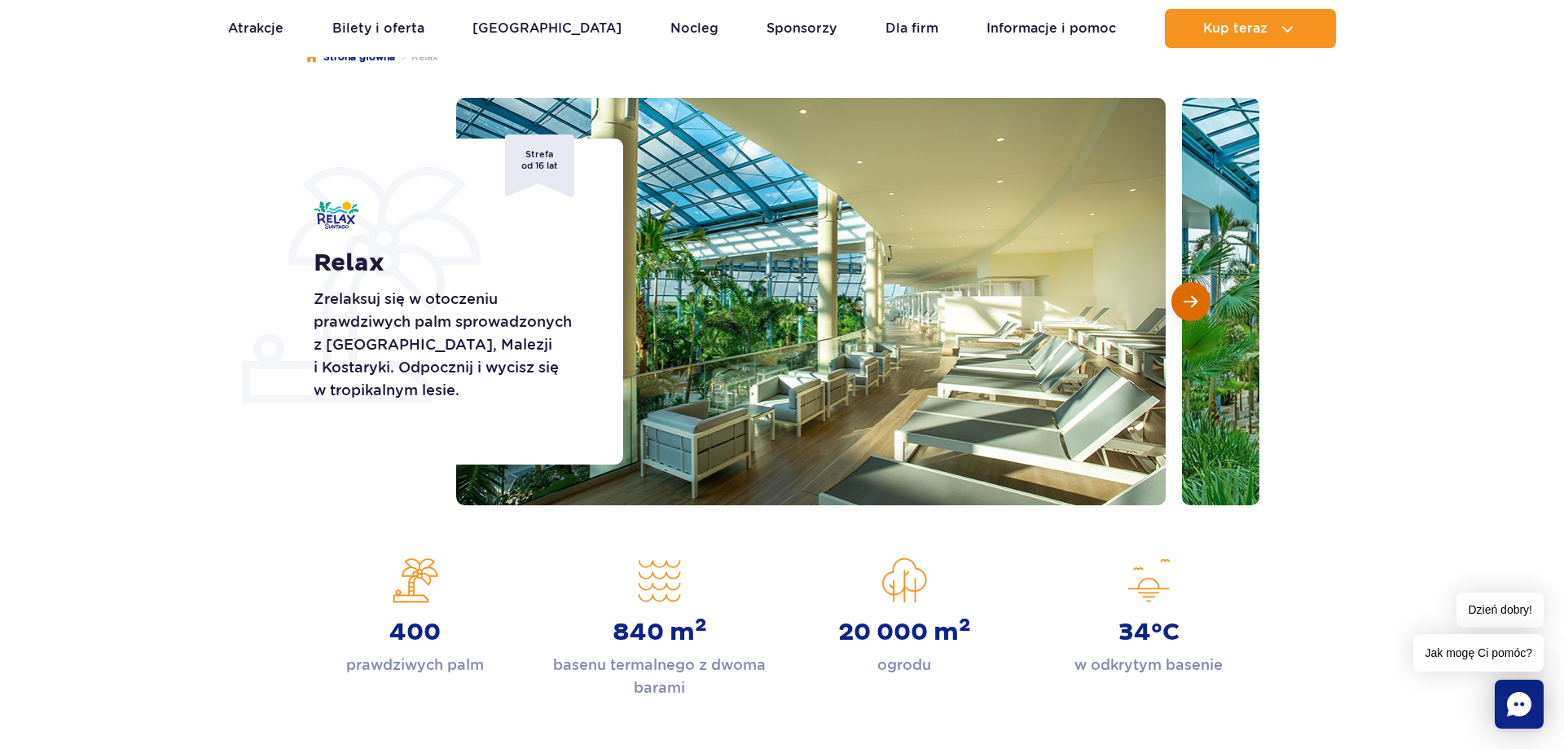
click at [1180, 306] on button "Następny slajd" at bounding box center [1191, 301] width 39 height 39
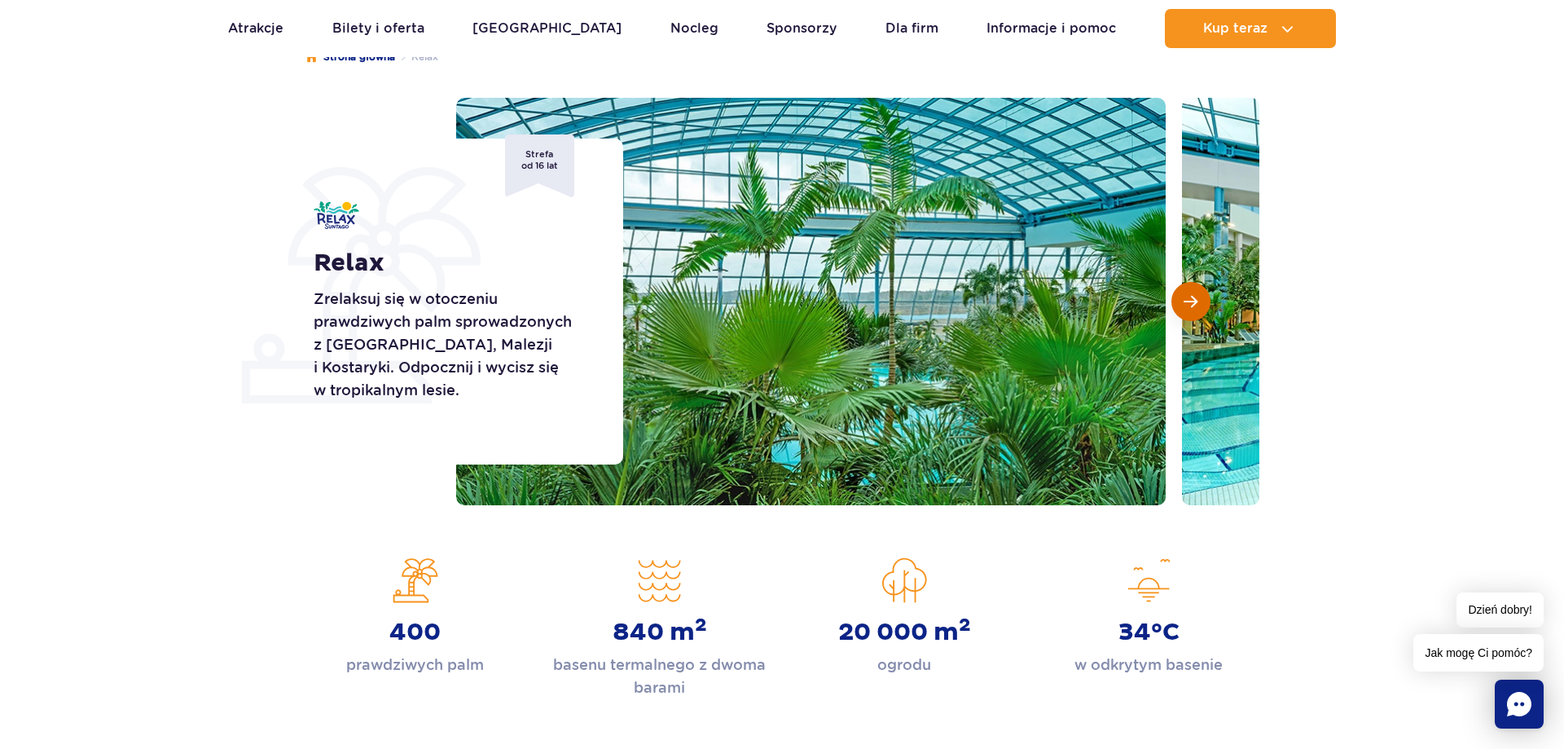
click at [1180, 306] on button "Następny slajd" at bounding box center [1191, 301] width 39 height 39
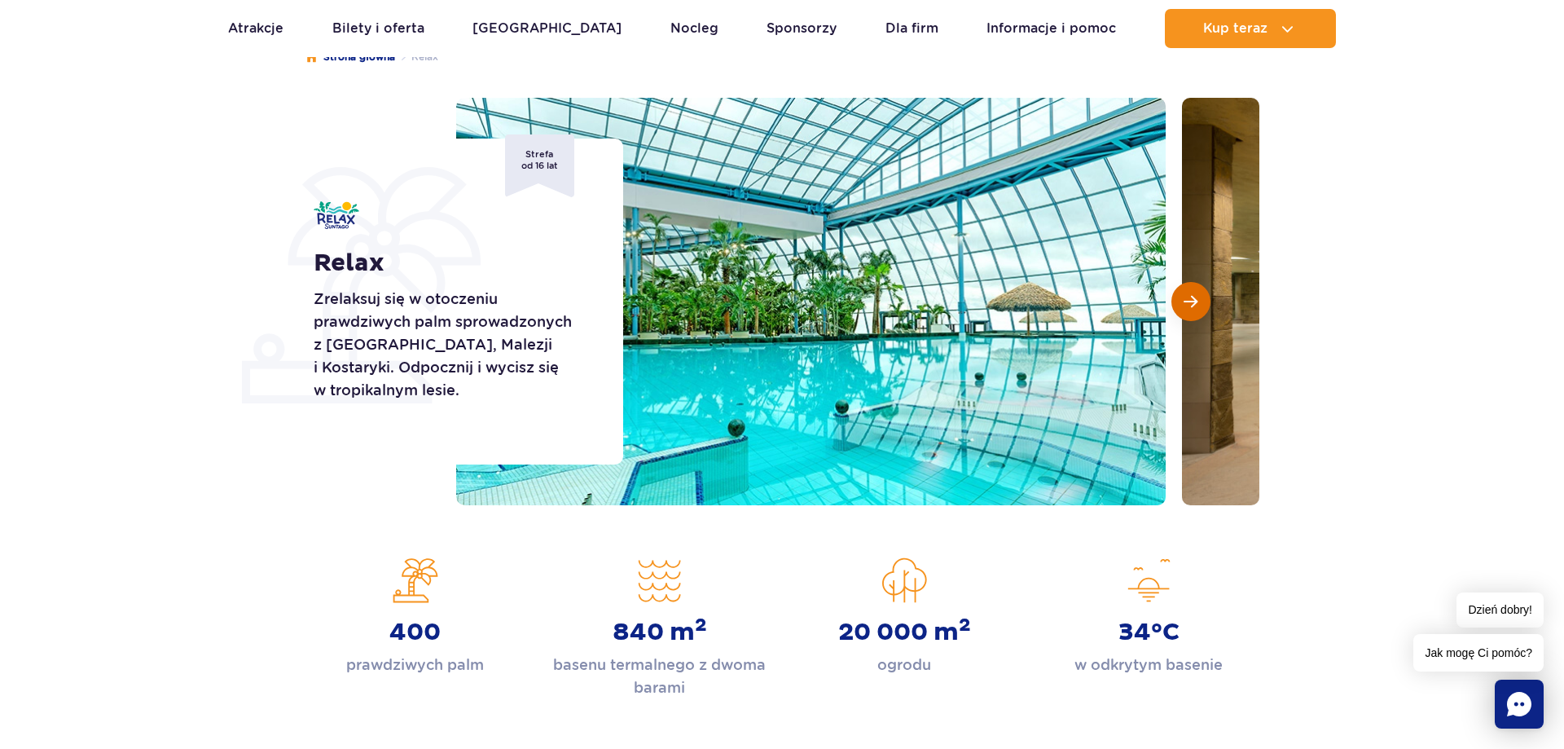
click at [1180, 306] on button "Następny slajd" at bounding box center [1191, 301] width 39 height 39
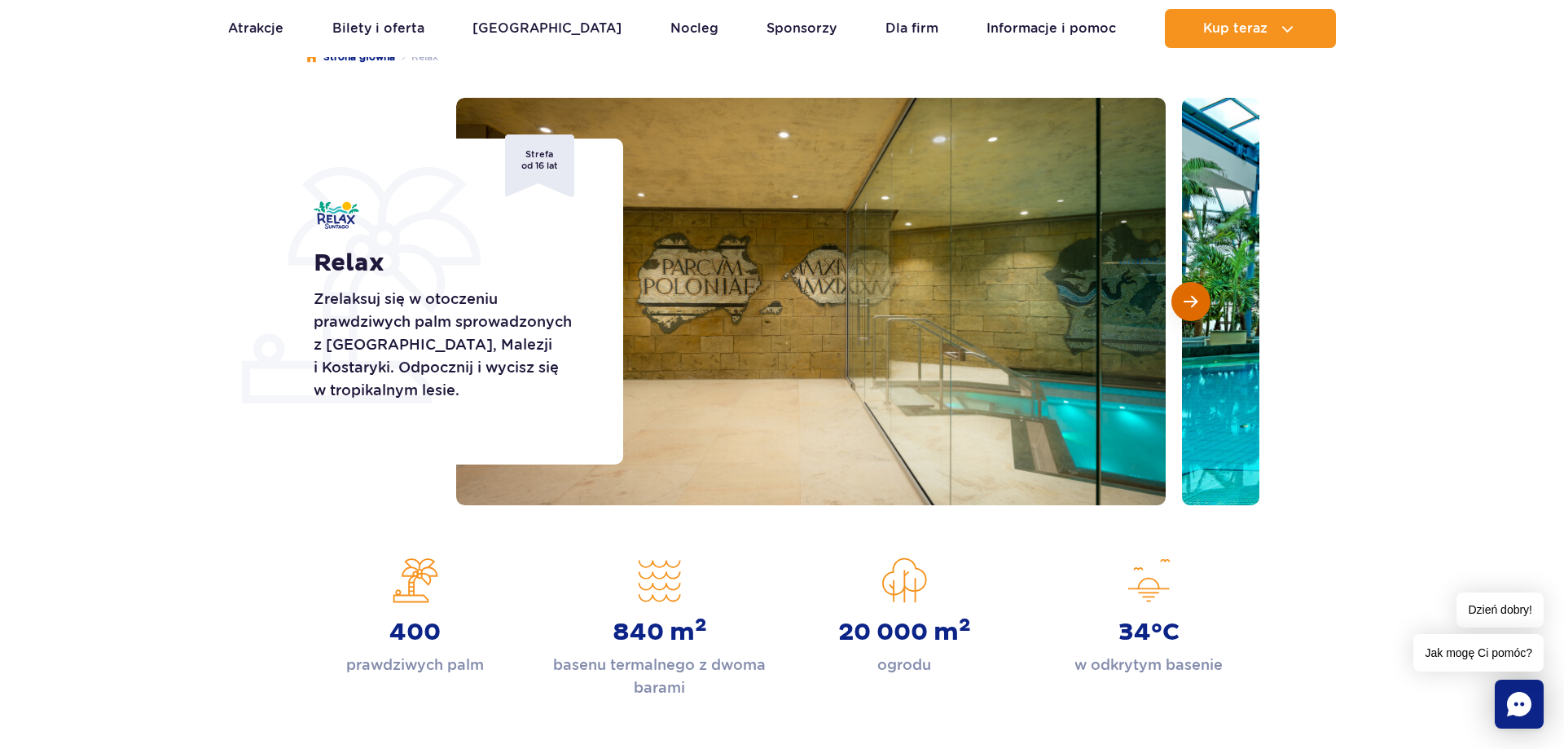
click at [1180, 306] on button "Następny slajd" at bounding box center [1191, 301] width 39 height 39
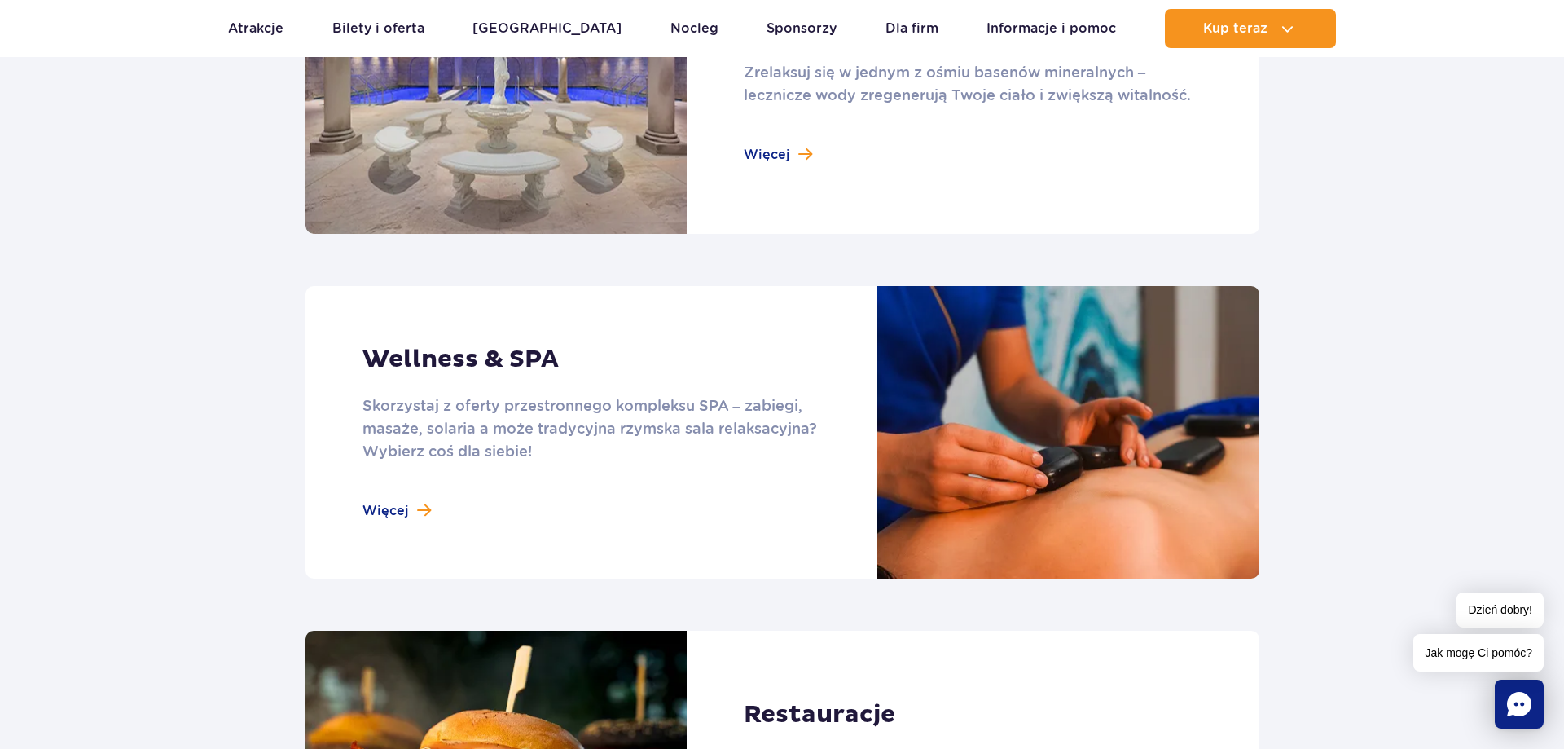
scroll to position [1330, 0]
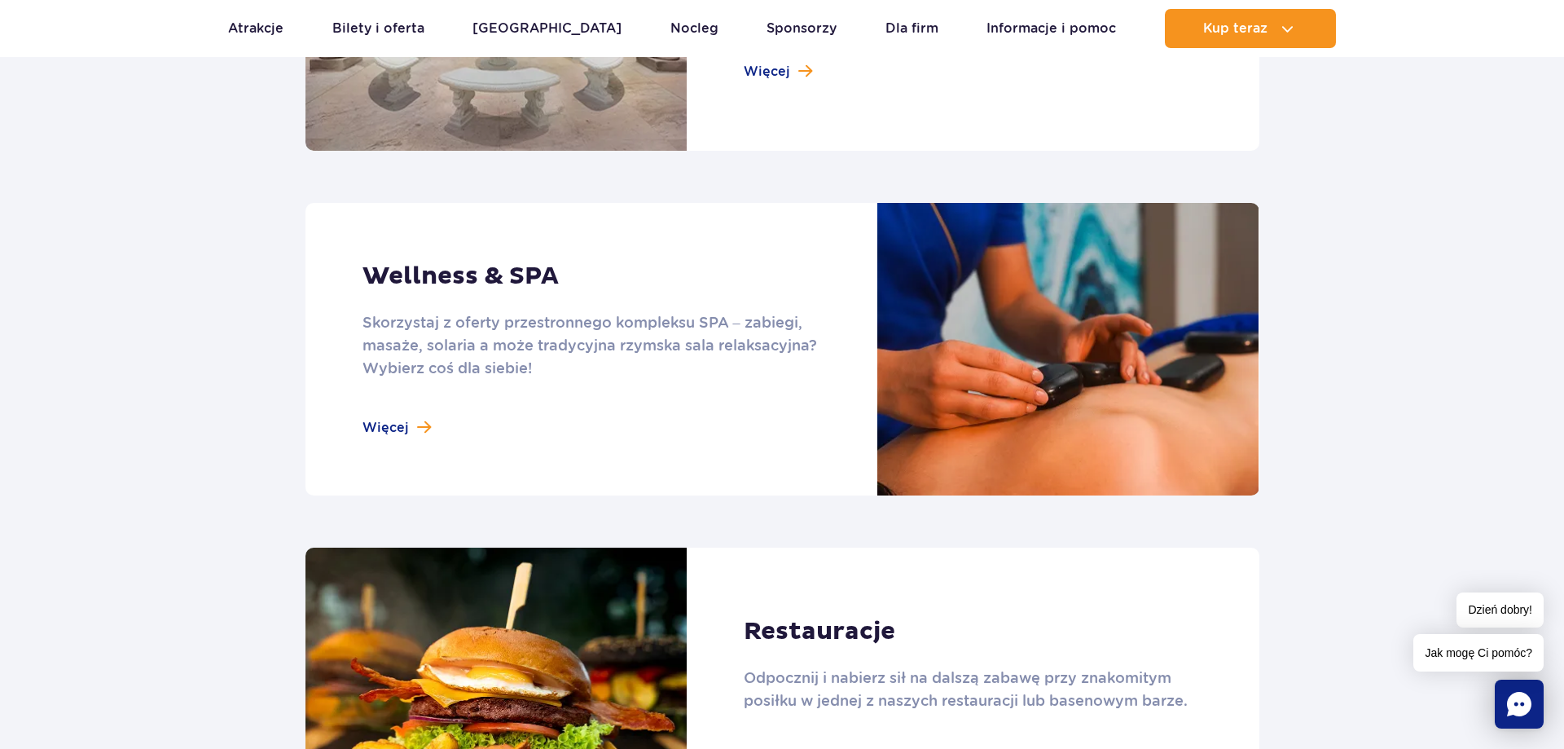
click at [631, 347] on link at bounding box center [783, 349] width 954 height 293
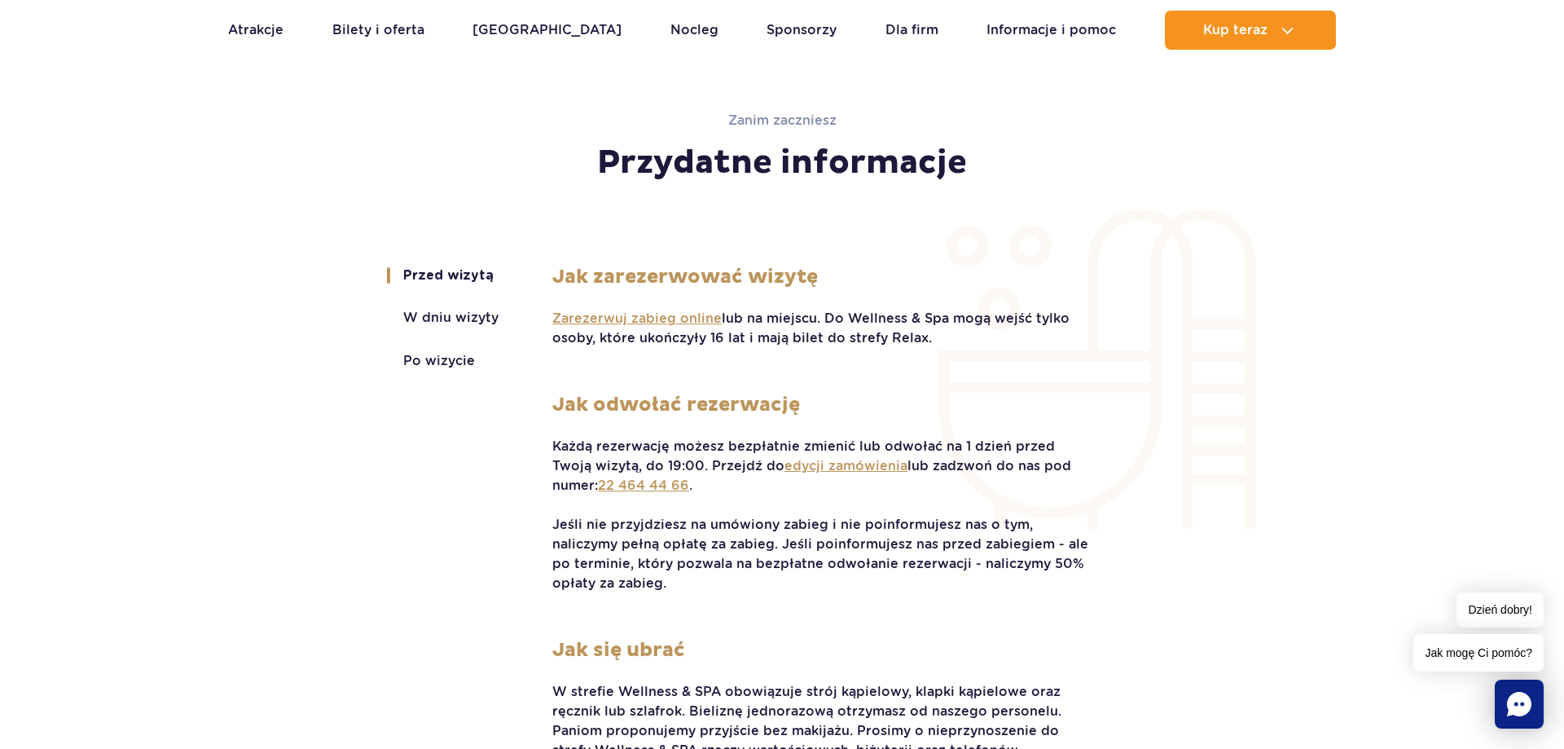
scroll to position [3408, 0]
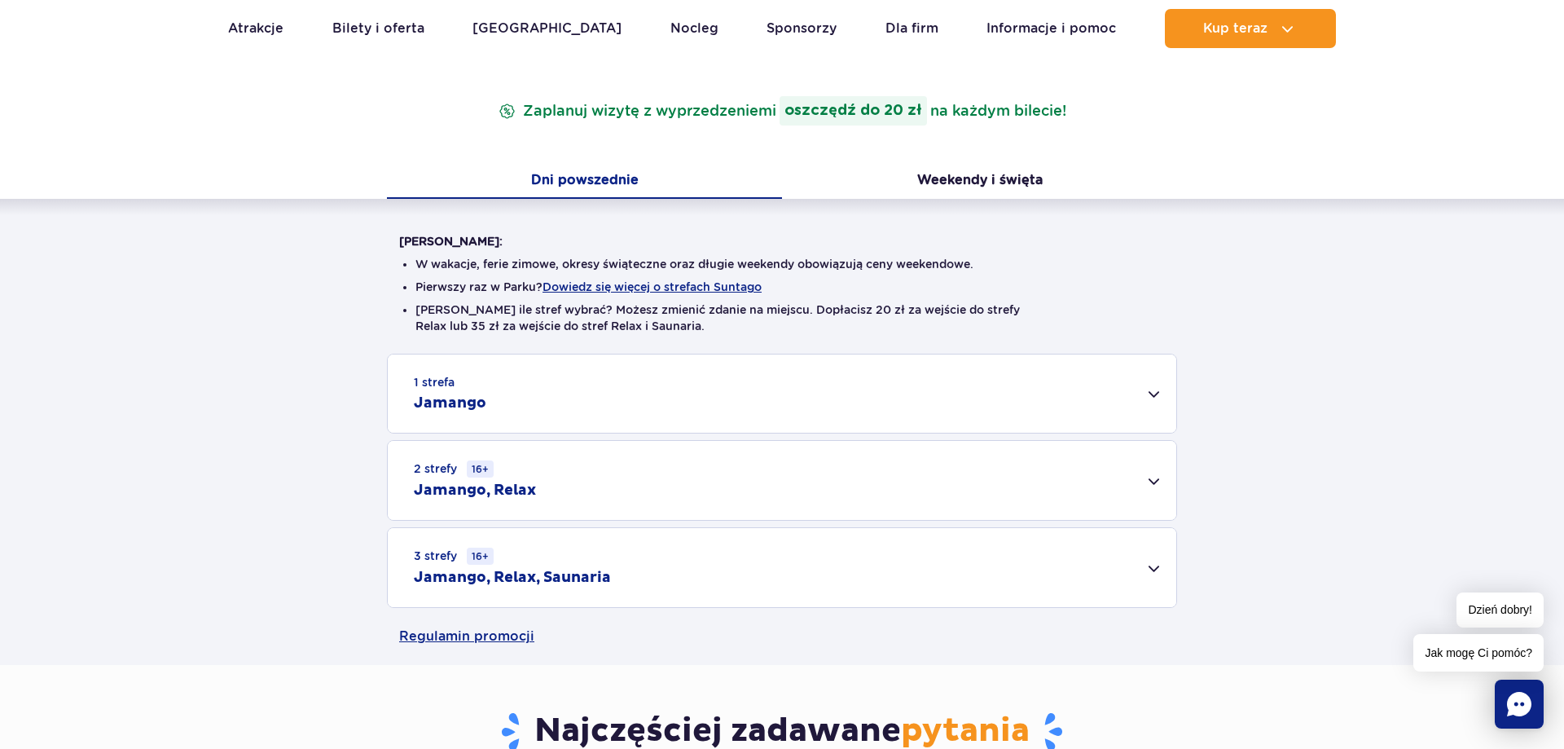
scroll to position [332, 0]
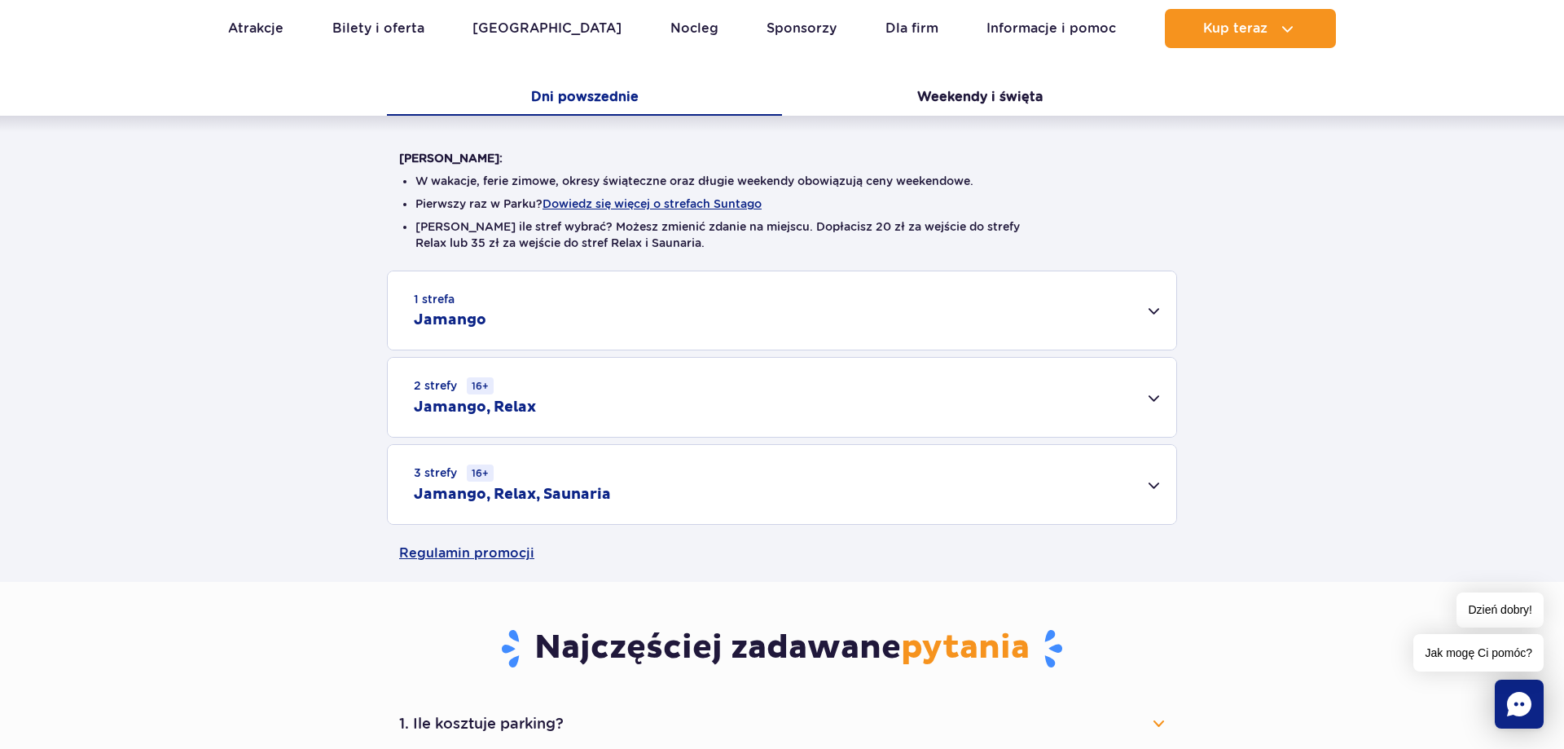
click at [1139, 486] on div "3 strefy 16+ Jamango, Relax, Saunaria" at bounding box center [782, 484] width 789 height 79
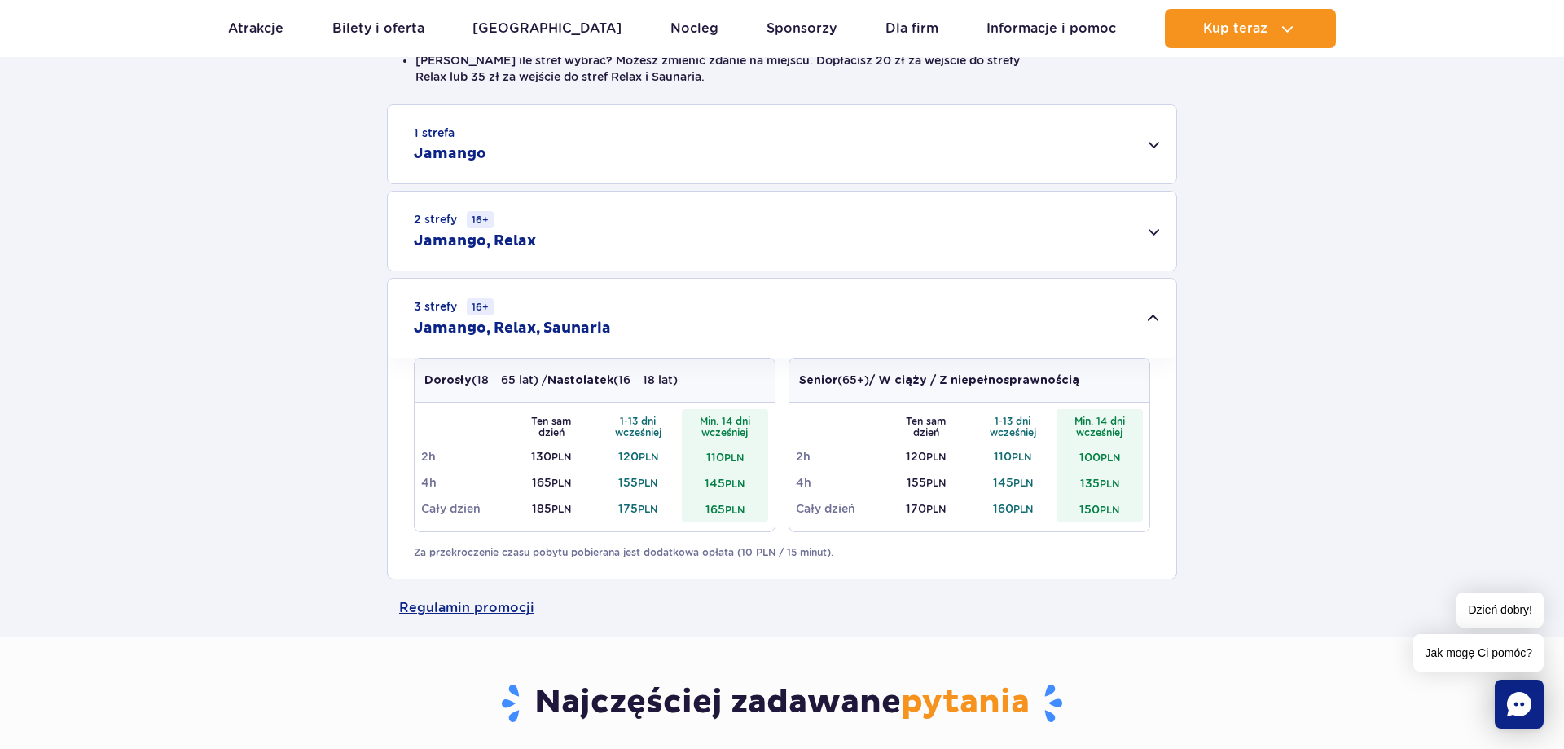
scroll to position [416, 0]
